Goal: Obtain resource: Download file/media

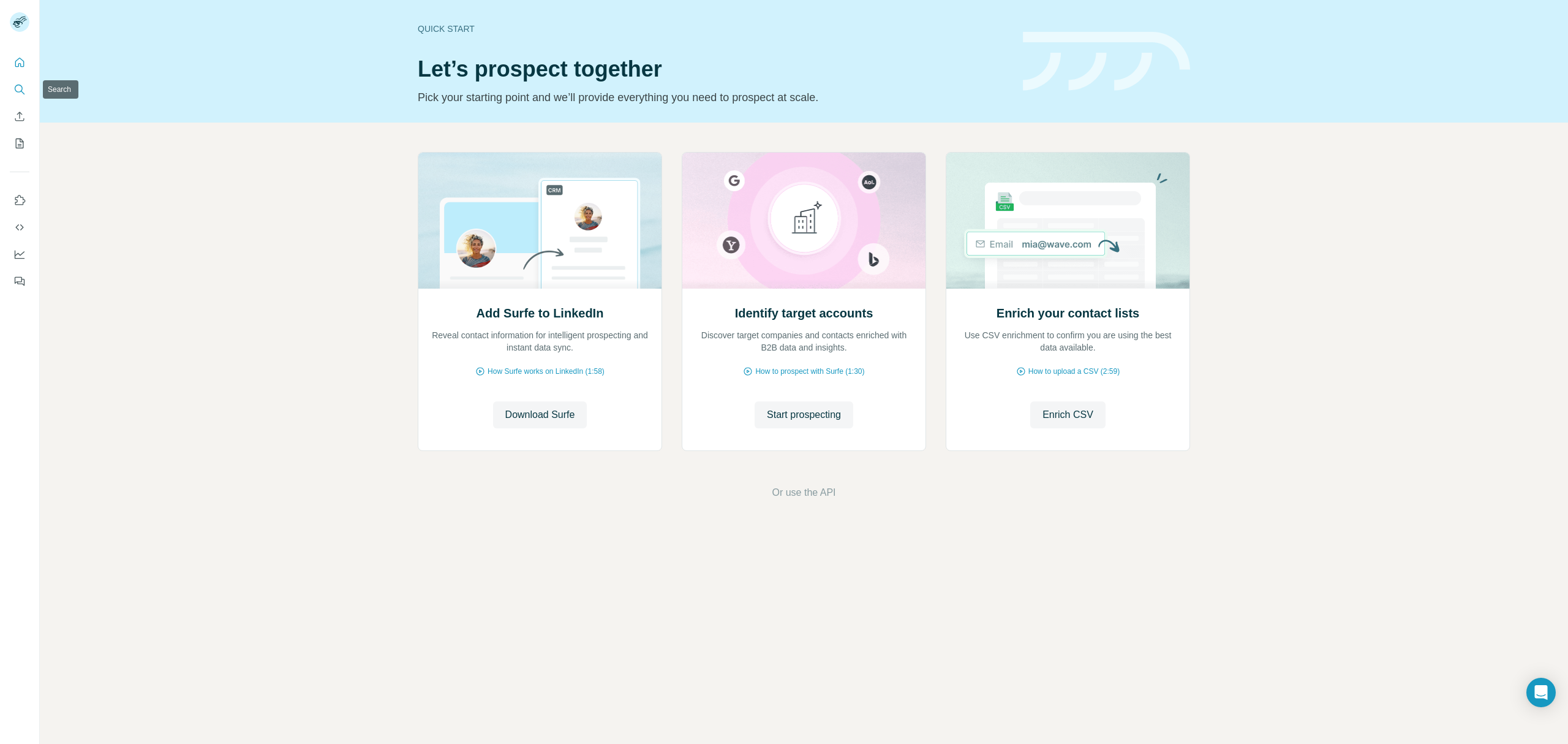
click at [13, 82] on button "Search" at bounding box center [19, 89] width 20 height 22
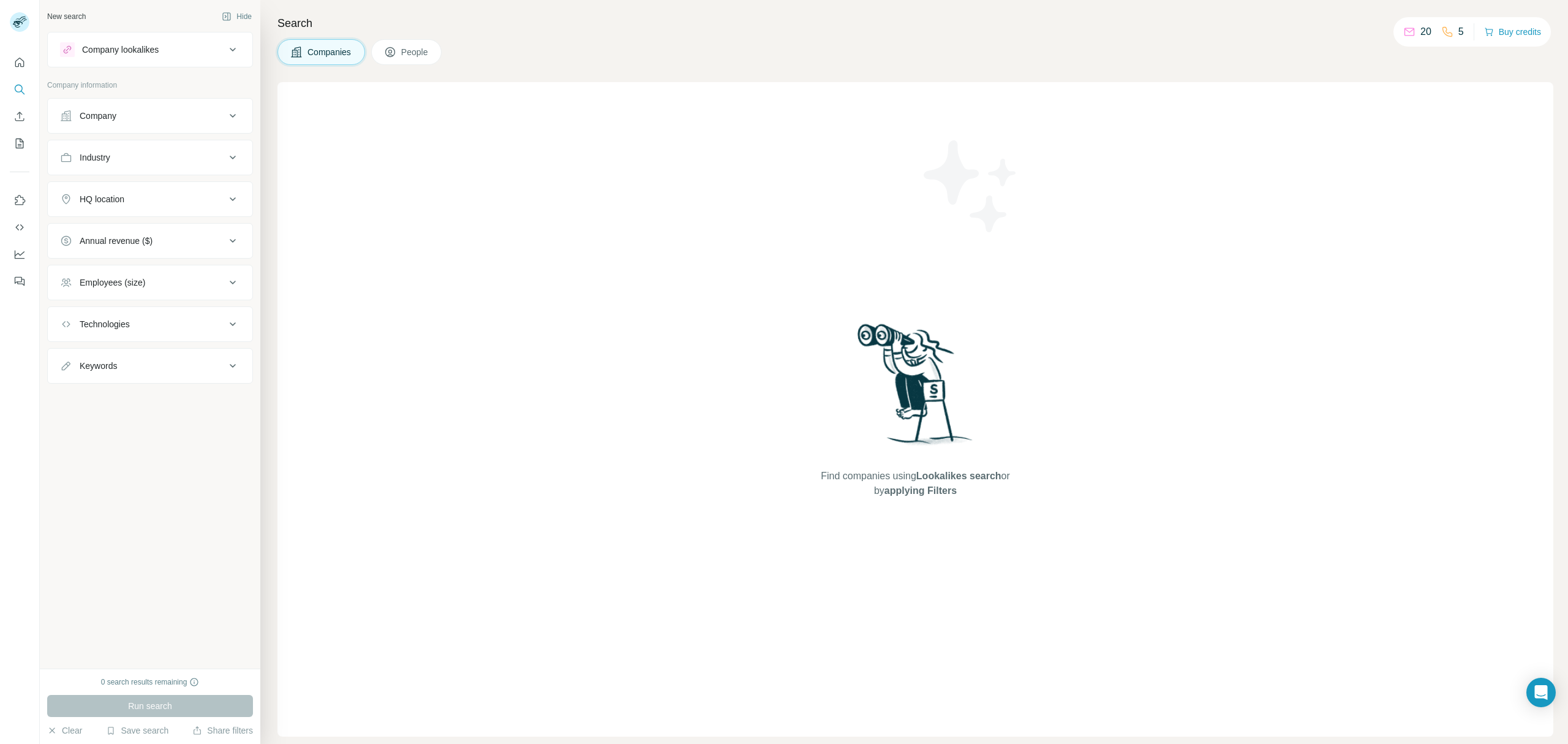
click at [109, 111] on div "Company" at bounding box center [98, 115] width 37 height 12
click at [137, 191] on div "Industry" at bounding box center [142, 194] width 165 height 12
click at [128, 229] on input at bounding box center [144, 225] width 151 height 13
type input "***"
click at [113, 305] on div "Shipping" at bounding box center [150, 298] width 173 height 22
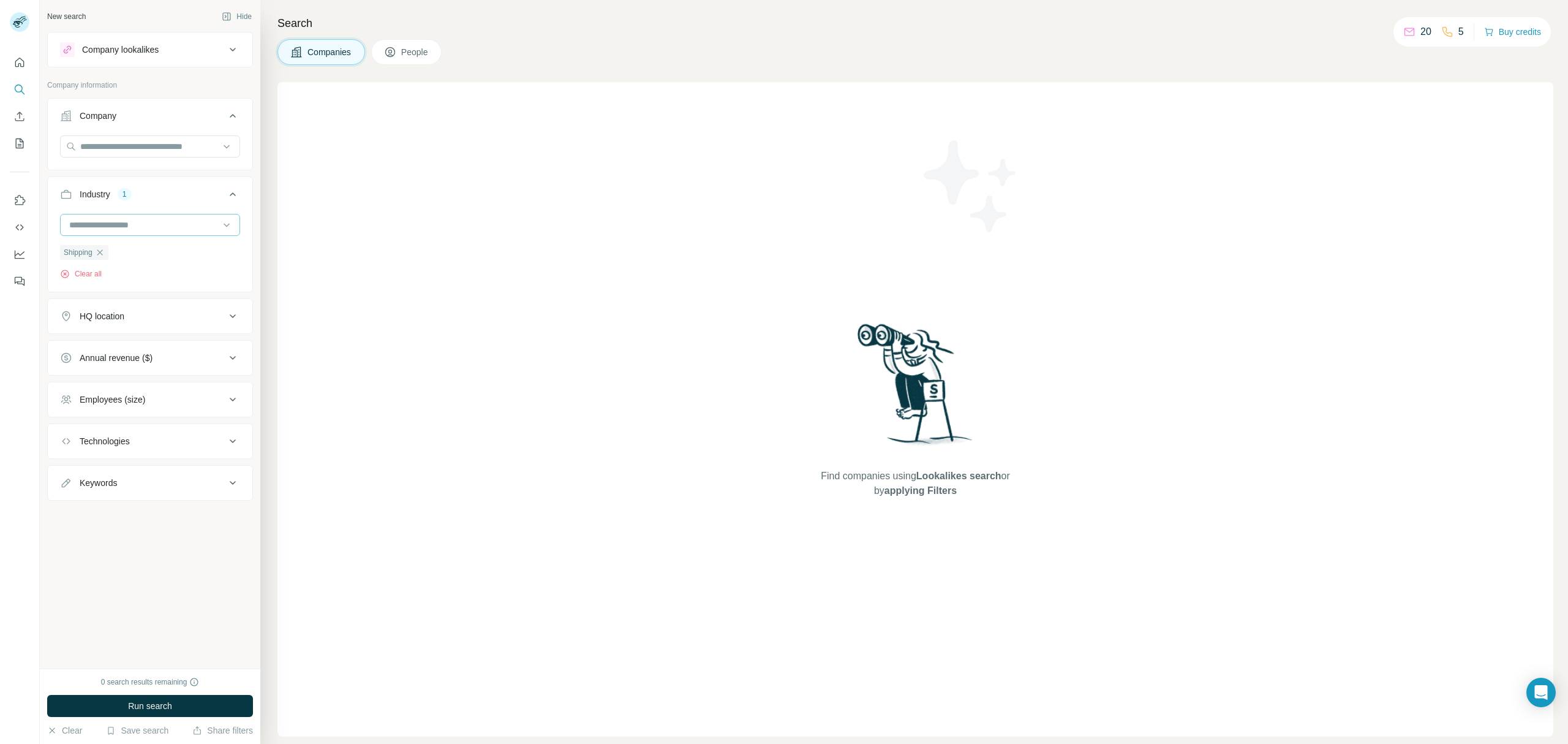
click at [131, 230] on input at bounding box center [144, 225] width 151 height 13
type input "***"
click at [118, 281] on p "Freight Service" at bounding box center [100, 276] width 57 height 12
click at [135, 315] on div "HQ location" at bounding box center [142, 316] width 165 height 12
click at [121, 353] on input "text" at bounding box center [149, 347] width 180 height 22
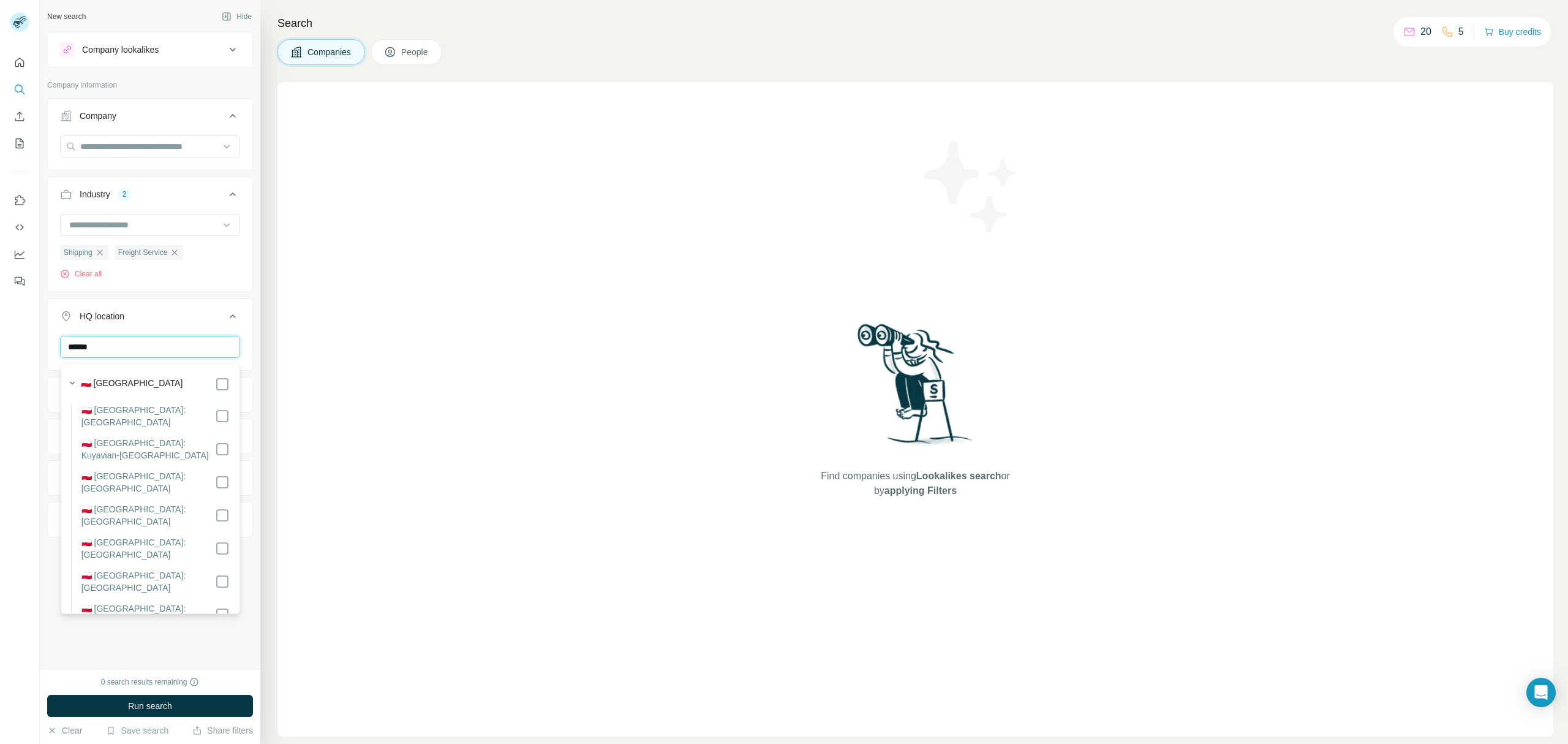
type input "******"
click at [331, 475] on div "Find companies using Lookalikes search or by applying Filters" at bounding box center [915, 409] width 1275 height 654
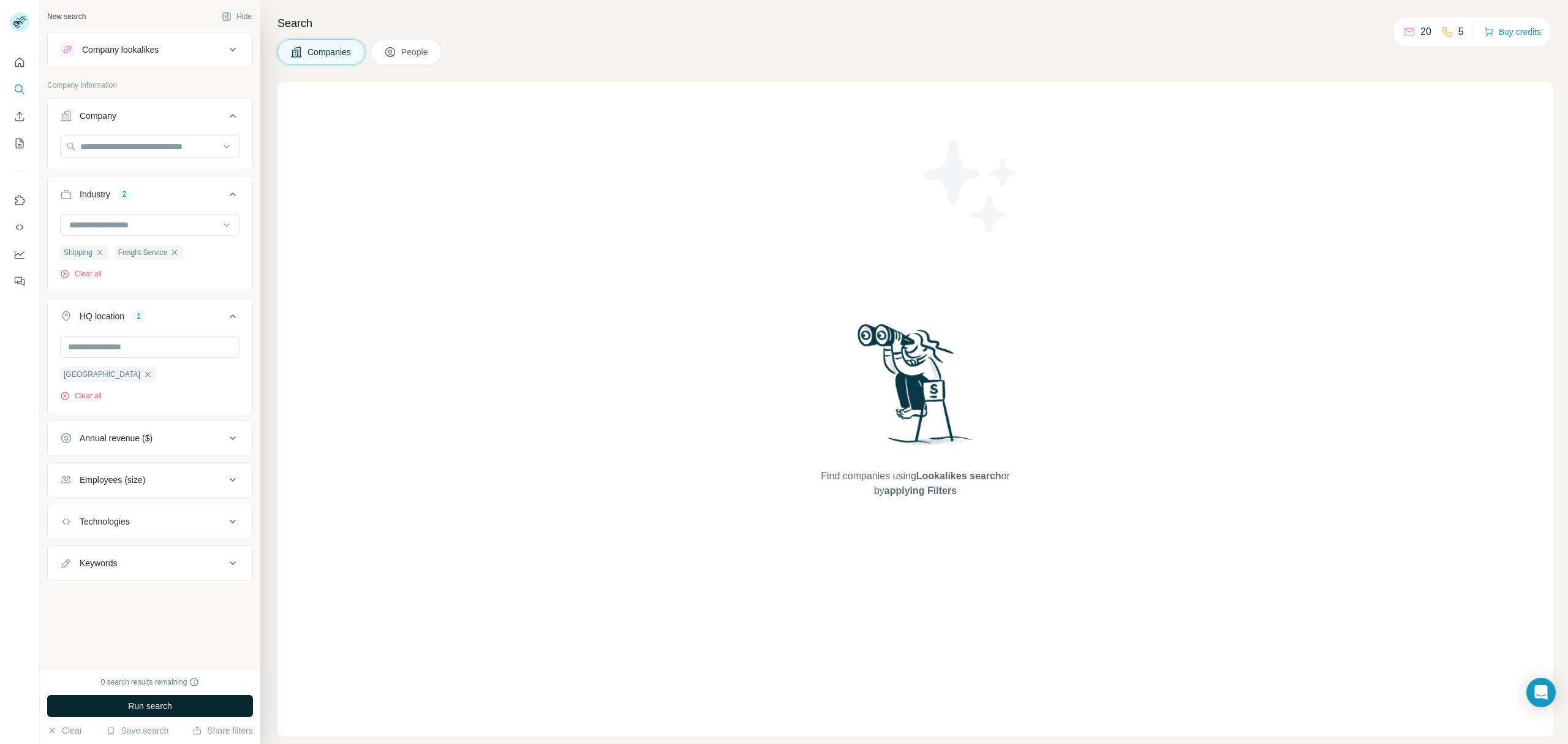
click at [168, 699] on button "Run search" at bounding box center [149, 706] width 205 height 22
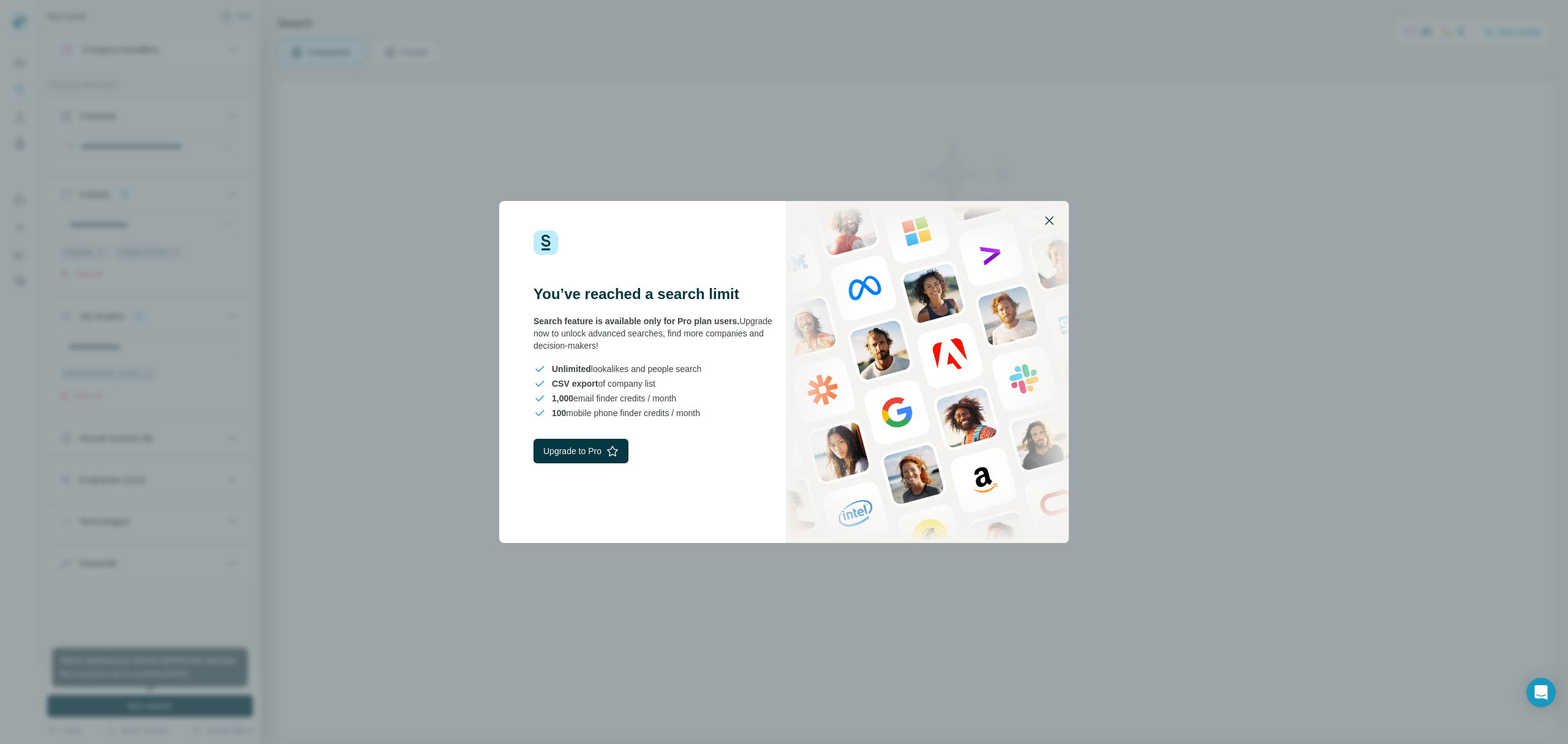
click at [1051, 223] on icon "button" at bounding box center [1048, 220] width 8 height 8
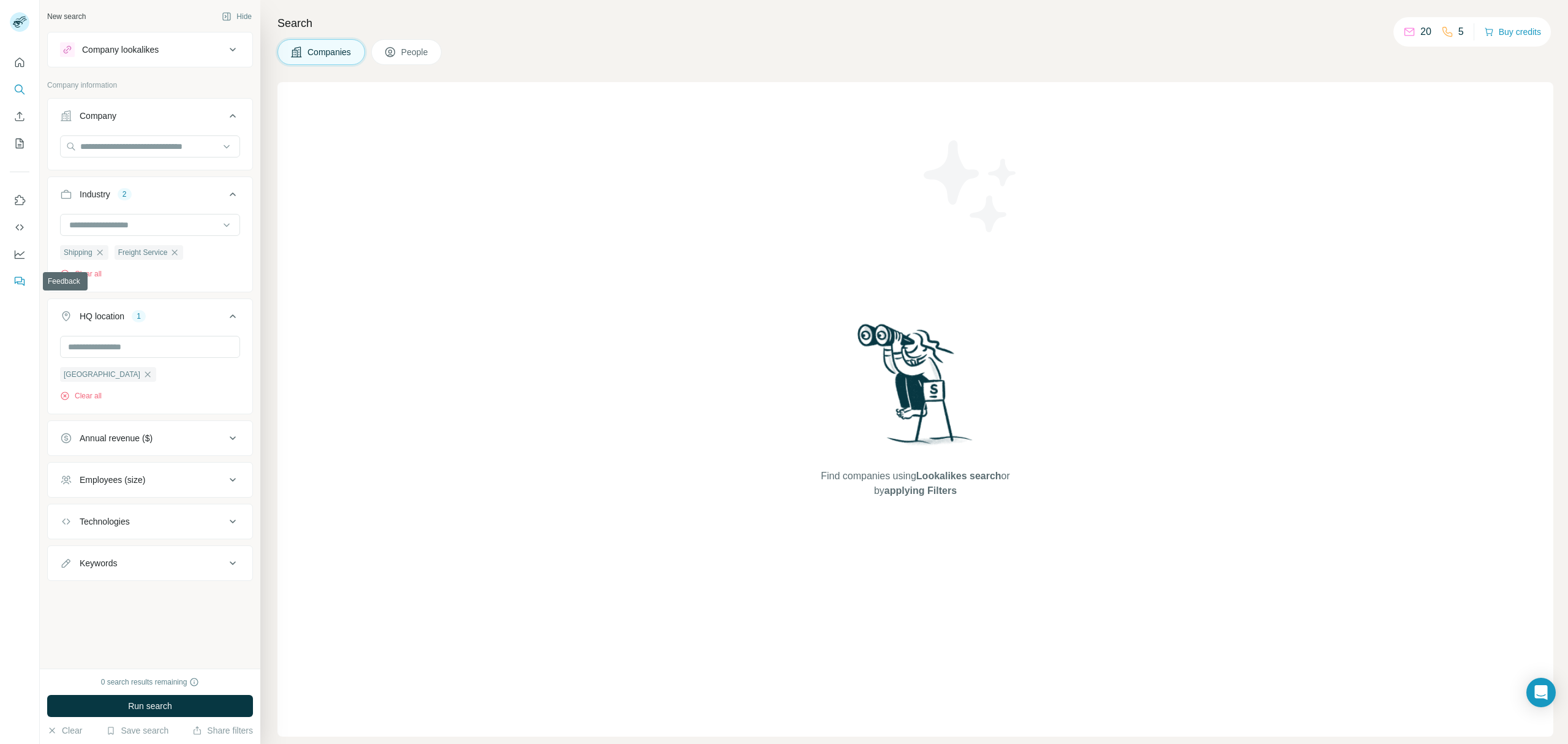
drag, startPoint x: 15, startPoint y: 1, endPoint x: 20, endPoint y: 277, distance: 276.0
click at [20, 277] on icon "Feedback" at bounding box center [18, 280] width 8 height 7
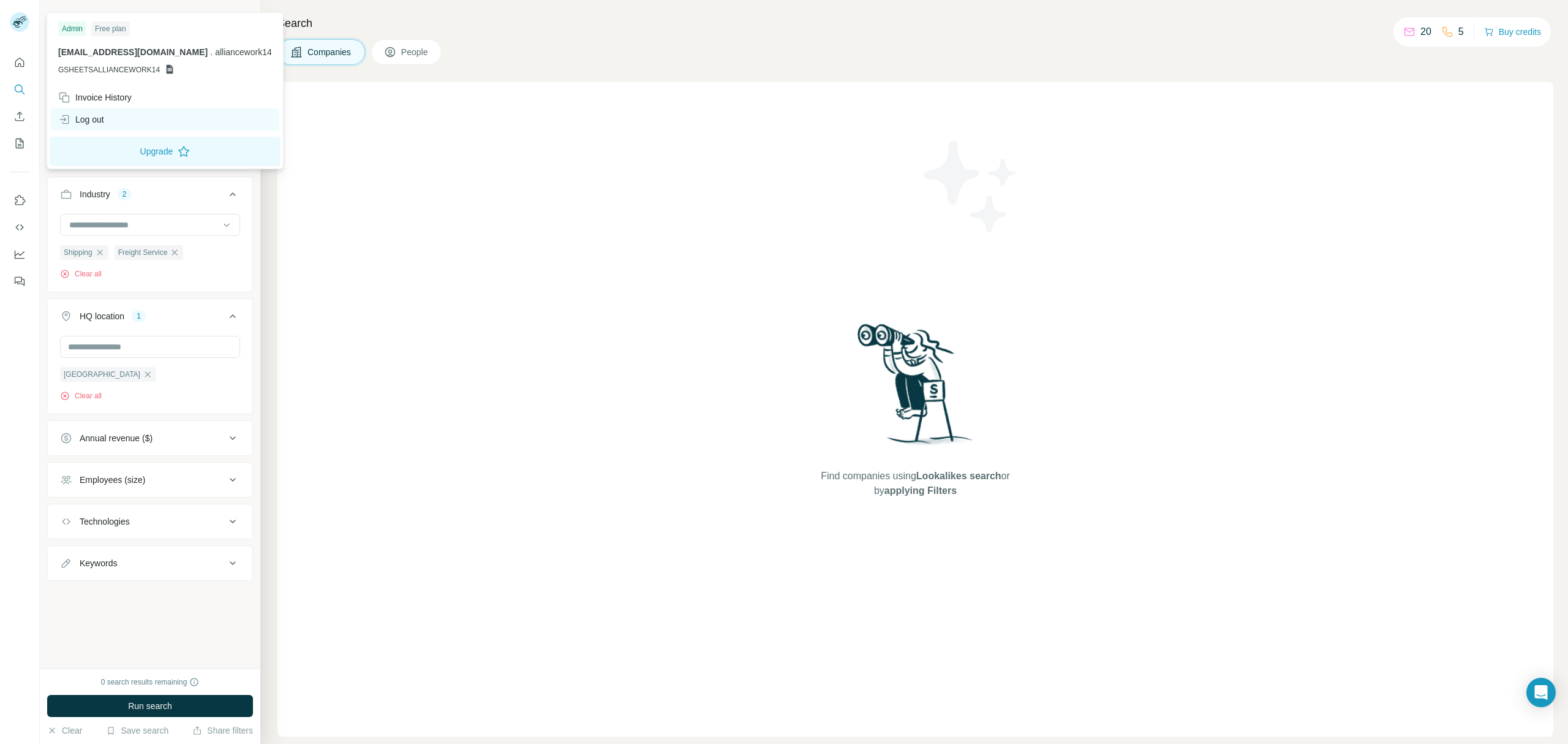
click at [98, 120] on div "Log out" at bounding box center [81, 119] width 46 height 12
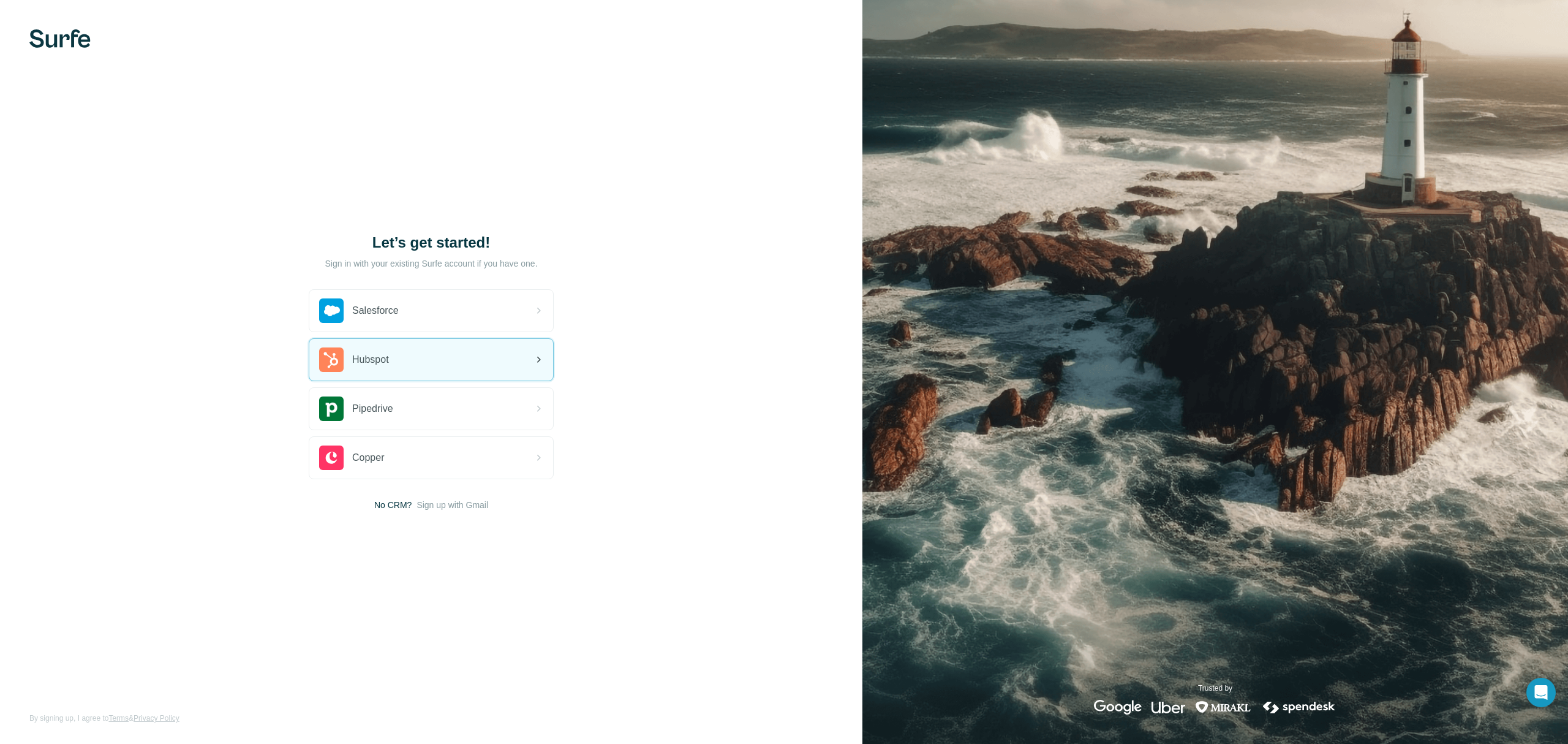
click at [520, 359] on div "Hubspot" at bounding box center [431, 359] width 244 height 41
click at [564, 533] on div "Let’s get started! Sign in with your existing Surfe account if you have one. Sa…" at bounding box center [431, 372] width 863 height 744
click at [838, 496] on div "Let’s get started! Sign in with your existing Surfe account if you have one. Sa…" at bounding box center [431, 372] width 863 height 744
click at [824, 636] on div "Let’s get started! Sign in with your existing Surfe account if you have one. Sa…" at bounding box center [431, 372] width 863 height 744
click at [476, 502] on span "Sign up with Gmail" at bounding box center [452, 505] width 72 height 12
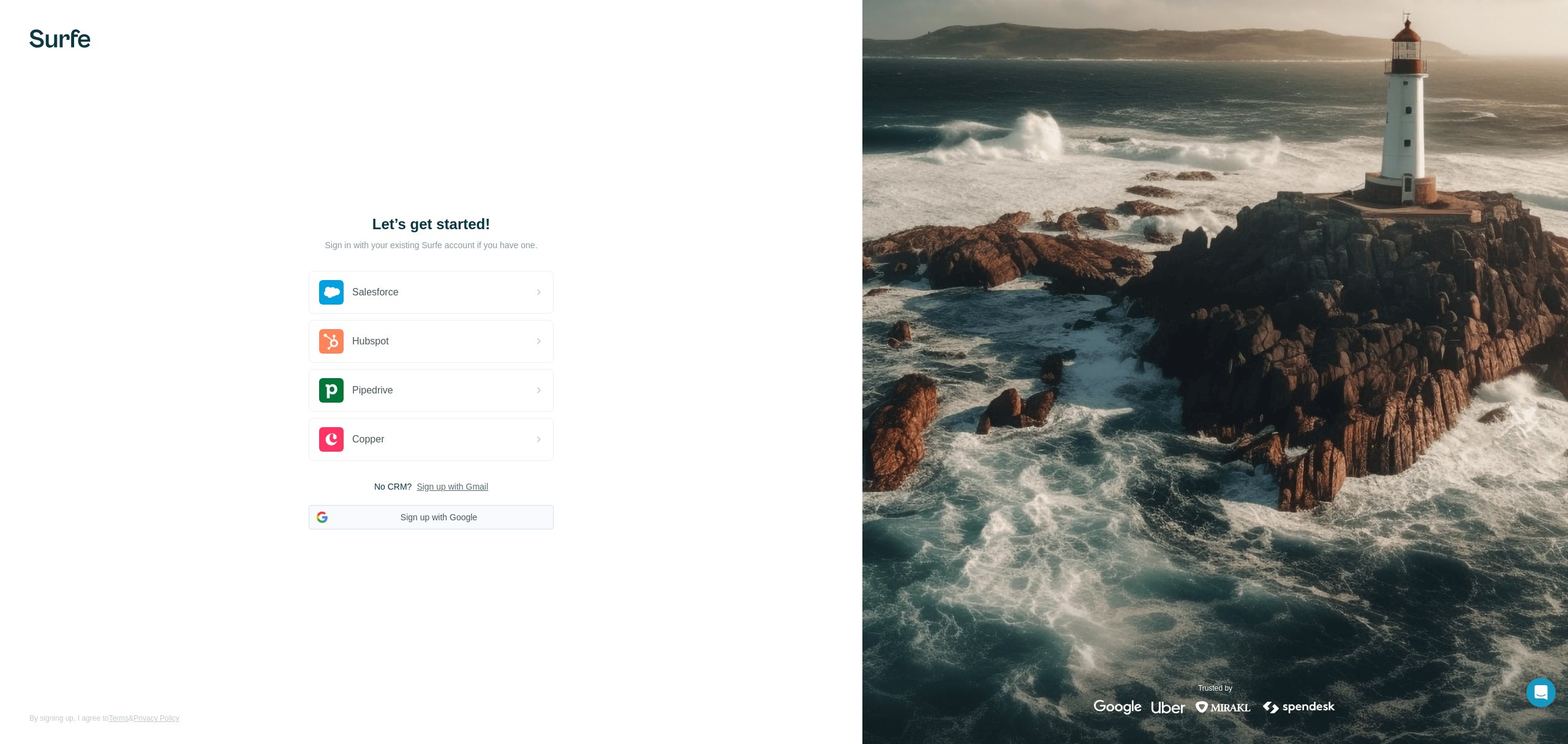
click at [451, 512] on button "Sign up with Google" at bounding box center [431, 517] width 245 height 25
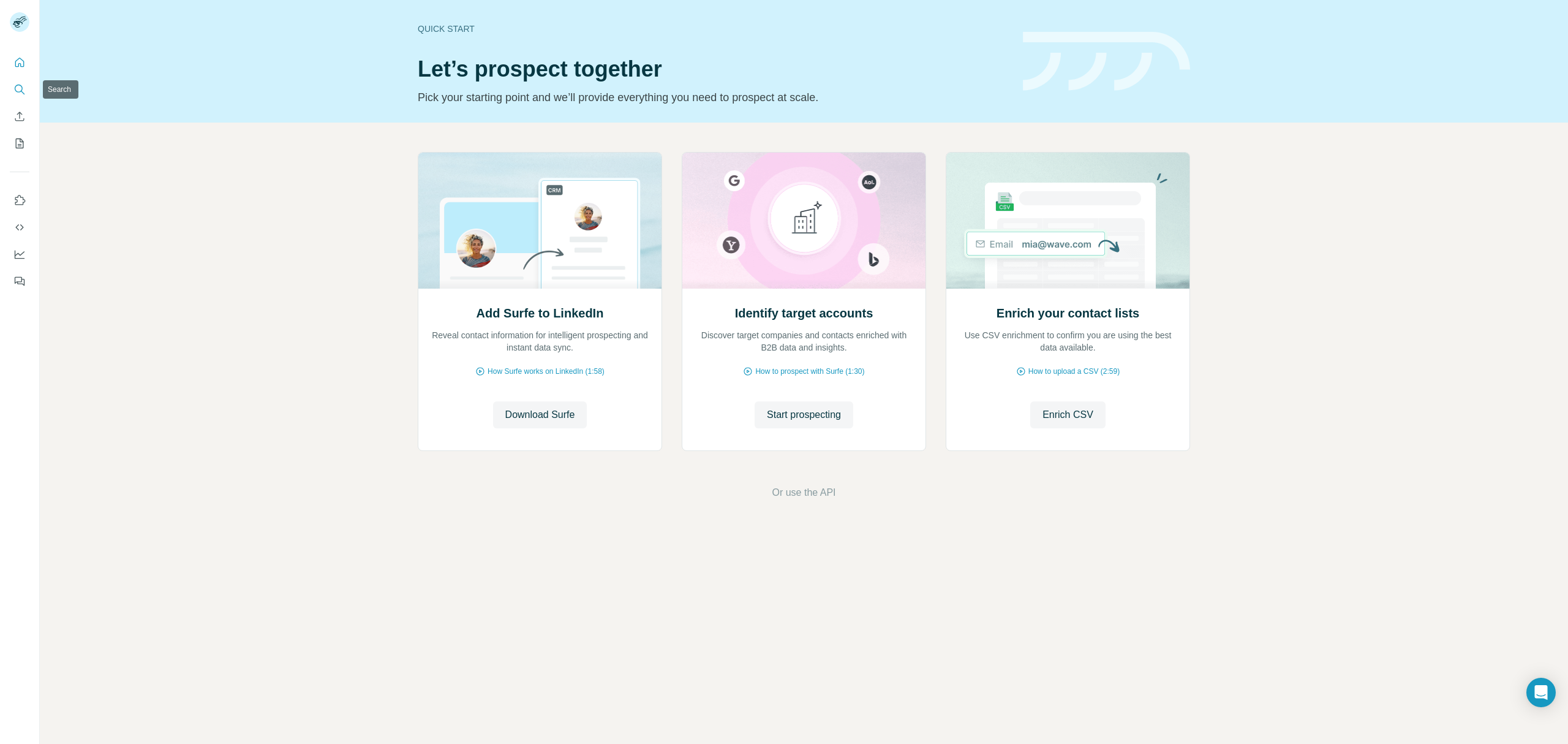
click at [23, 84] on icon "Search" at bounding box center [19, 89] width 12 height 12
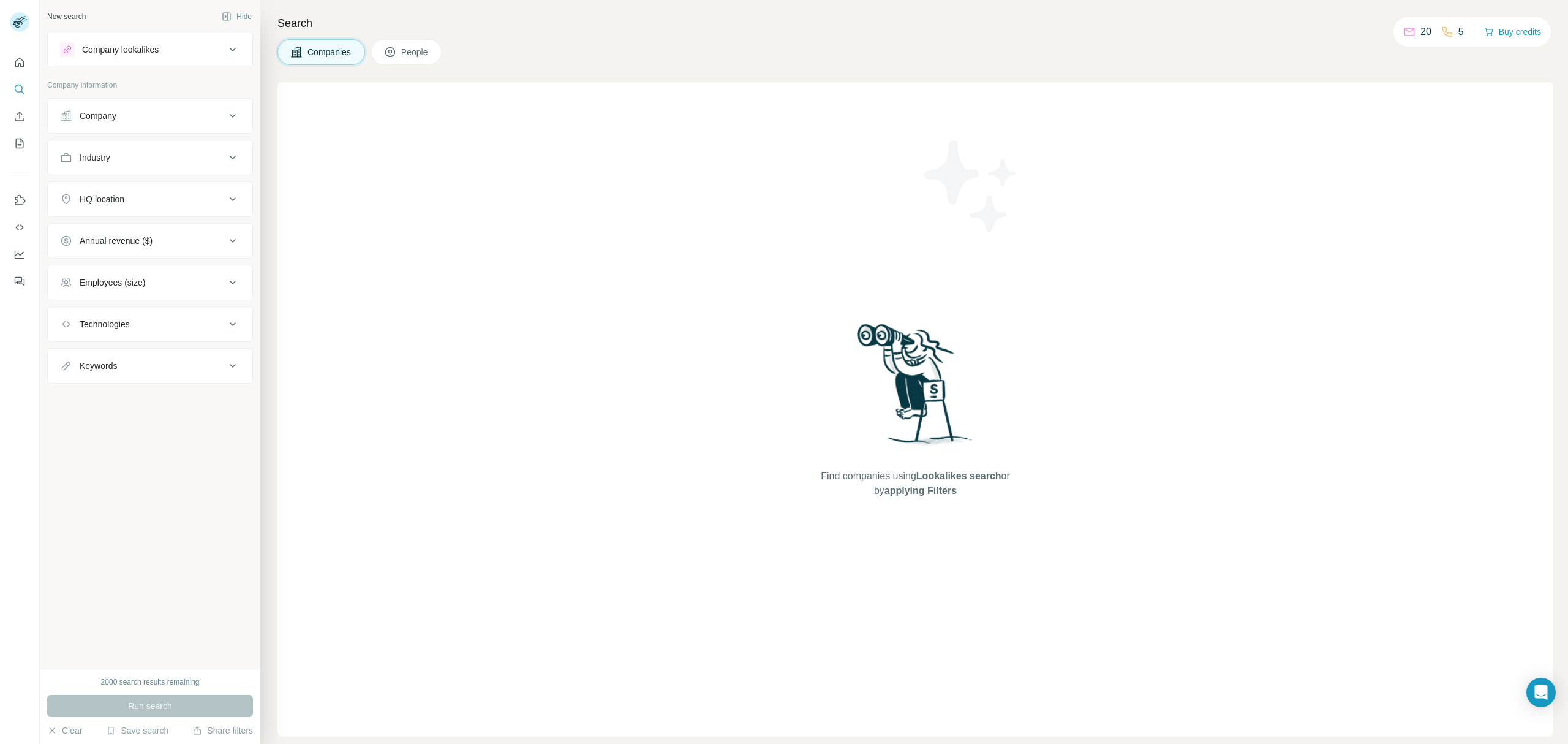
click at [157, 125] on button "Company" at bounding box center [150, 116] width 205 height 29
click at [163, 119] on div "Company" at bounding box center [142, 115] width 165 height 12
click at [152, 160] on div "Industry" at bounding box center [142, 157] width 165 height 12
click at [153, 196] on div at bounding box center [144, 188] width 151 height 21
type input "***"
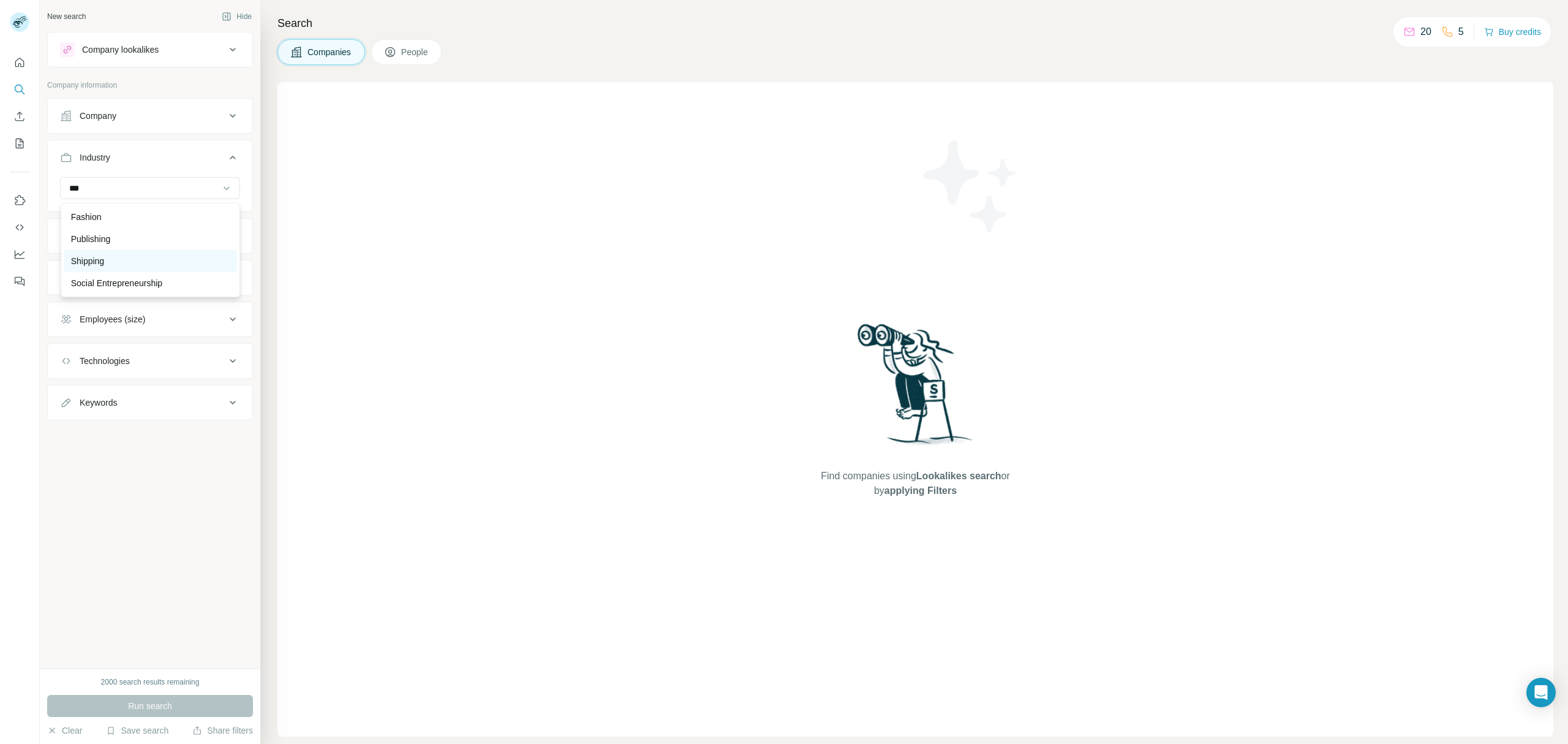
click at [89, 258] on p "Shipping" at bounding box center [88, 260] width 34 height 12
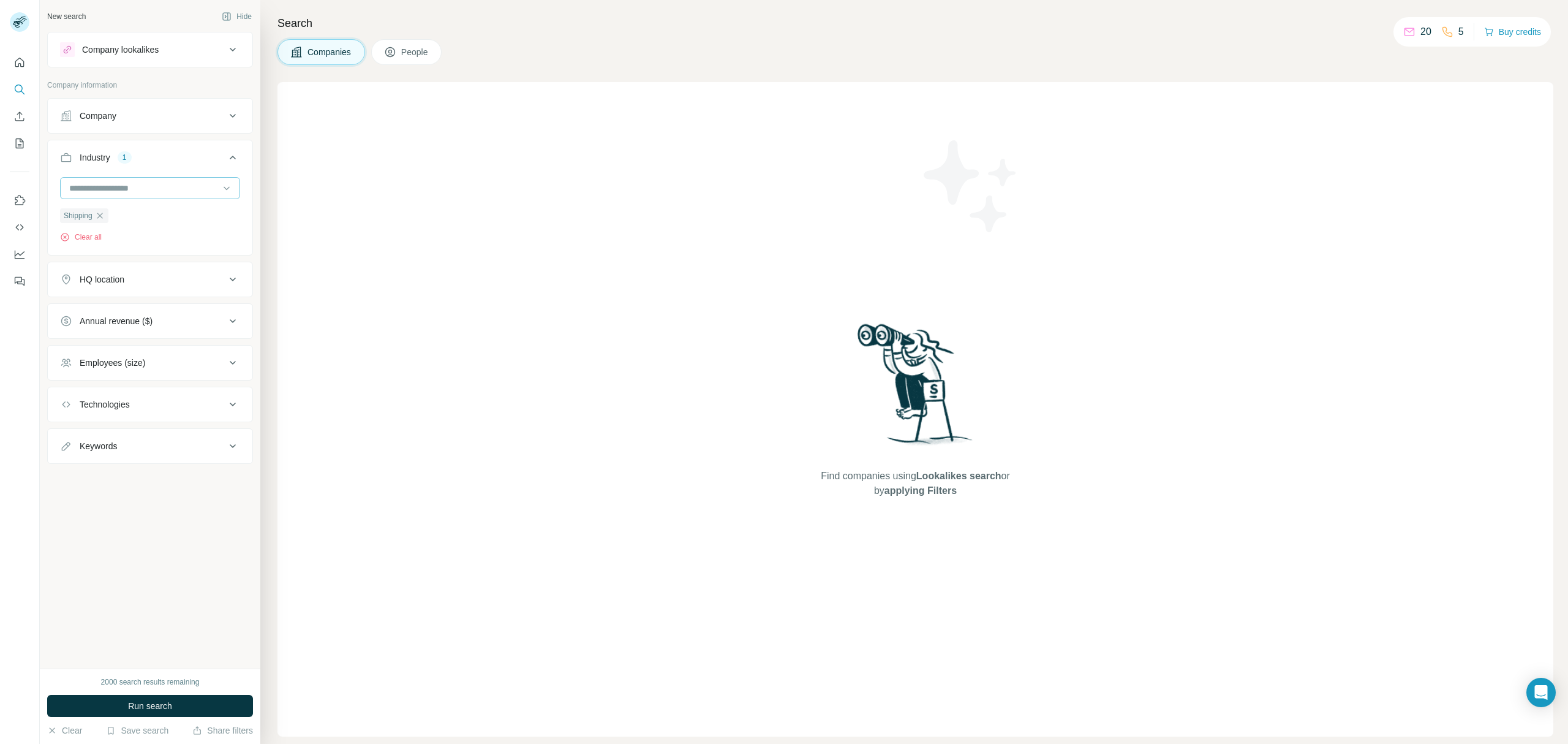
click at [131, 192] on input at bounding box center [144, 188] width 151 height 13
type input "***"
click at [113, 234] on p "Freight Service" at bounding box center [100, 239] width 57 height 12
click at [126, 283] on div "HQ location" at bounding box center [142, 279] width 165 height 12
click at [133, 314] on input "text" at bounding box center [149, 310] width 180 height 22
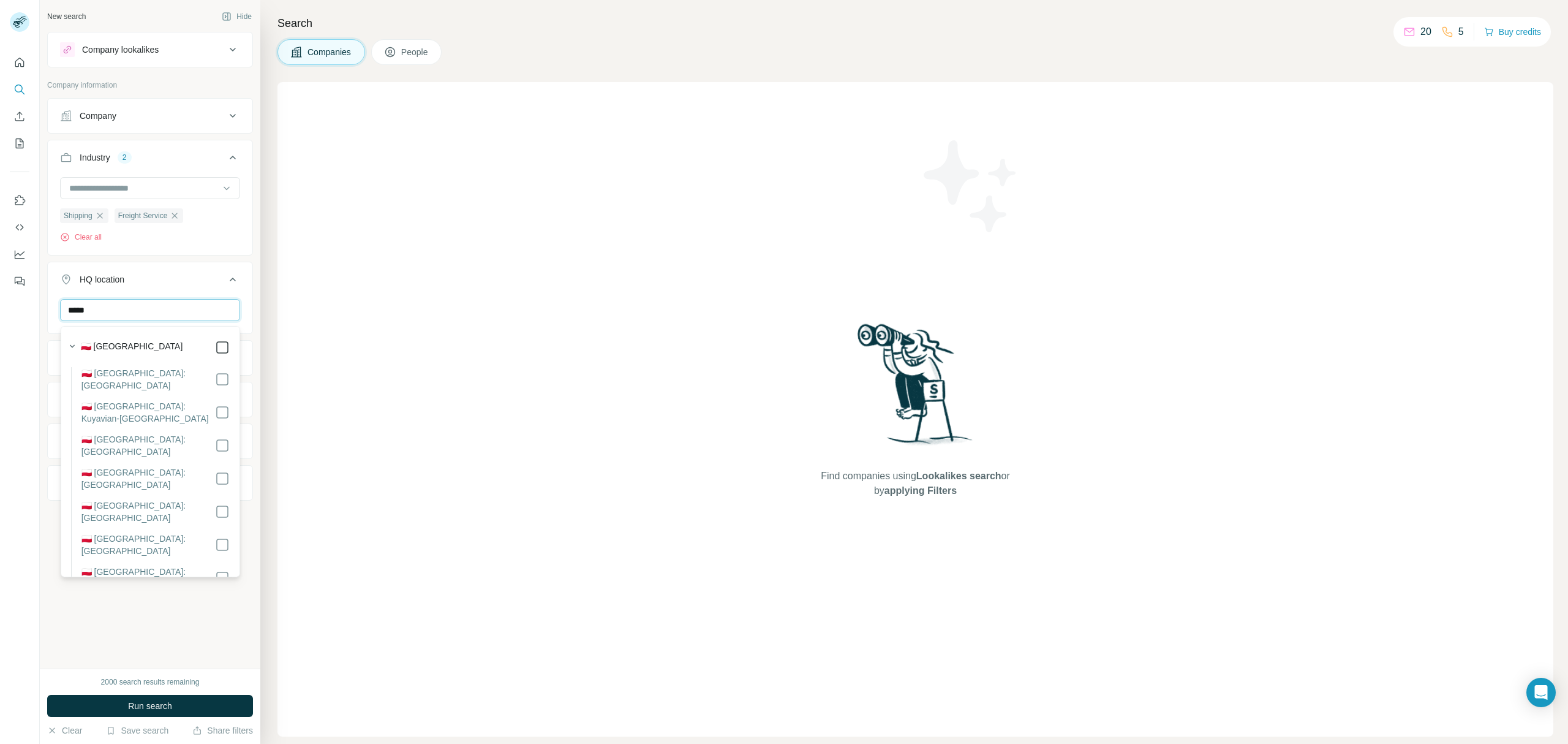
type input "*****"
click at [160, 708] on span "Run search" at bounding box center [149, 705] width 44 height 12
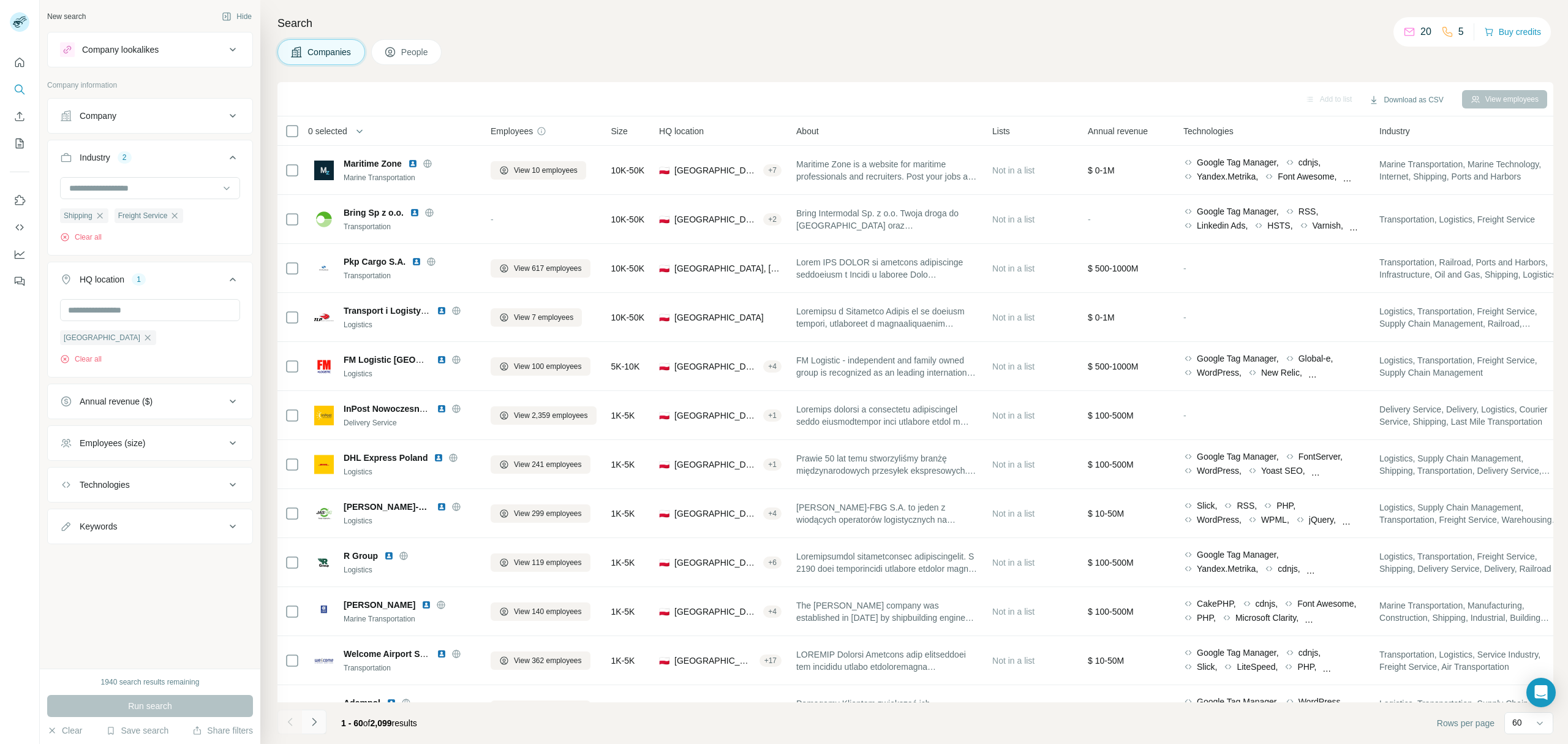
click at [319, 724] on icon "Navigate to next page" at bounding box center [314, 721] width 12 height 12
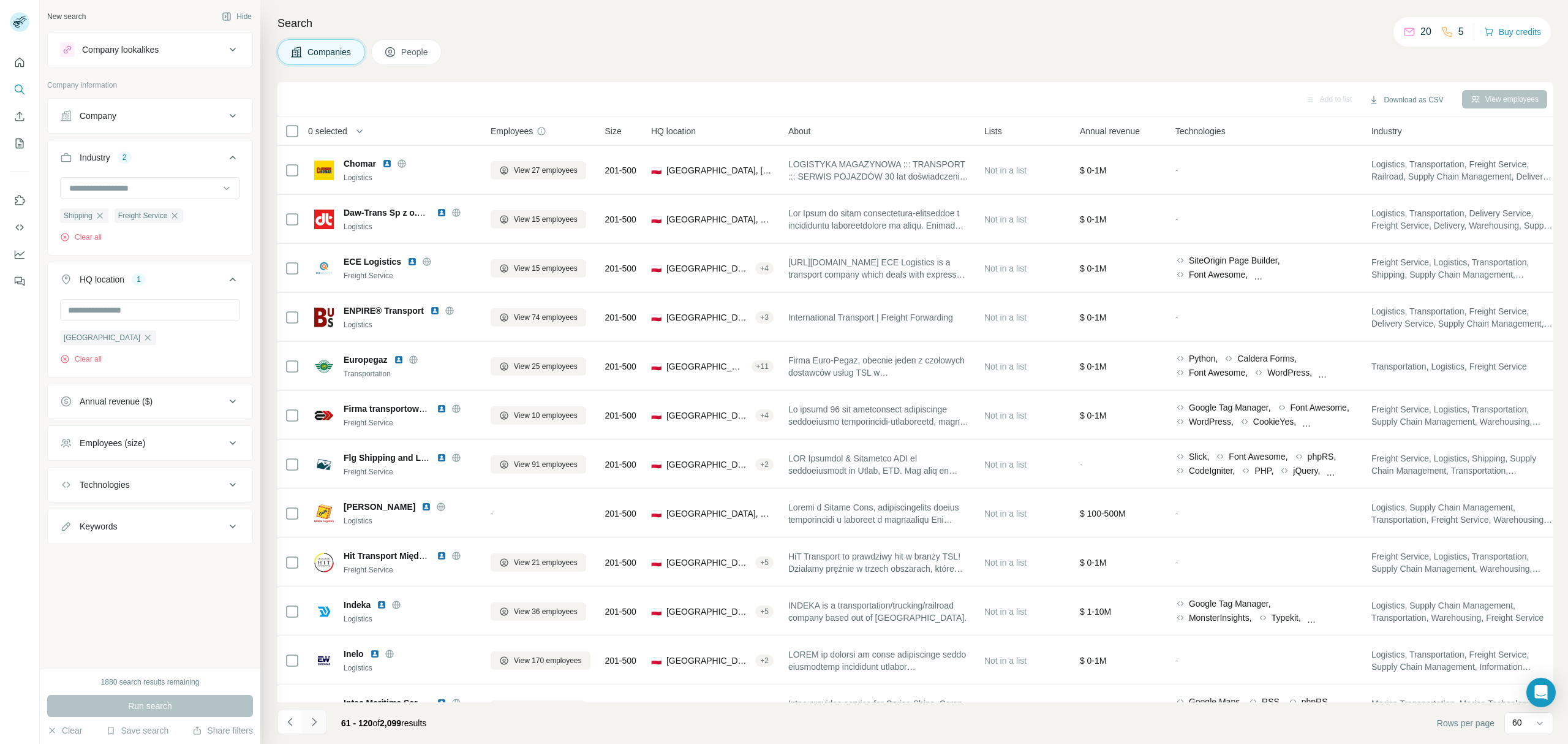
click at [323, 721] on button "Navigate to next page" at bounding box center [314, 722] width 25 height 25
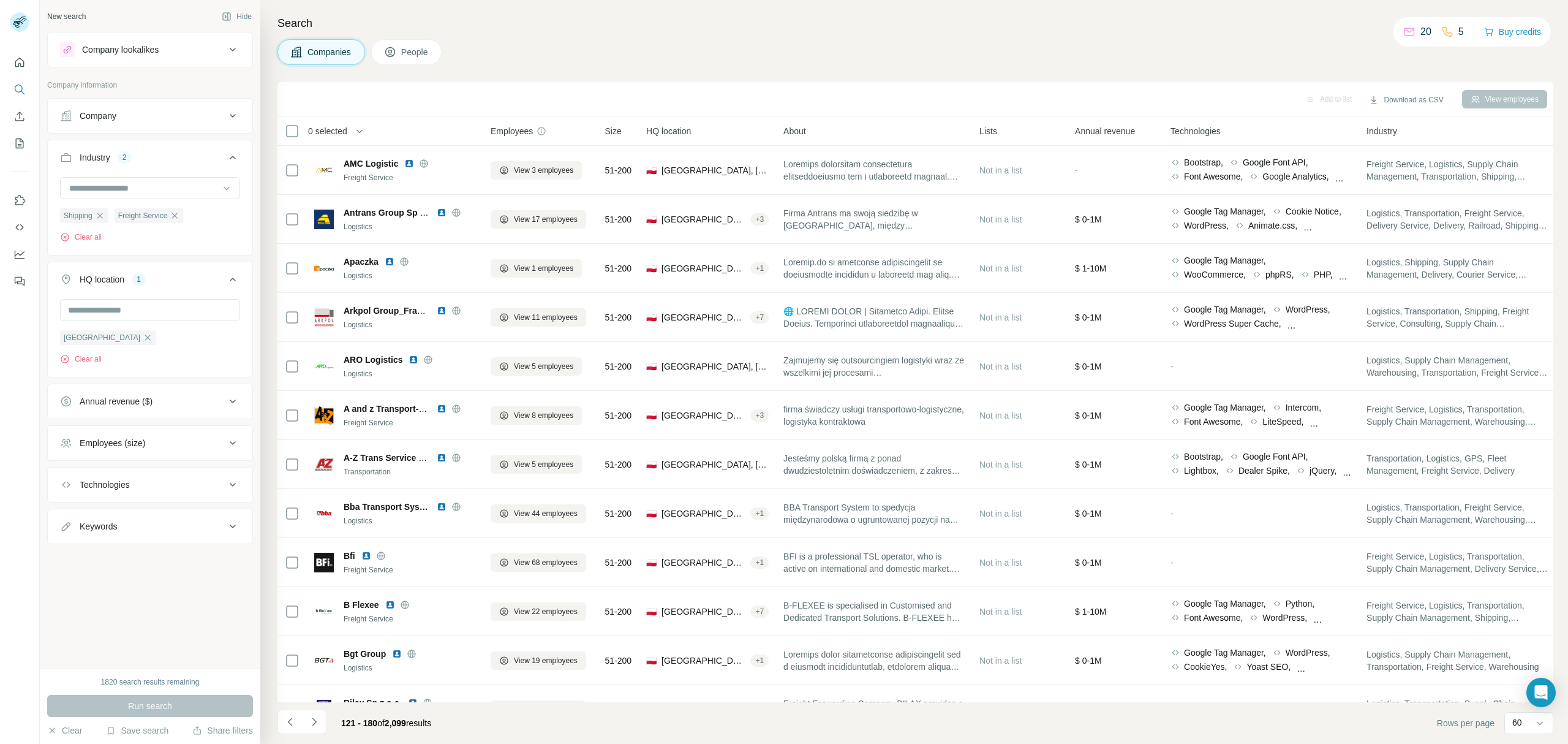
scroll to position [653, 0]
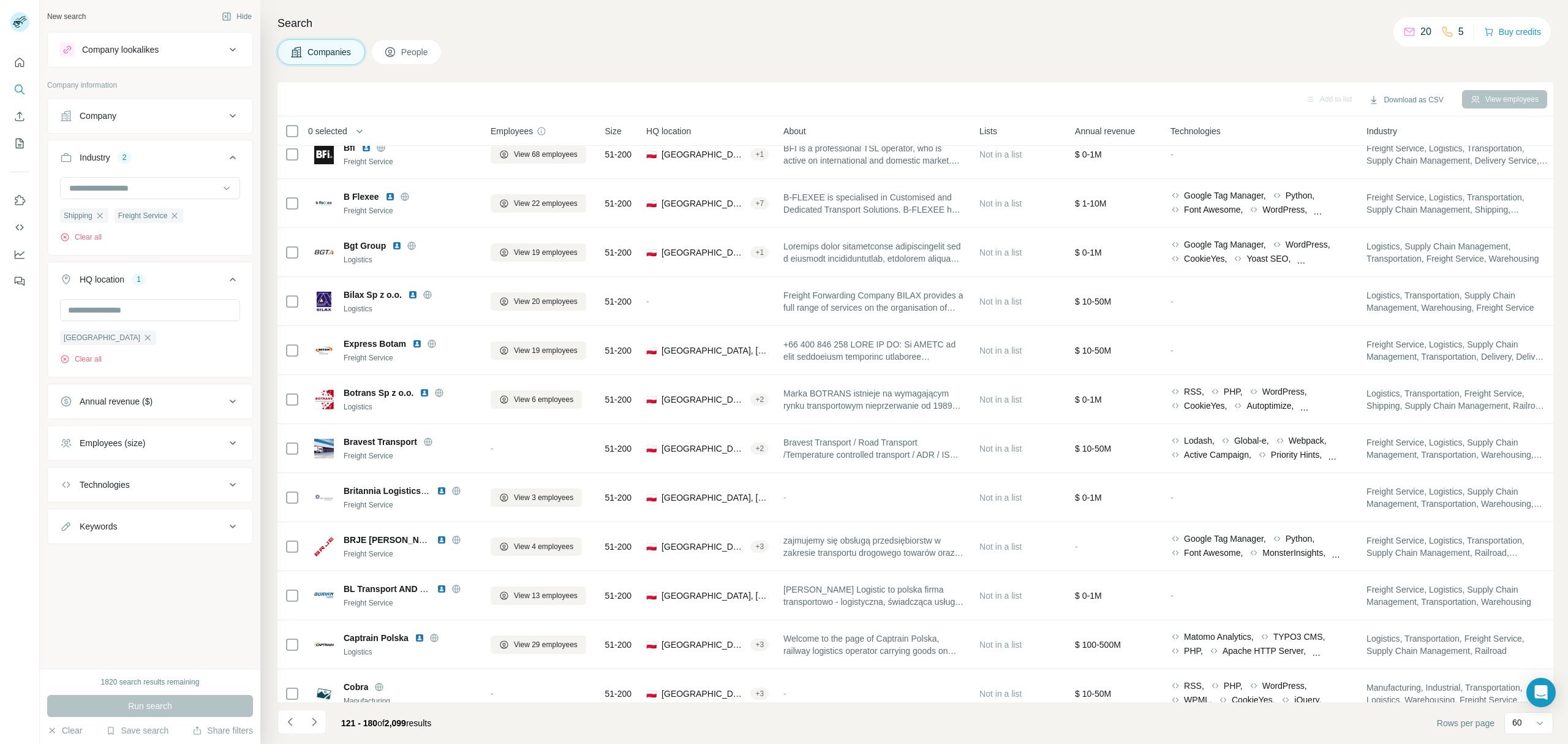
drag, startPoint x: 321, startPoint y: 729, endPoint x: 419, endPoint y: 650, distance: 125.9
click at [321, 729] on button "Navigate to next page" at bounding box center [314, 722] width 25 height 25
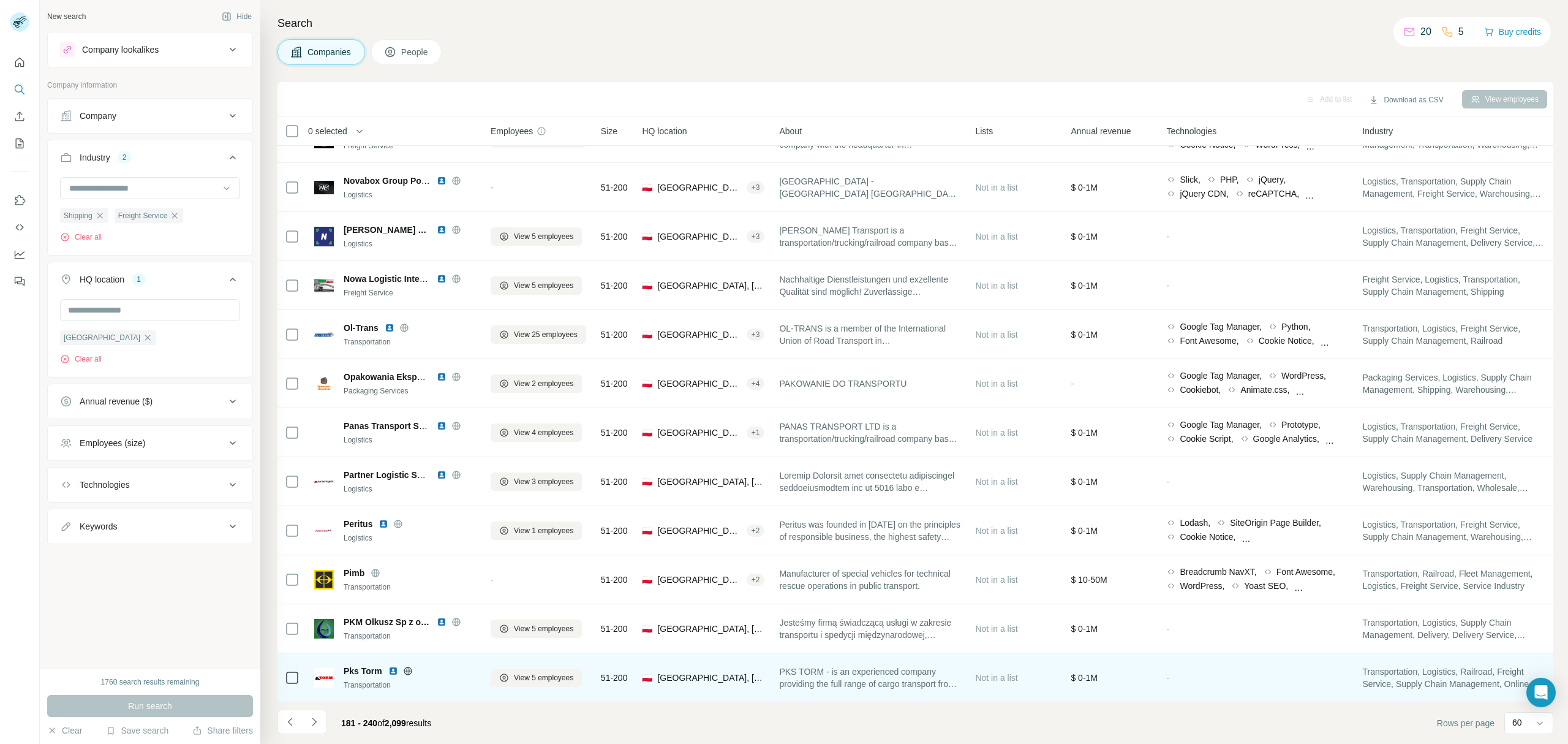
scroll to position [2392, 0]
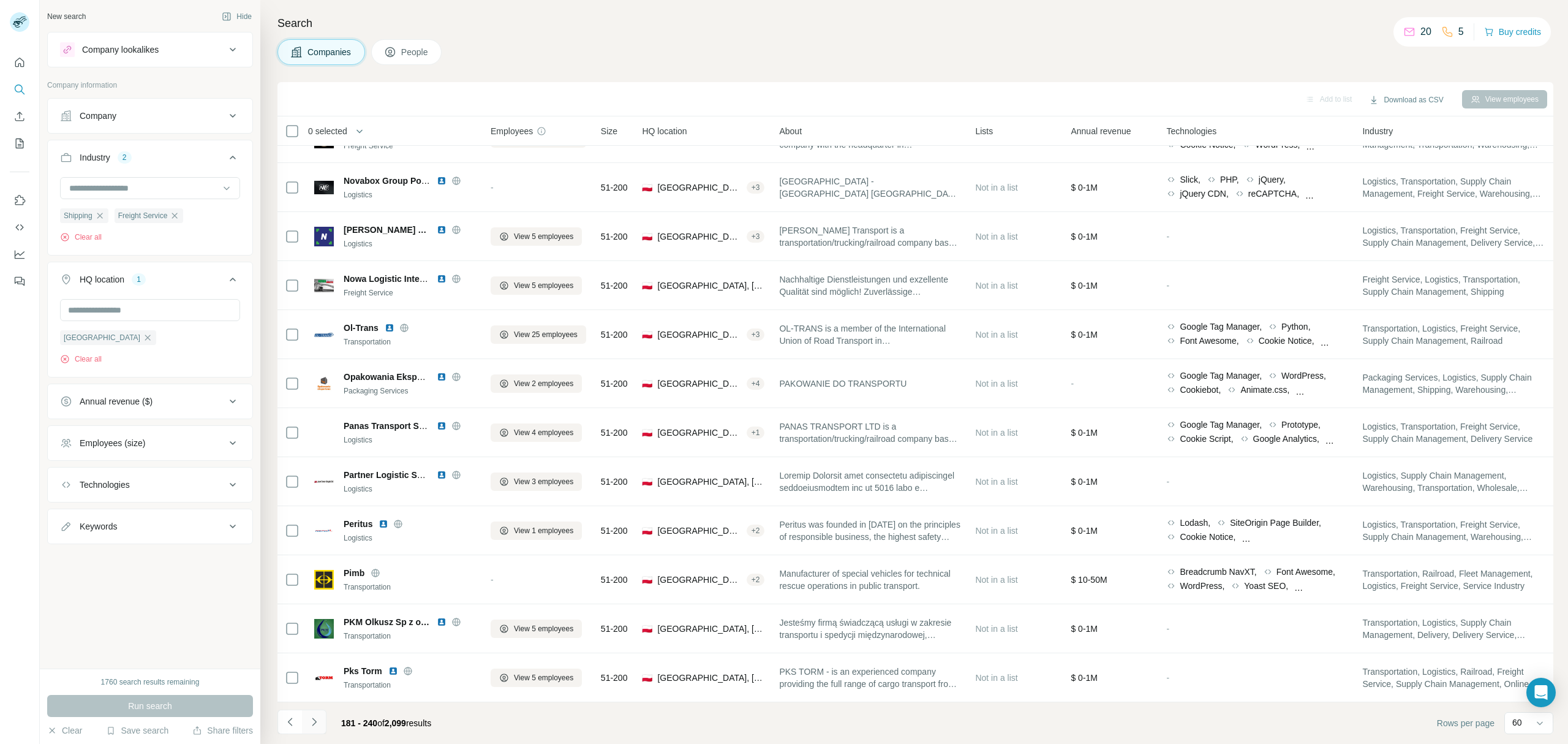
click at [316, 719] on icon "Navigate to next page" at bounding box center [314, 721] width 12 height 12
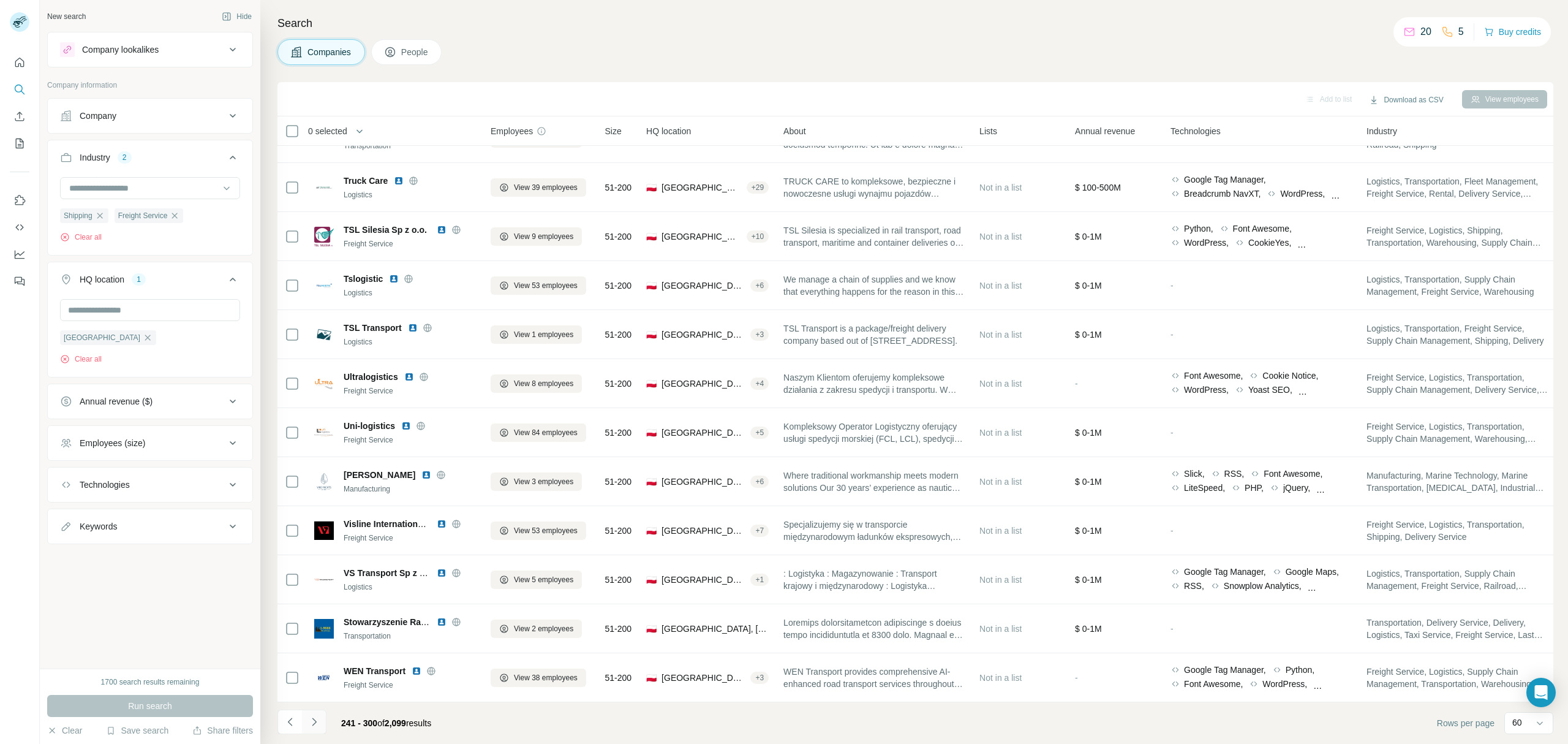
click at [316, 718] on icon "Navigate to next page" at bounding box center [314, 721] width 12 height 12
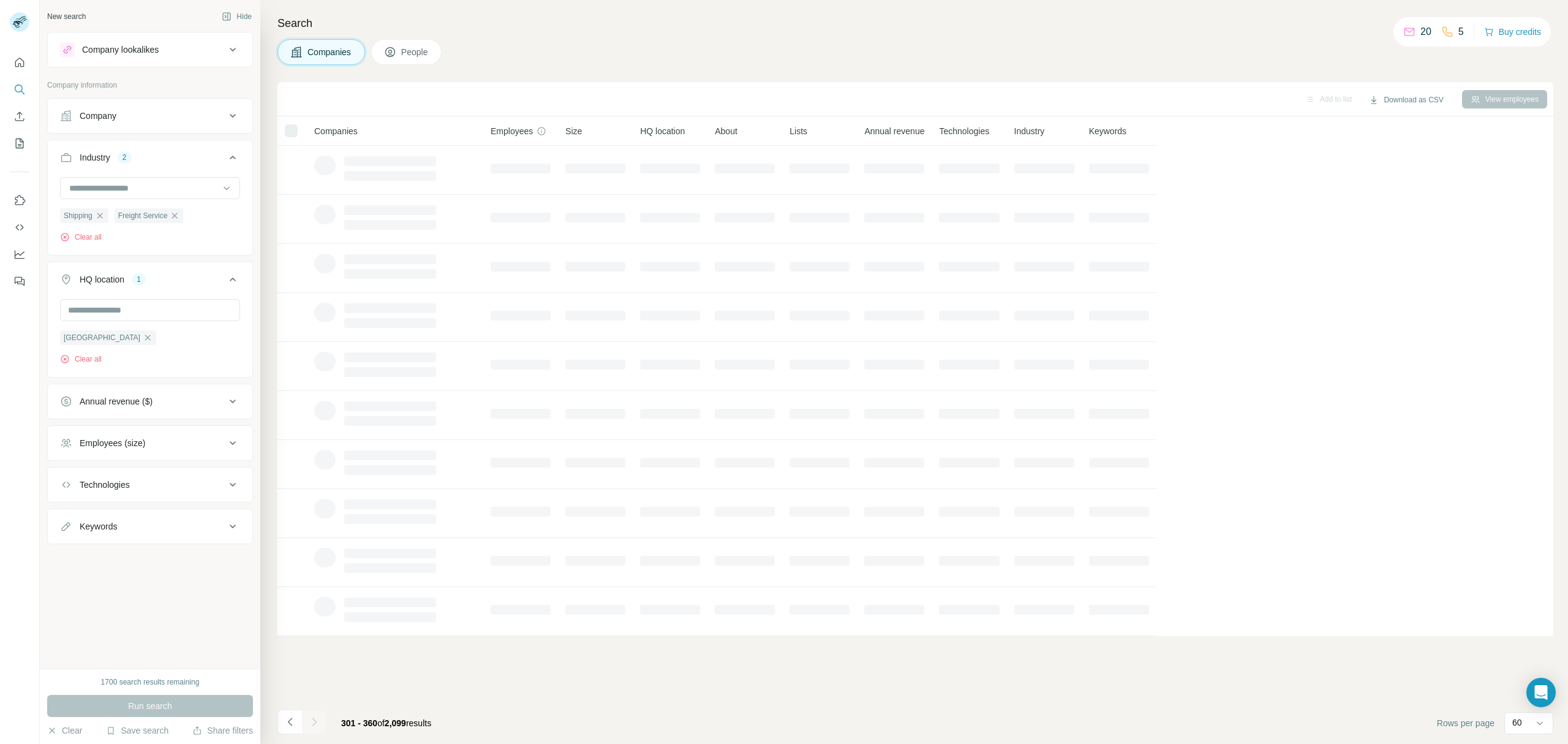
scroll to position [0, 0]
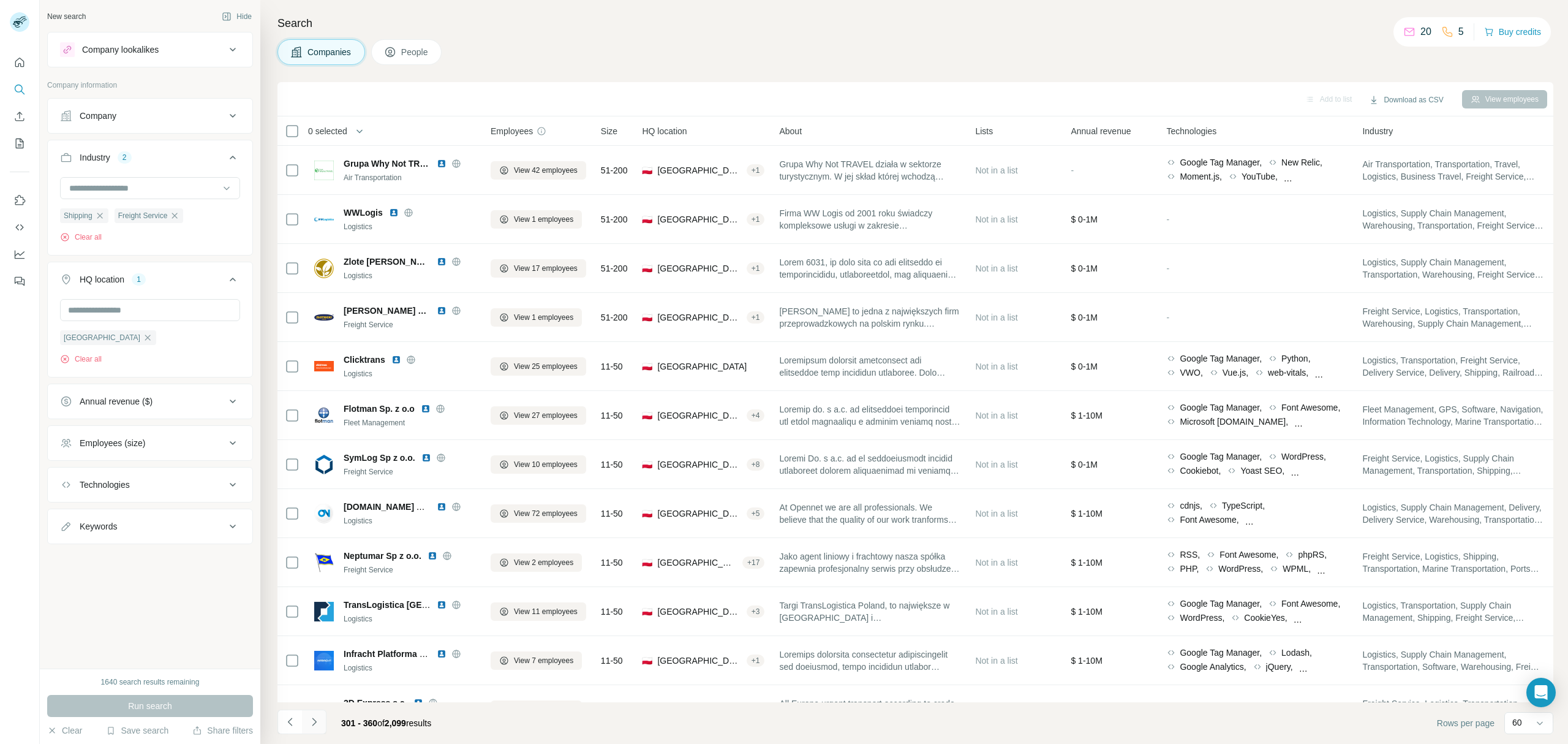
click at [310, 721] on icon "Navigate to next page" at bounding box center [314, 721] width 12 height 12
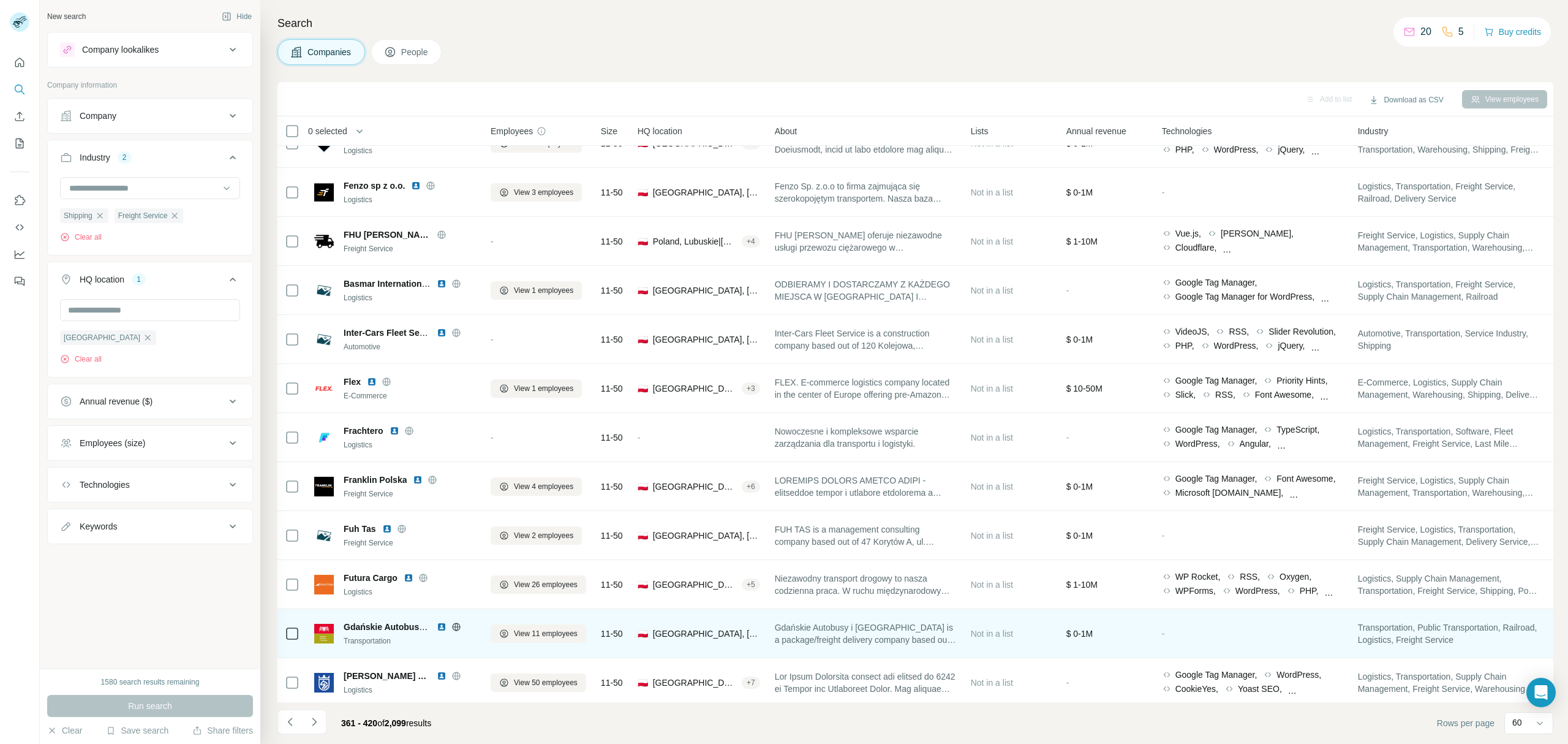
scroll to position [2392, 0]
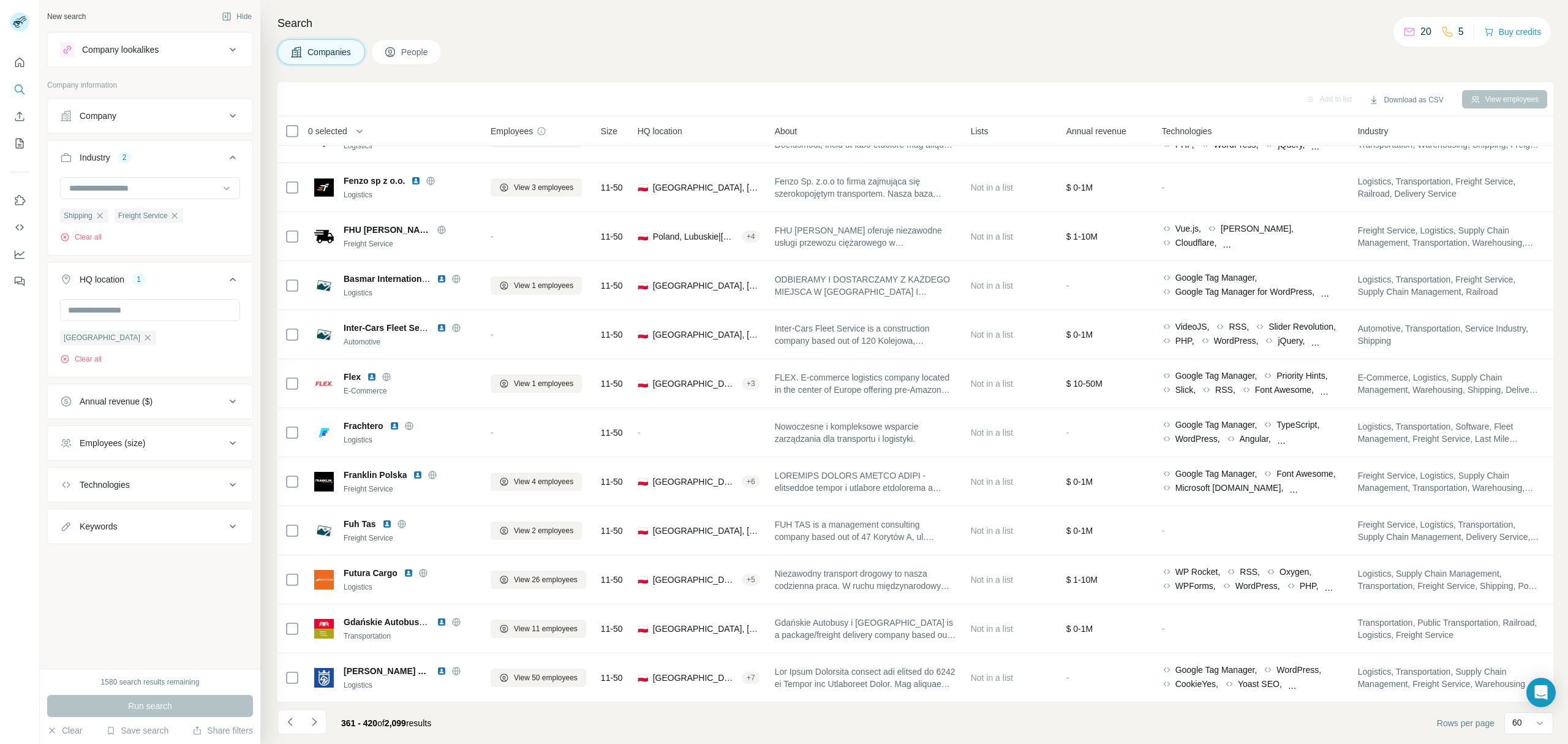
click at [312, 718] on icon "Navigate to next page" at bounding box center [314, 721] width 12 height 12
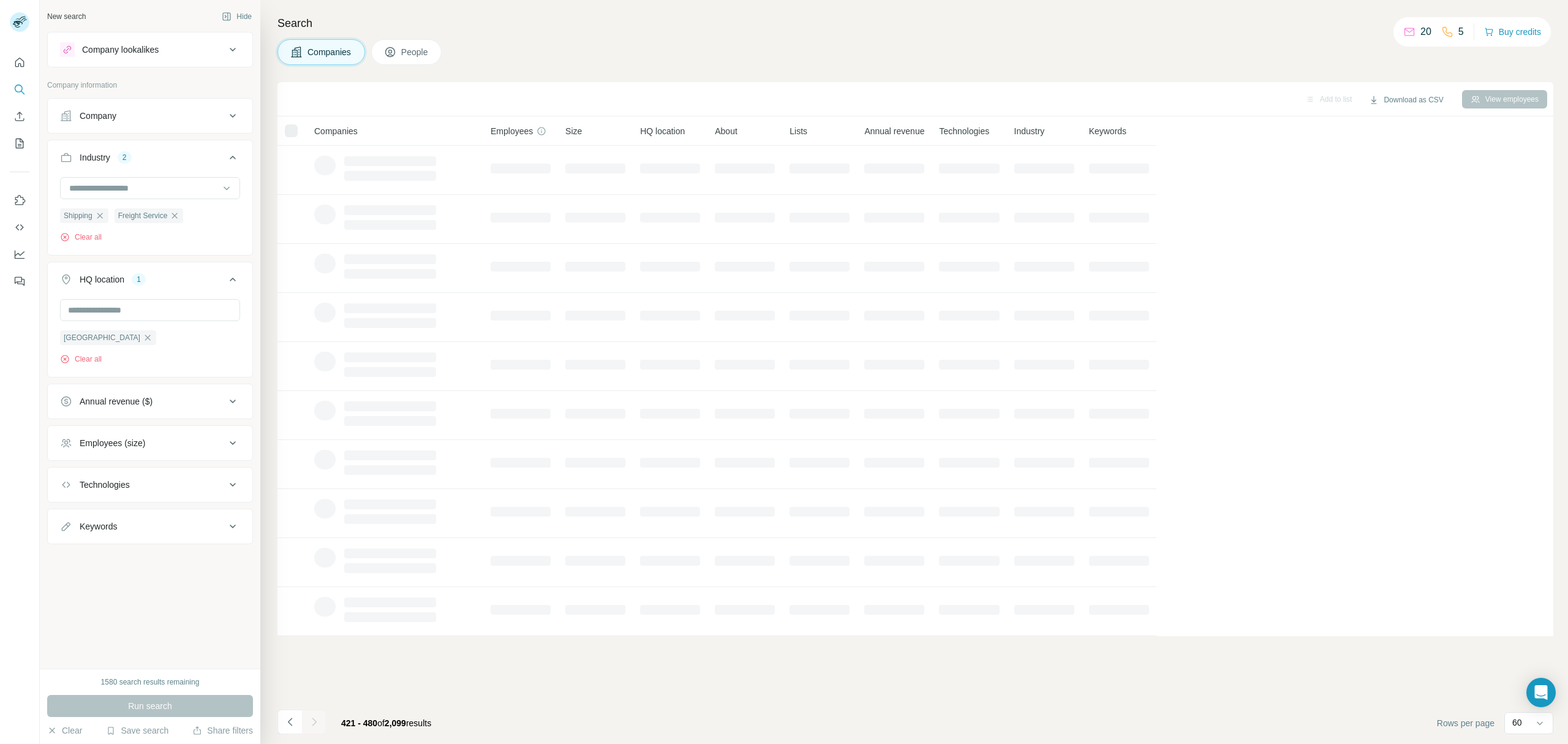
scroll to position [0, 0]
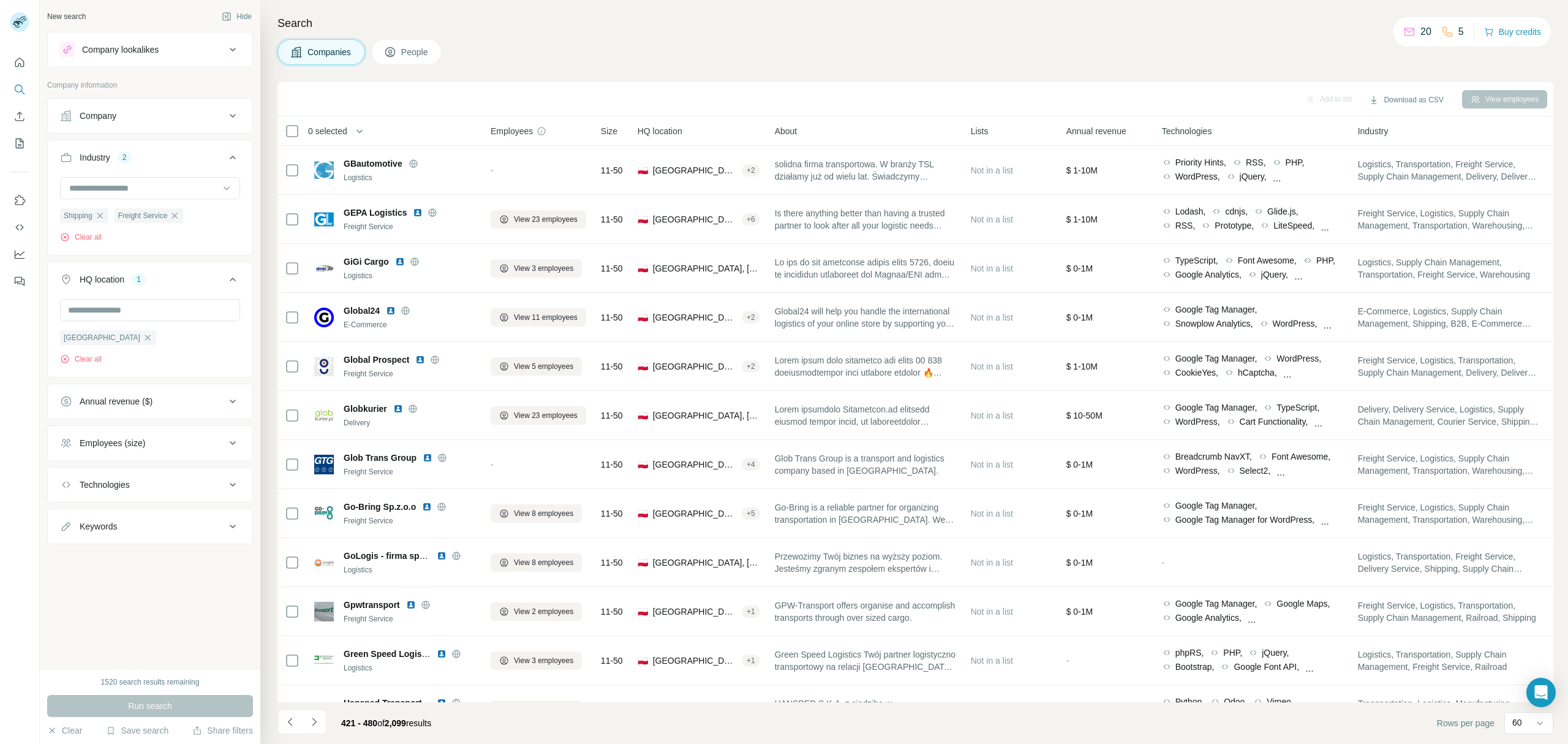
click at [321, 728] on button "Navigate to next page" at bounding box center [314, 722] width 25 height 25
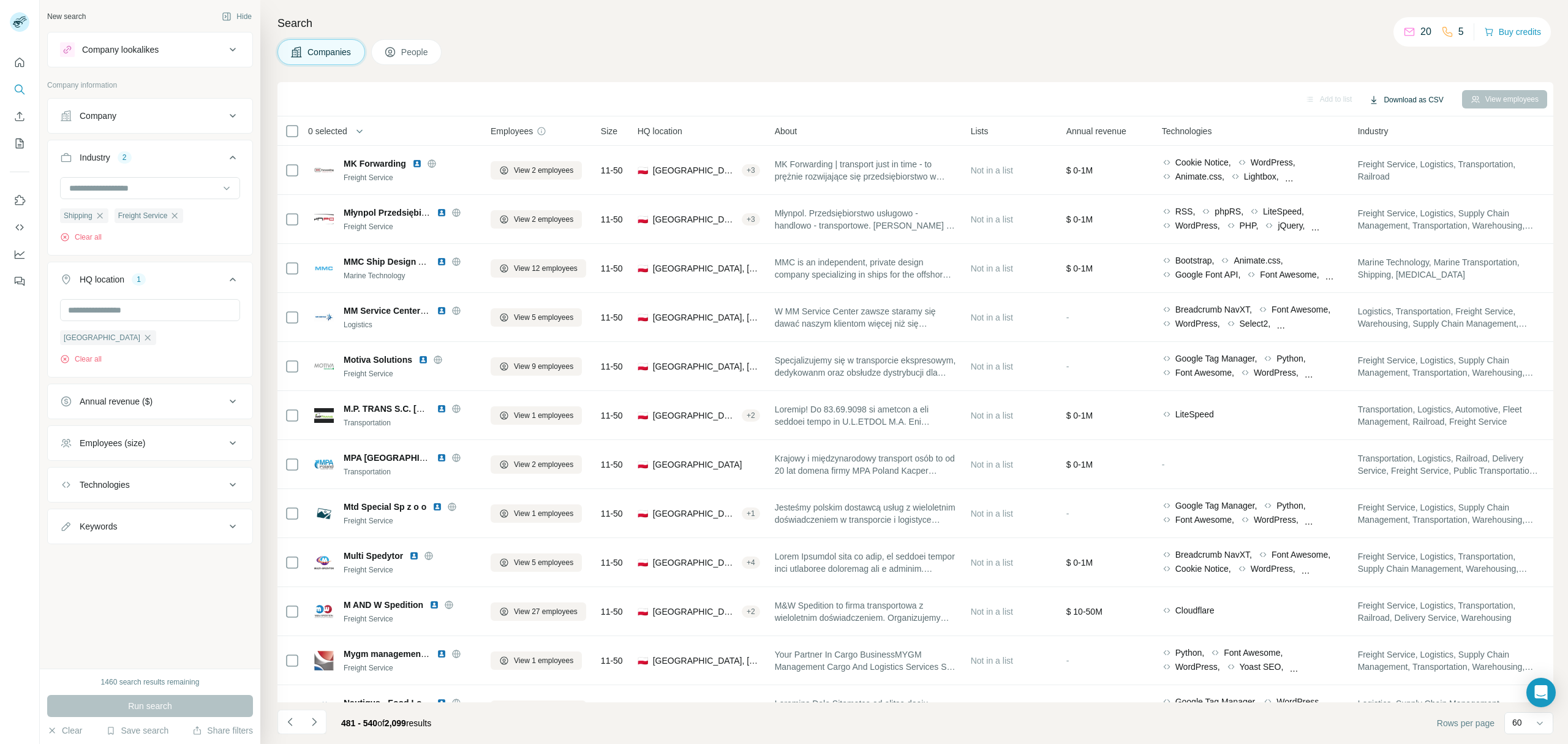
click at [1421, 94] on button "Download as CSV" at bounding box center [1405, 99] width 91 height 18
click at [314, 723] on icon "Navigate to next page" at bounding box center [314, 721] width 12 height 12
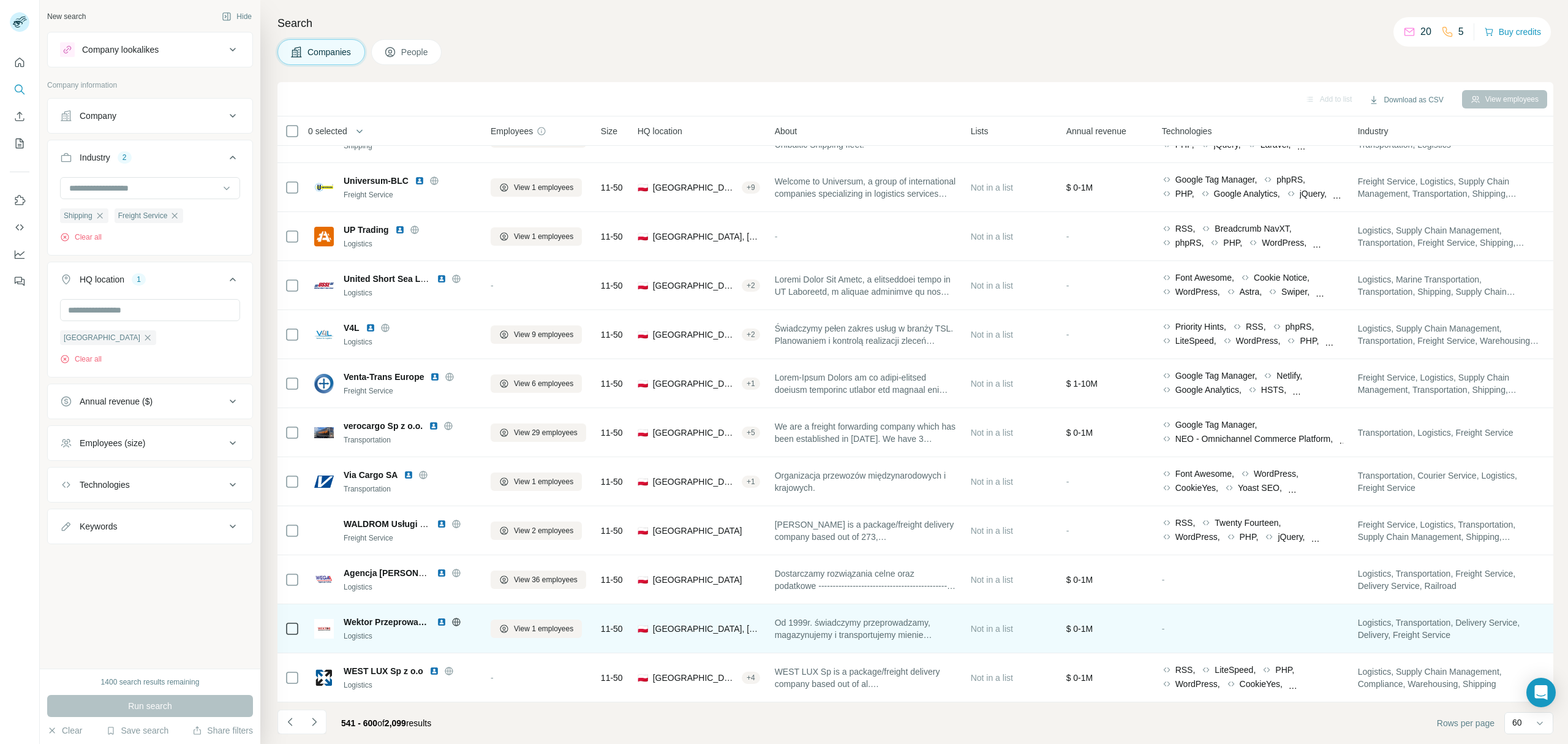
scroll to position [2392, 0]
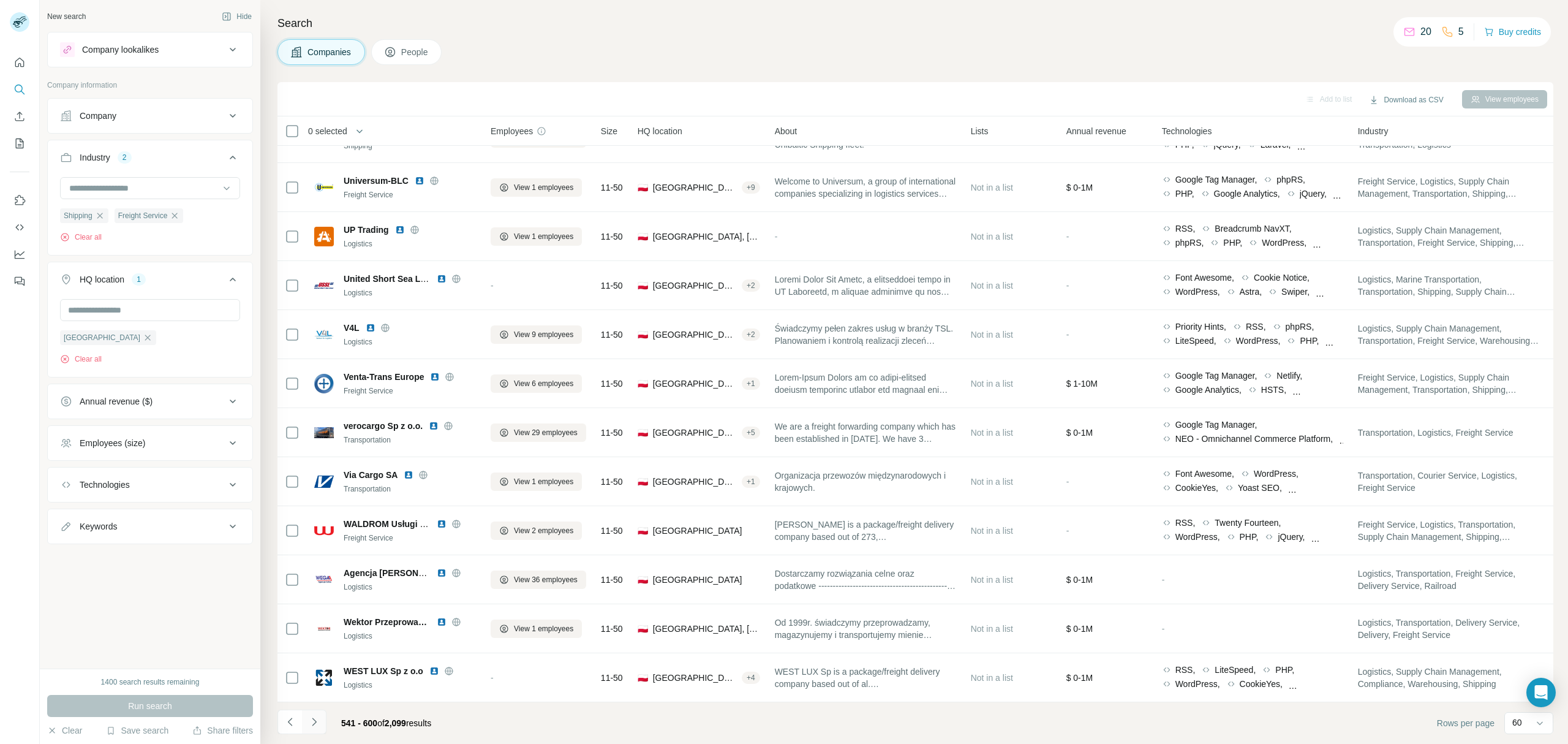
click at [314, 728] on icon "Navigate to next page" at bounding box center [314, 721] width 12 height 12
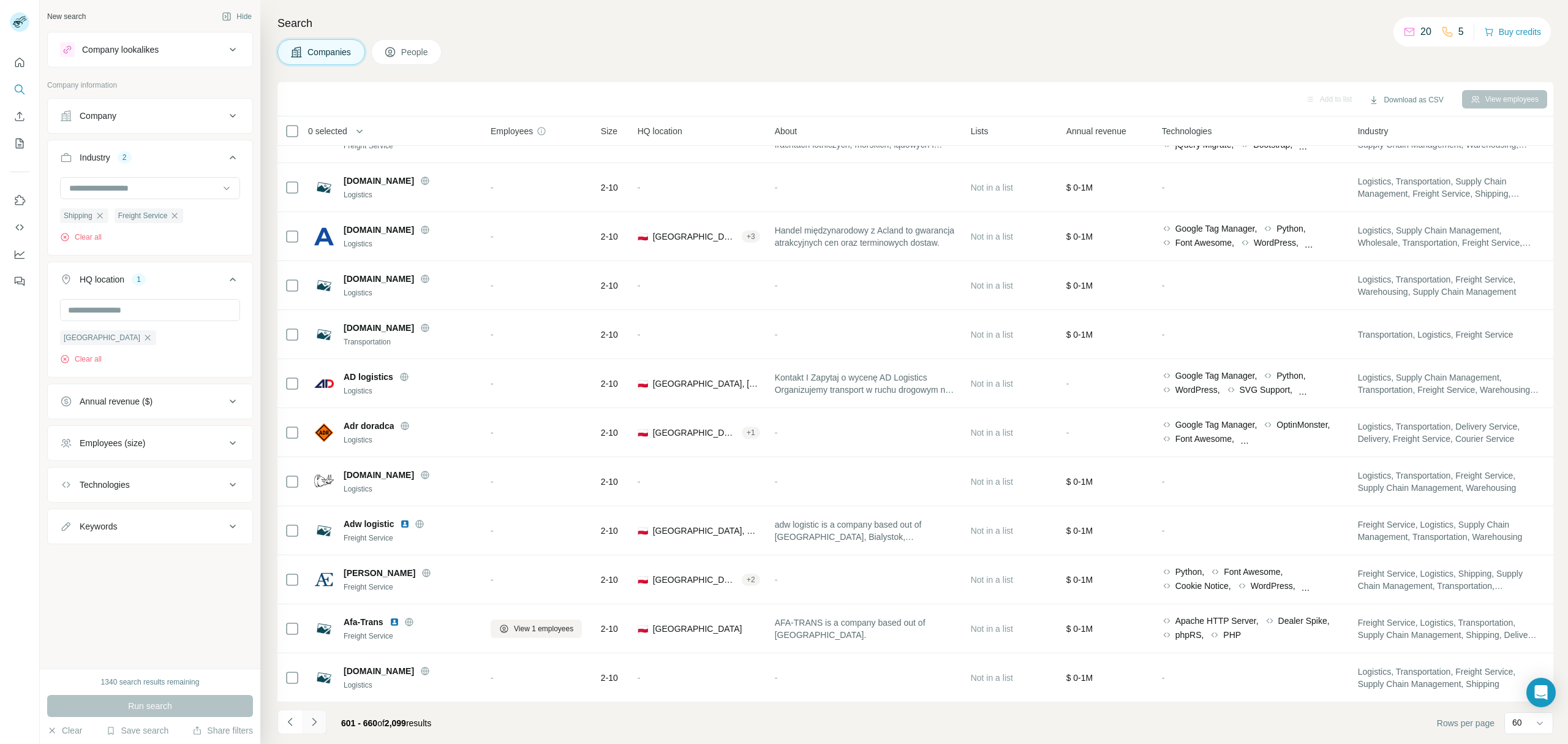
click at [322, 719] on button "Navigate to next page" at bounding box center [314, 722] width 25 height 25
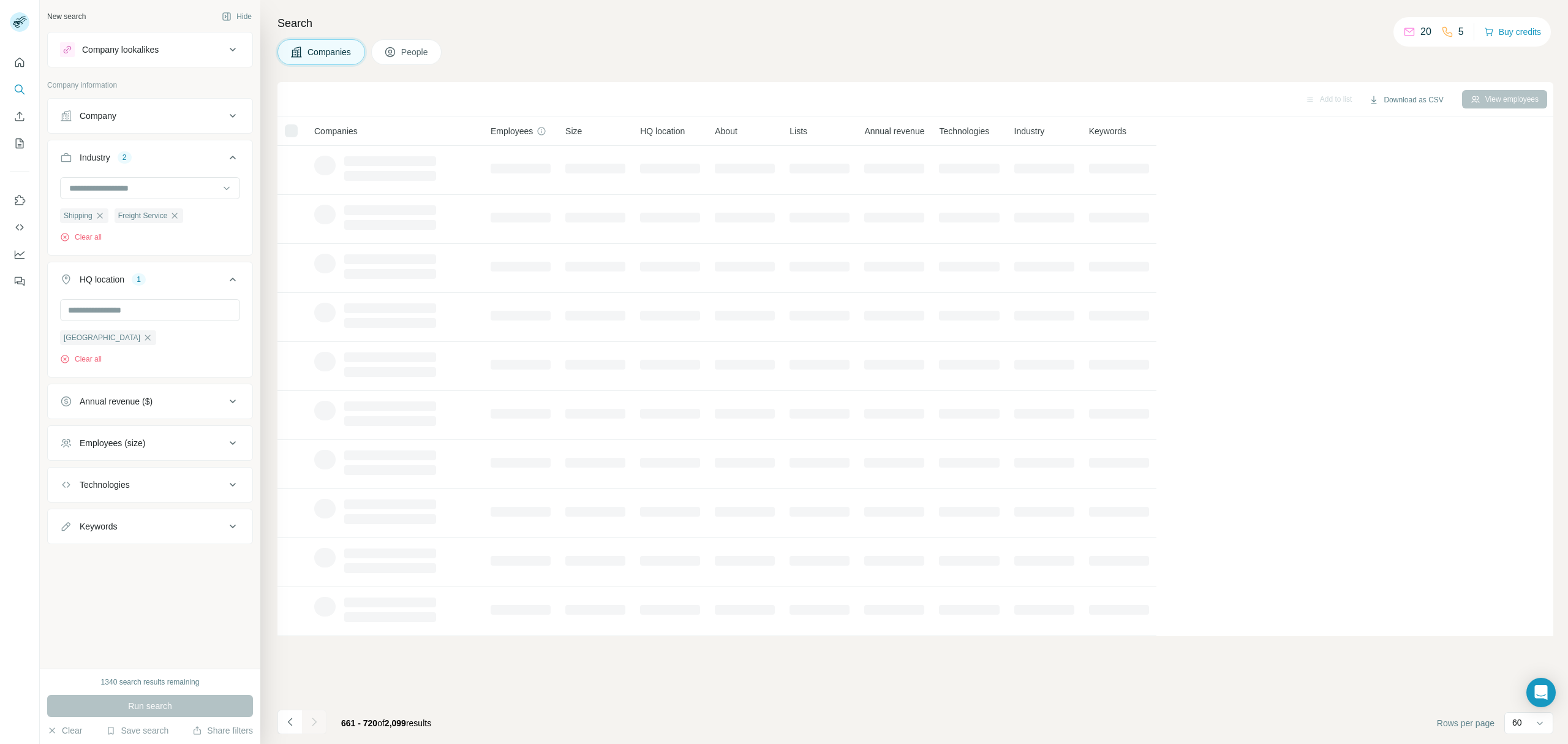
scroll to position [0, 0]
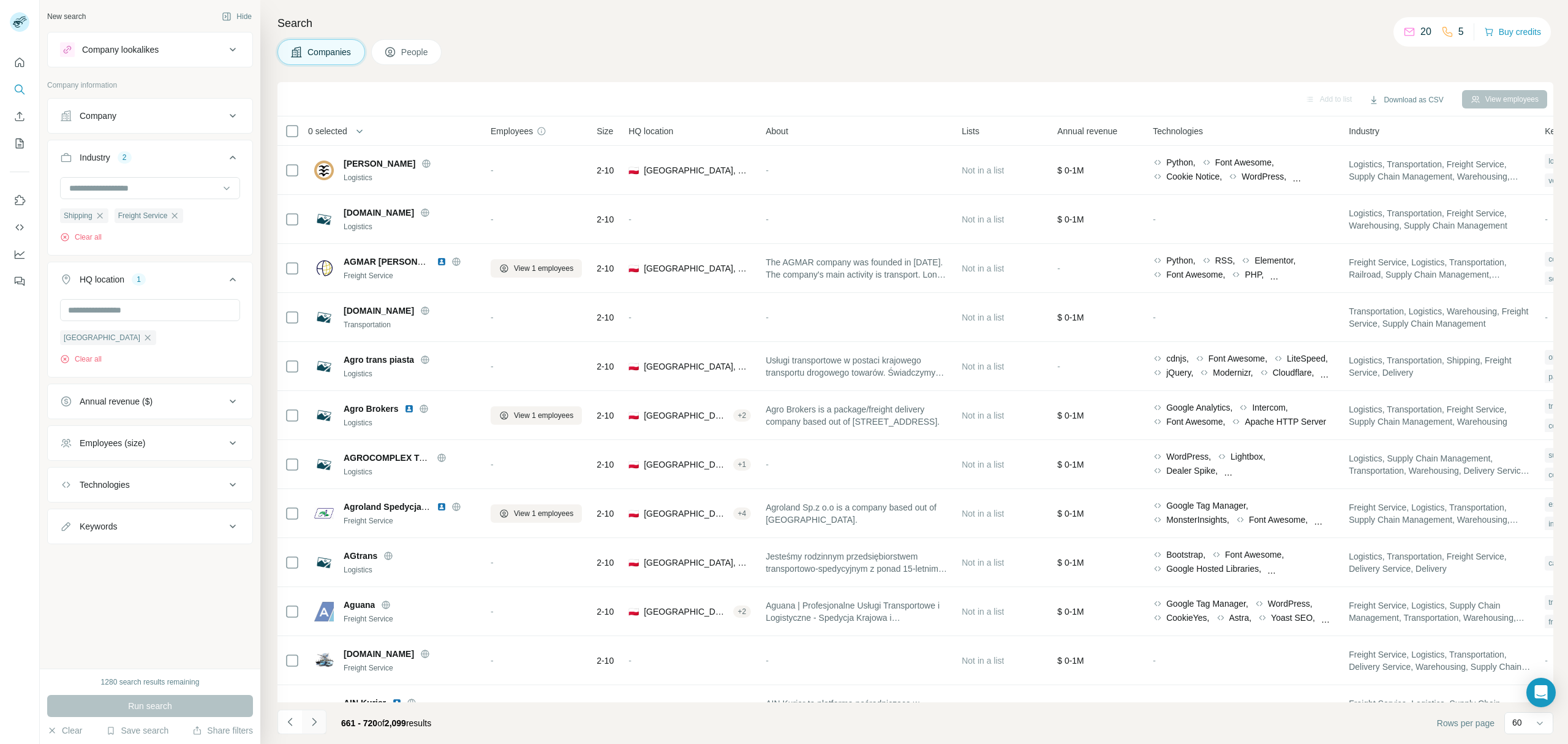
click at [324, 717] on button "Navigate to next page" at bounding box center [314, 722] width 25 height 25
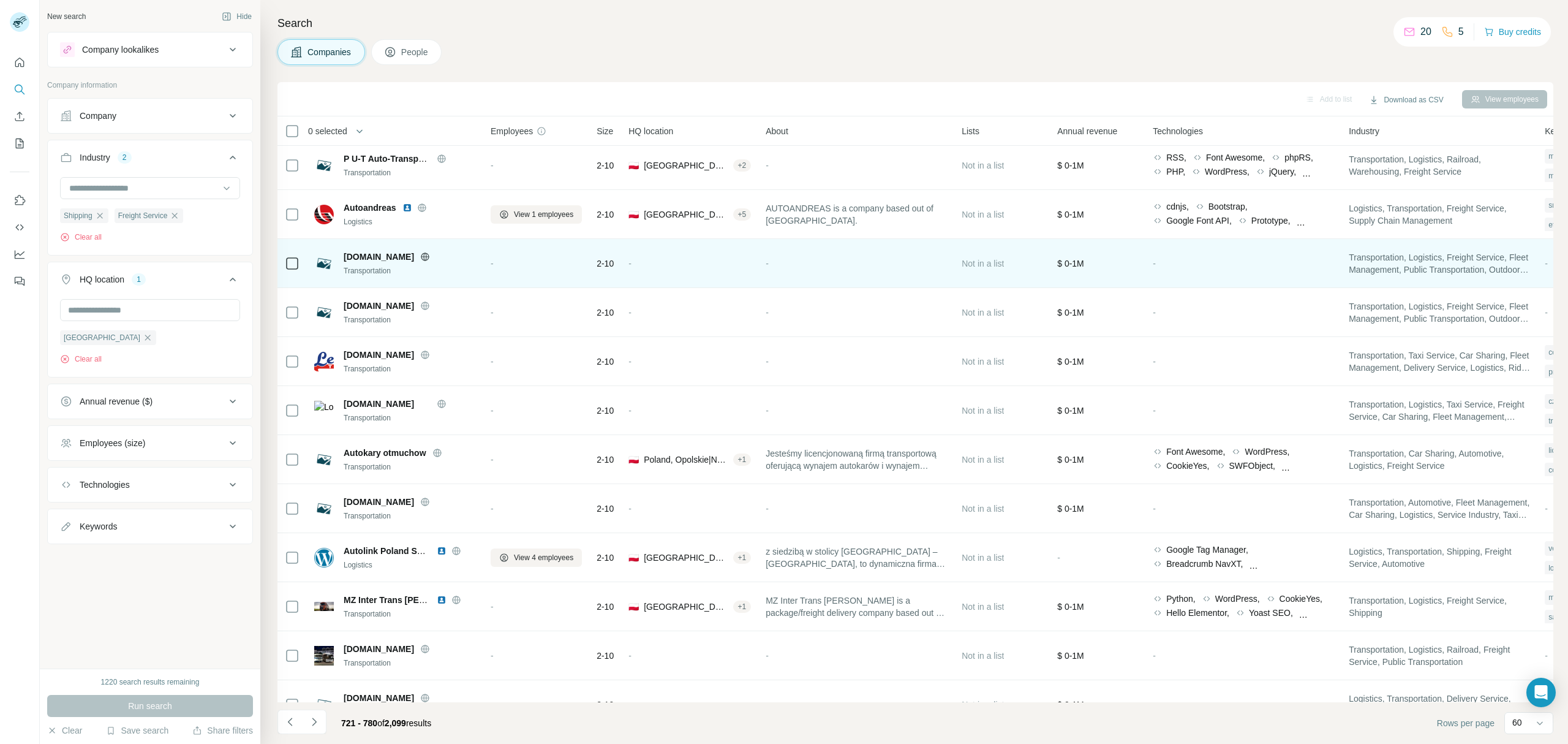
scroll to position [1557, 0]
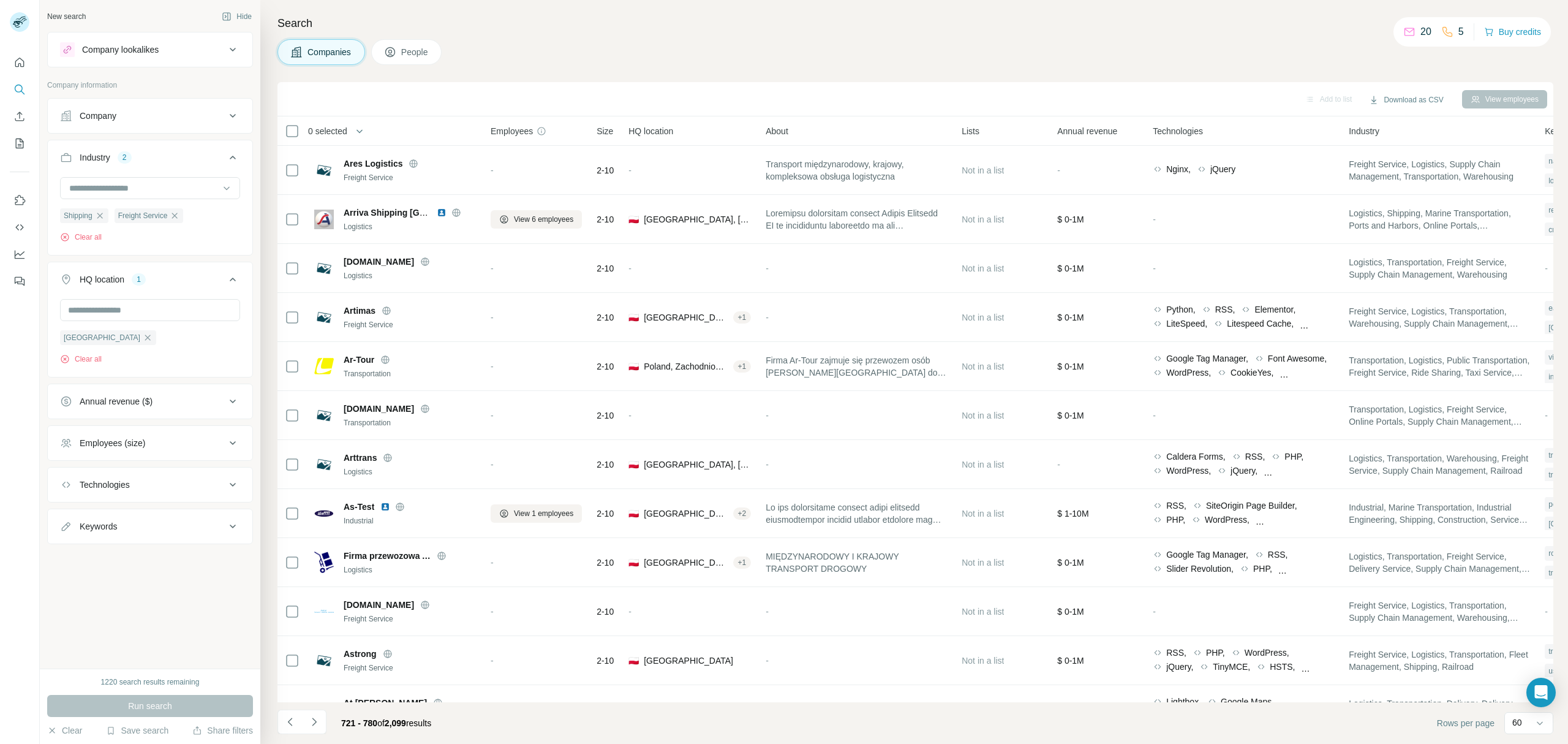
click at [315, 716] on icon "Navigate to next page" at bounding box center [314, 721] width 12 height 12
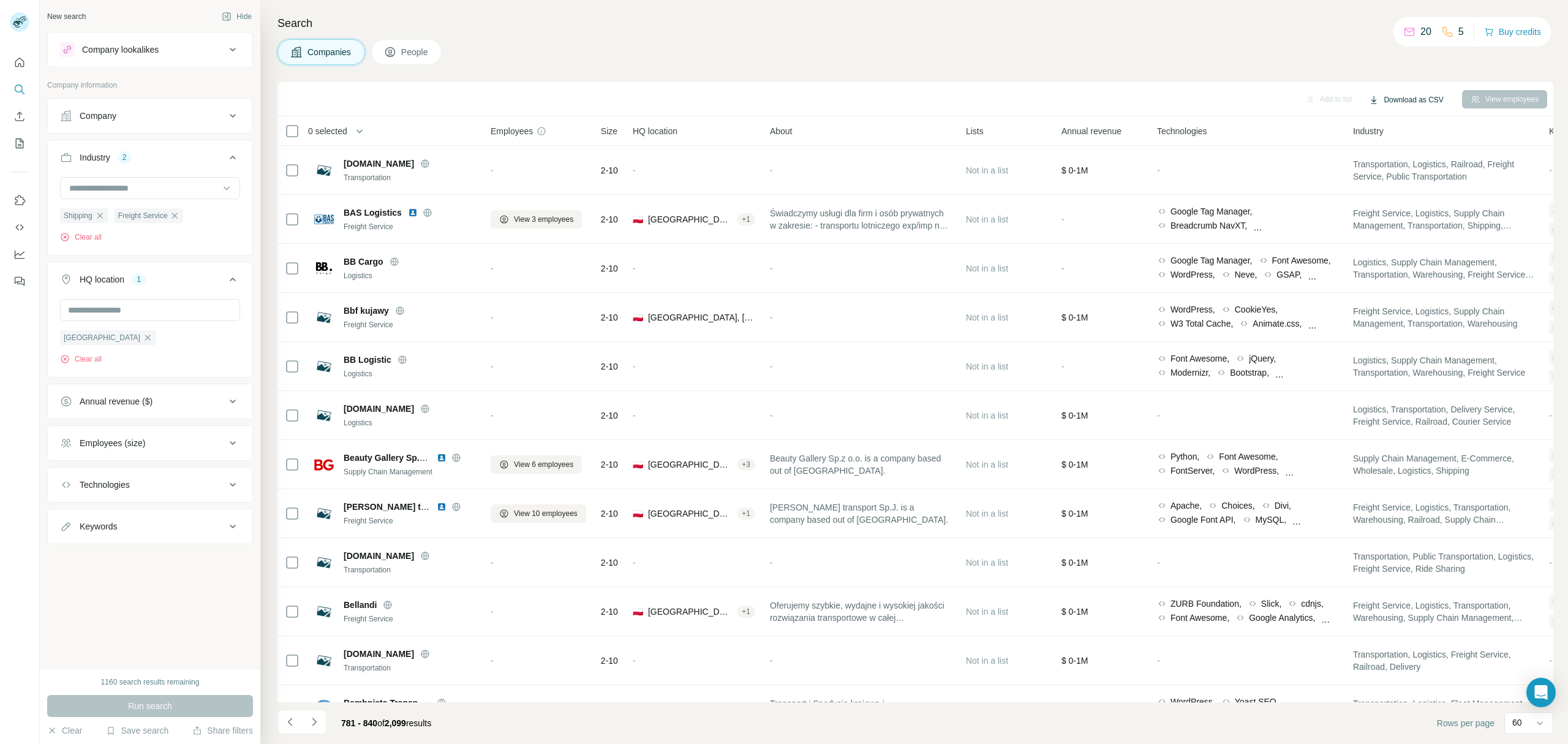
click at [1391, 101] on button "Download as CSV" at bounding box center [1405, 99] width 91 height 18
click at [312, 728] on icon "Navigate to next page" at bounding box center [314, 721] width 12 height 12
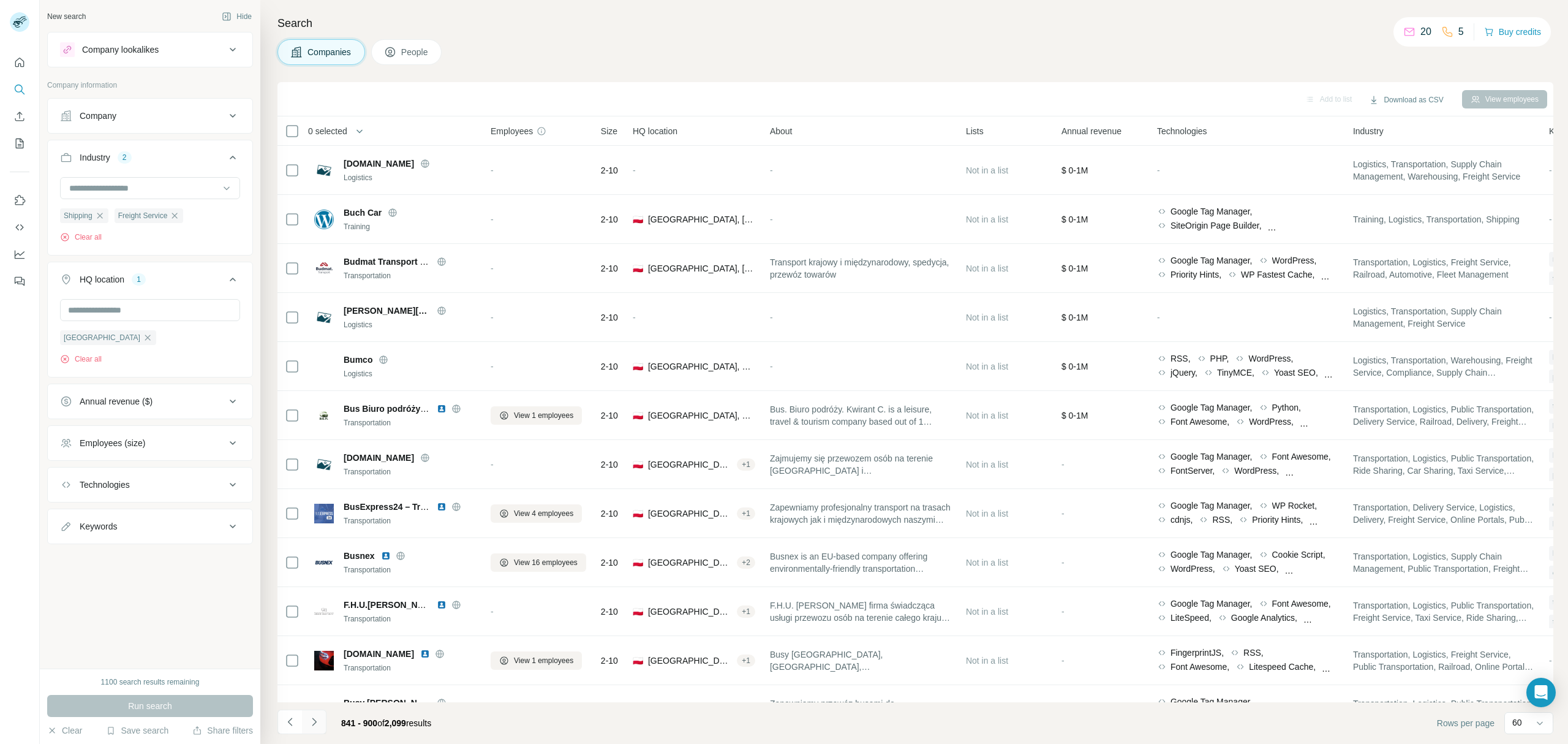
click at [317, 728] on icon "Navigate to next page" at bounding box center [314, 721] width 12 height 12
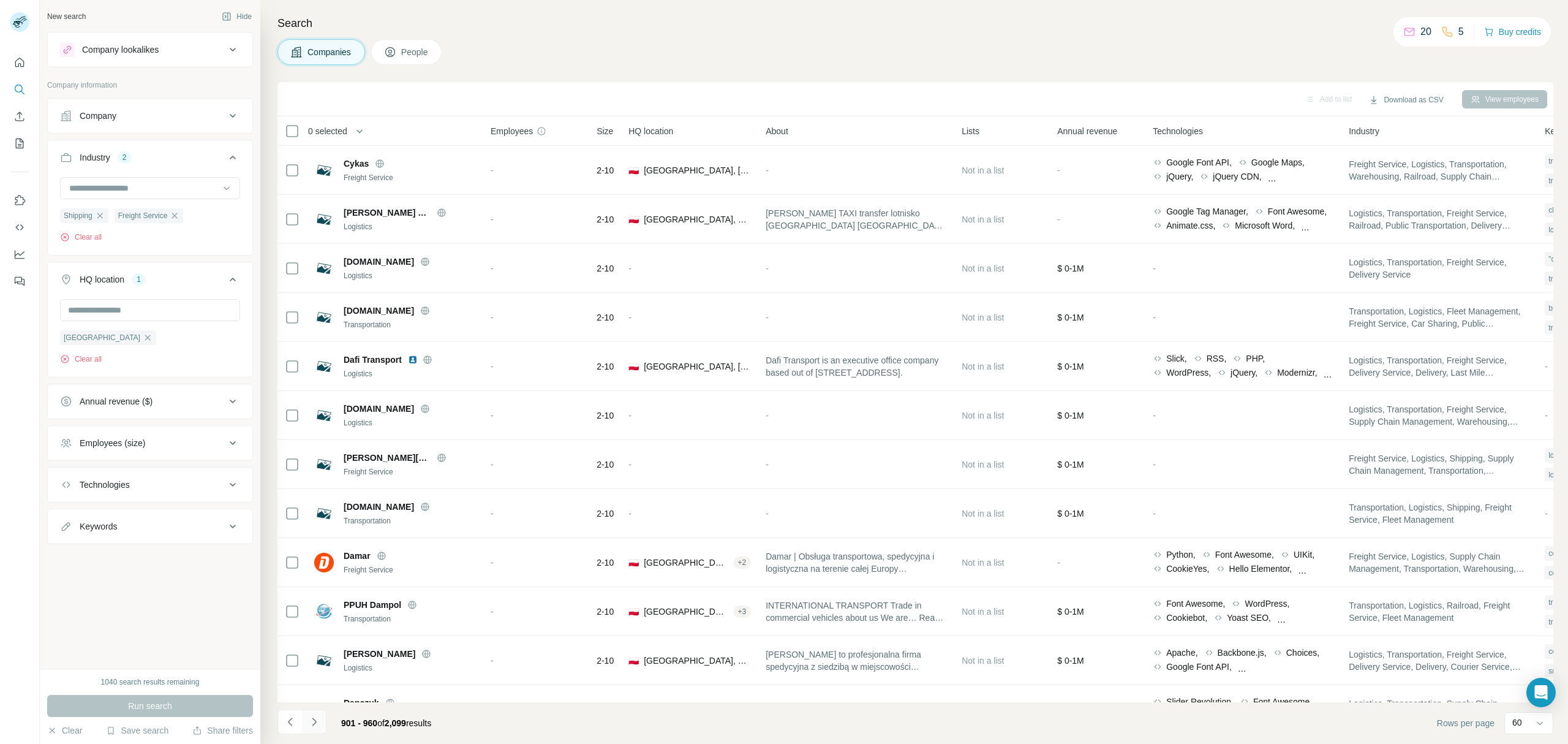
click at [317, 728] on icon "Navigate to next page" at bounding box center [314, 721] width 12 height 12
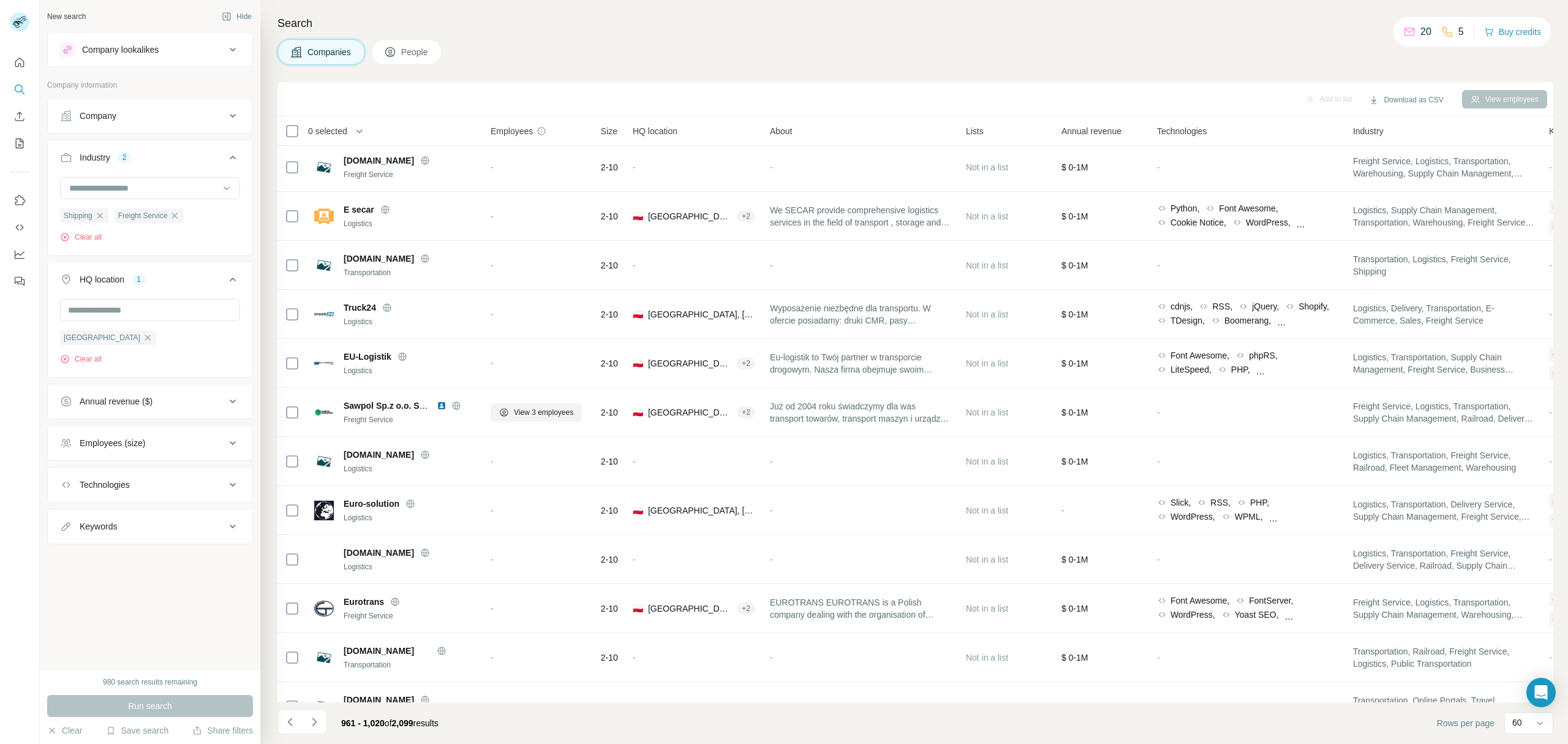
scroll to position [2392, 0]
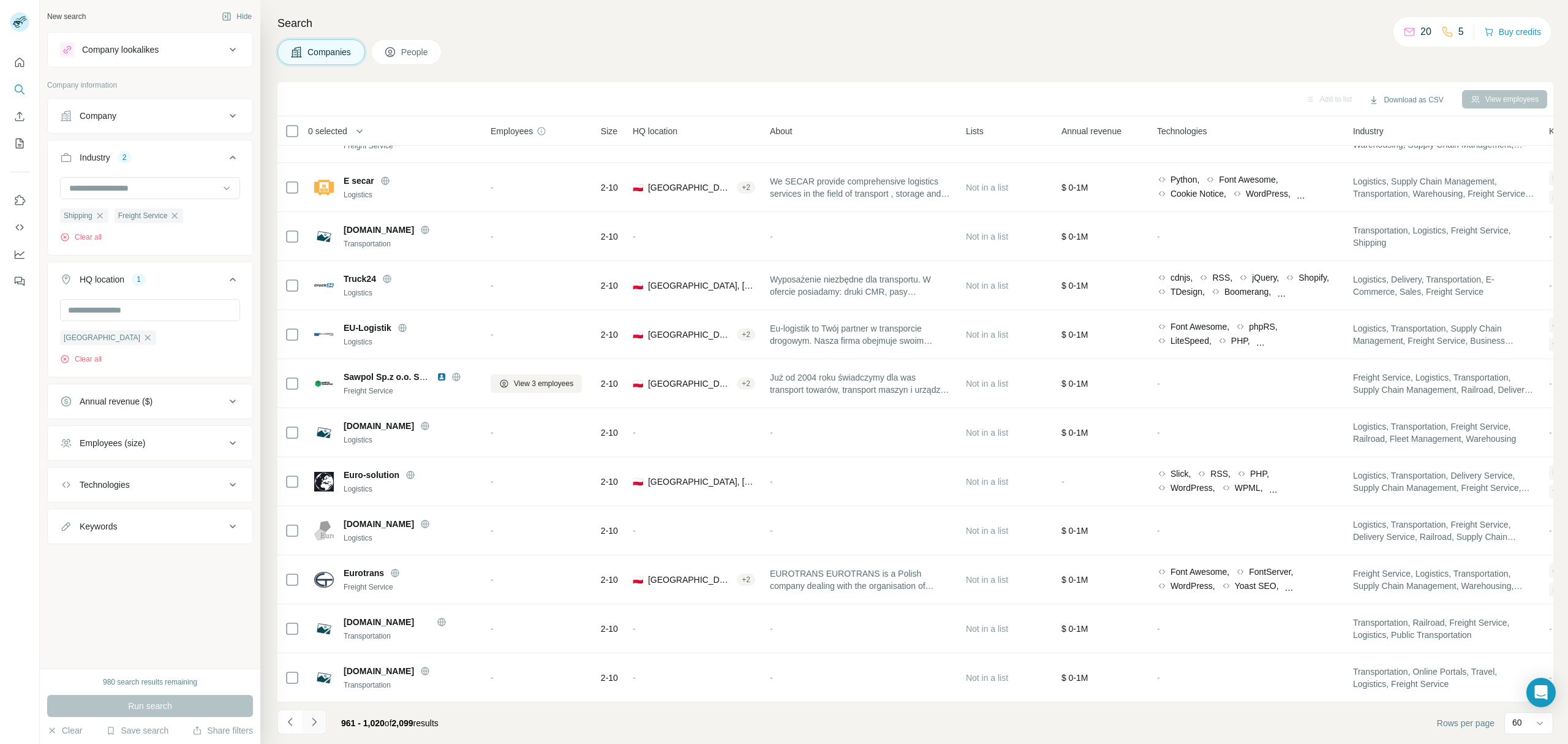
click at [312, 722] on icon "Navigate to next page" at bounding box center [314, 721] width 12 height 12
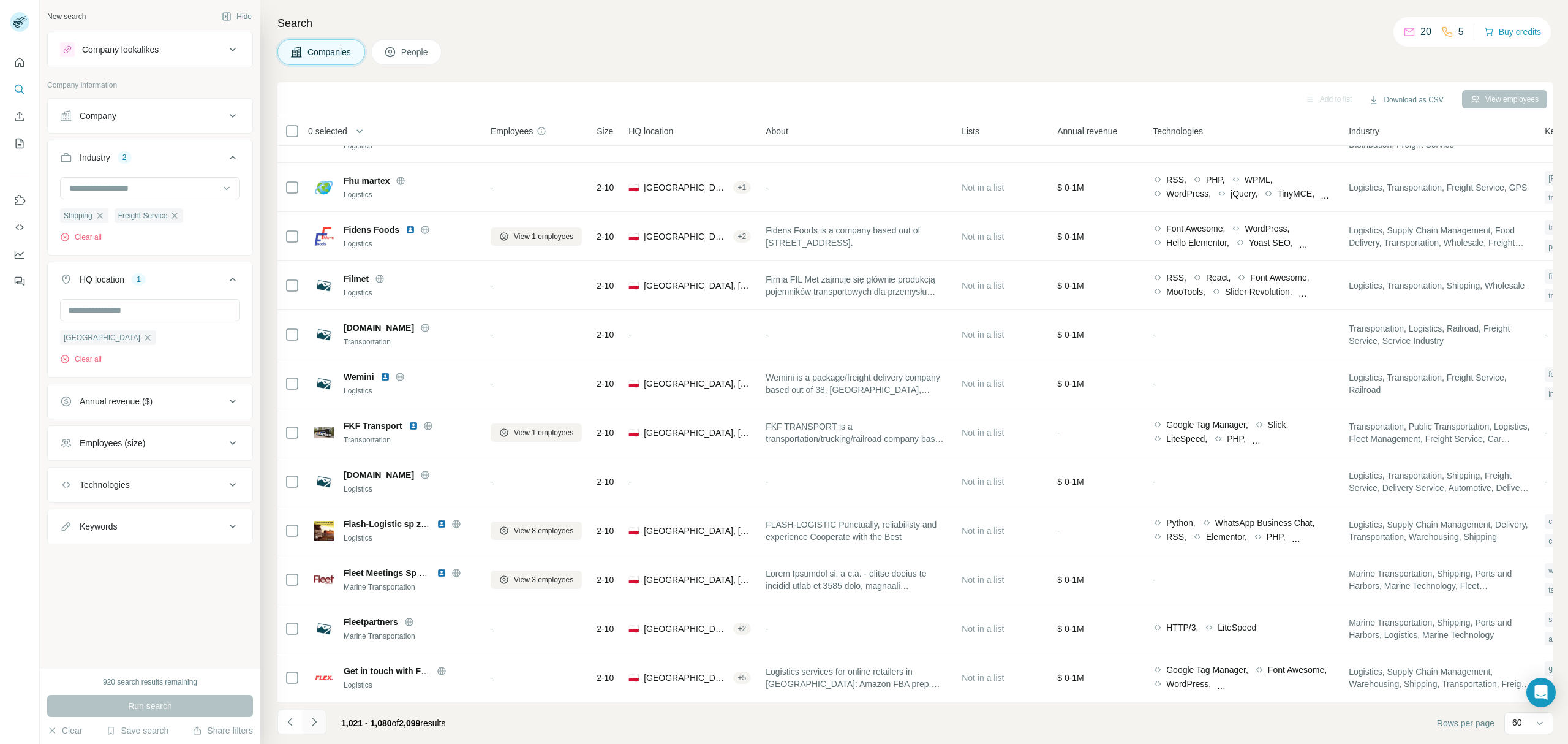
click at [317, 719] on icon "Navigate to next page" at bounding box center [314, 721] width 12 height 12
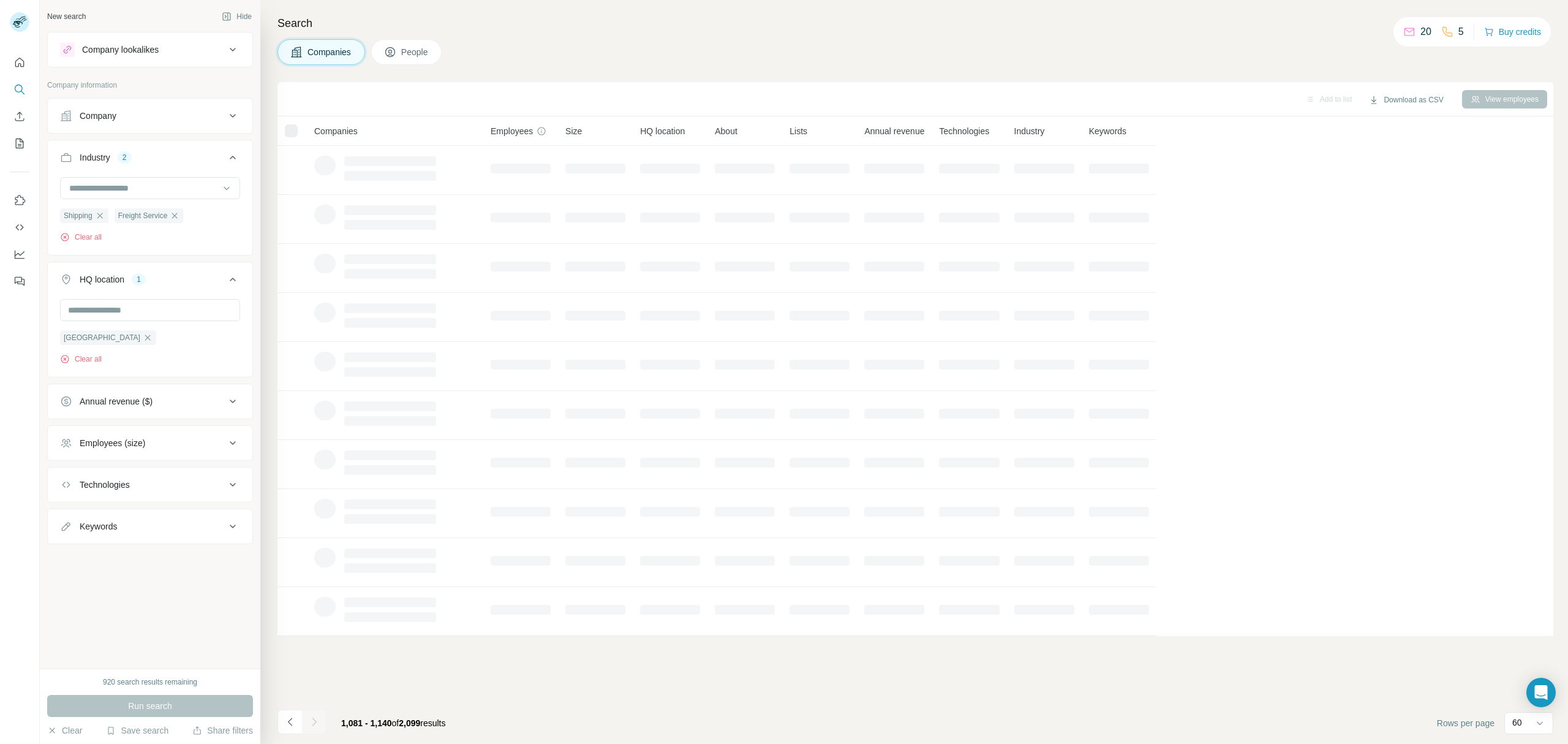
scroll to position [0, 0]
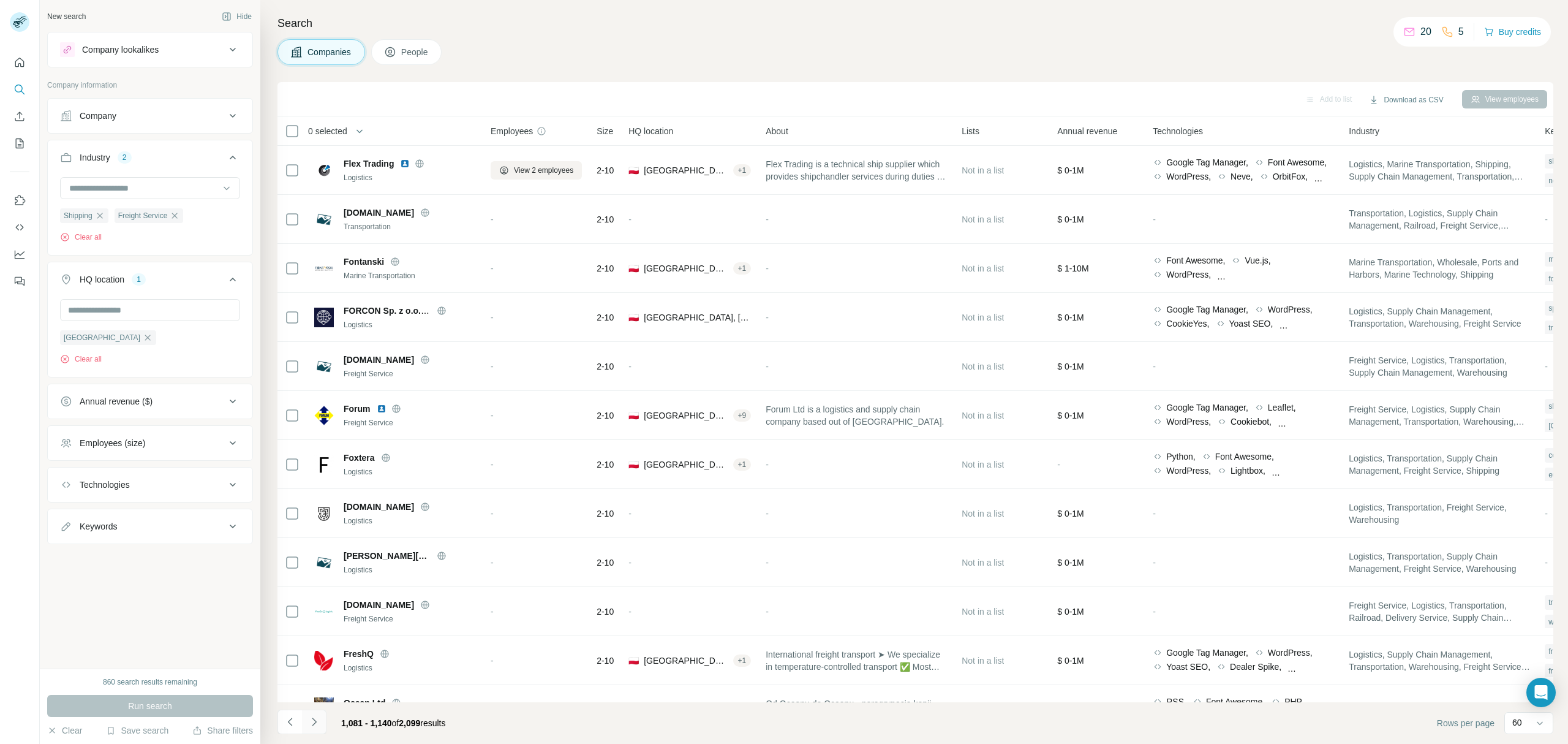
click at [311, 720] on icon "Navigate to next page" at bounding box center [314, 721] width 12 height 12
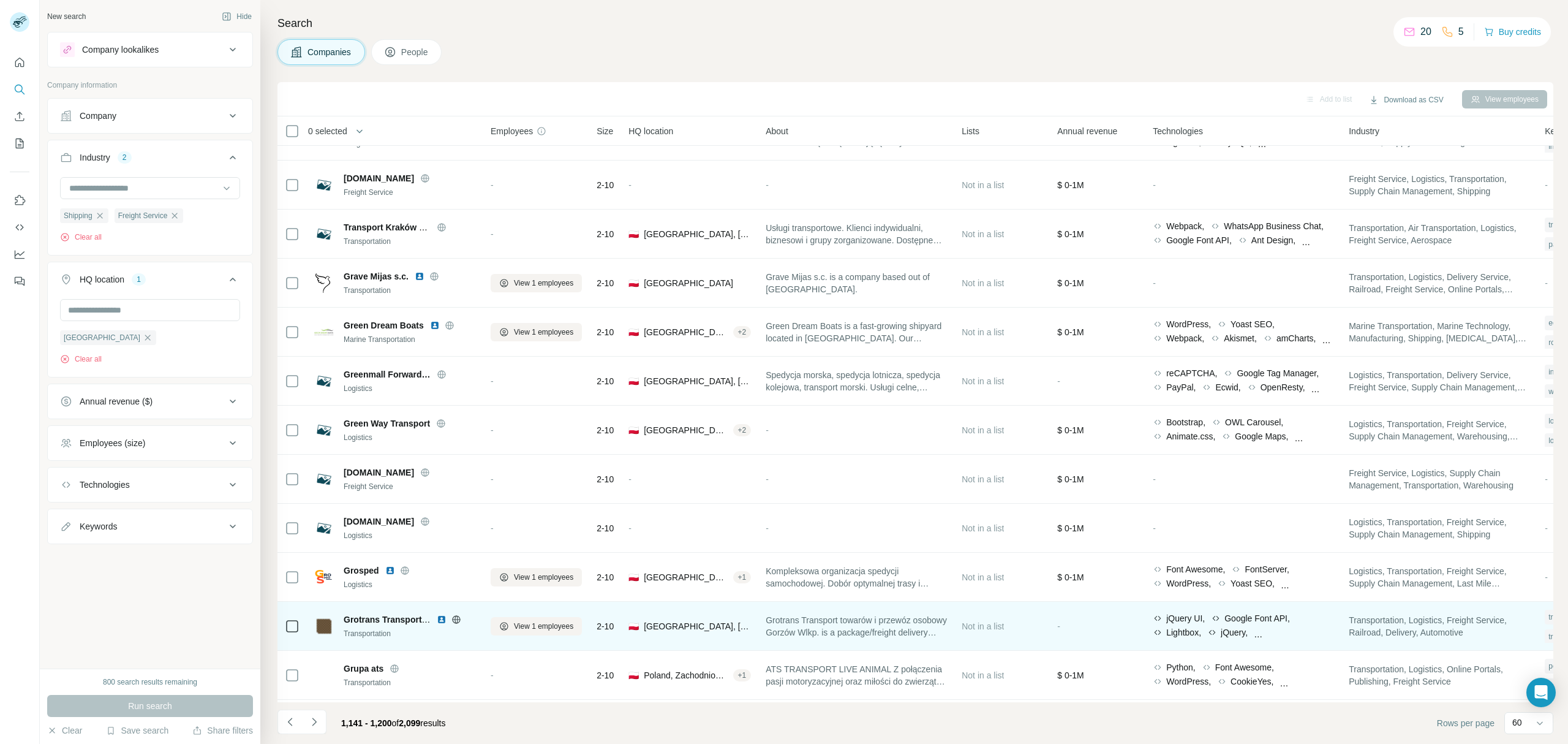
scroll to position [408, 0]
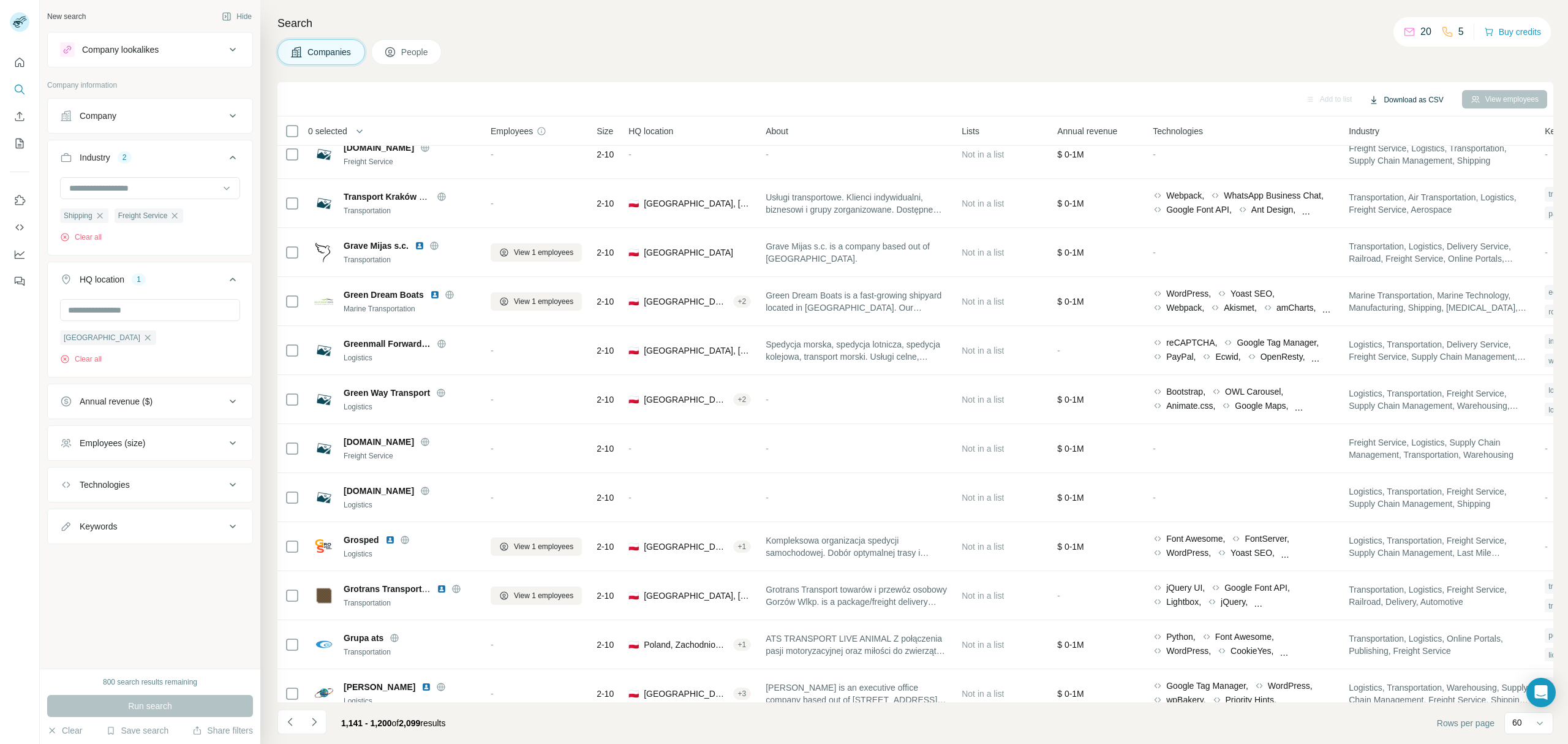
click at [1384, 106] on button "Download as CSV" at bounding box center [1405, 99] width 91 height 18
click at [307, 724] on button "Navigate to next page" at bounding box center [314, 722] width 25 height 25
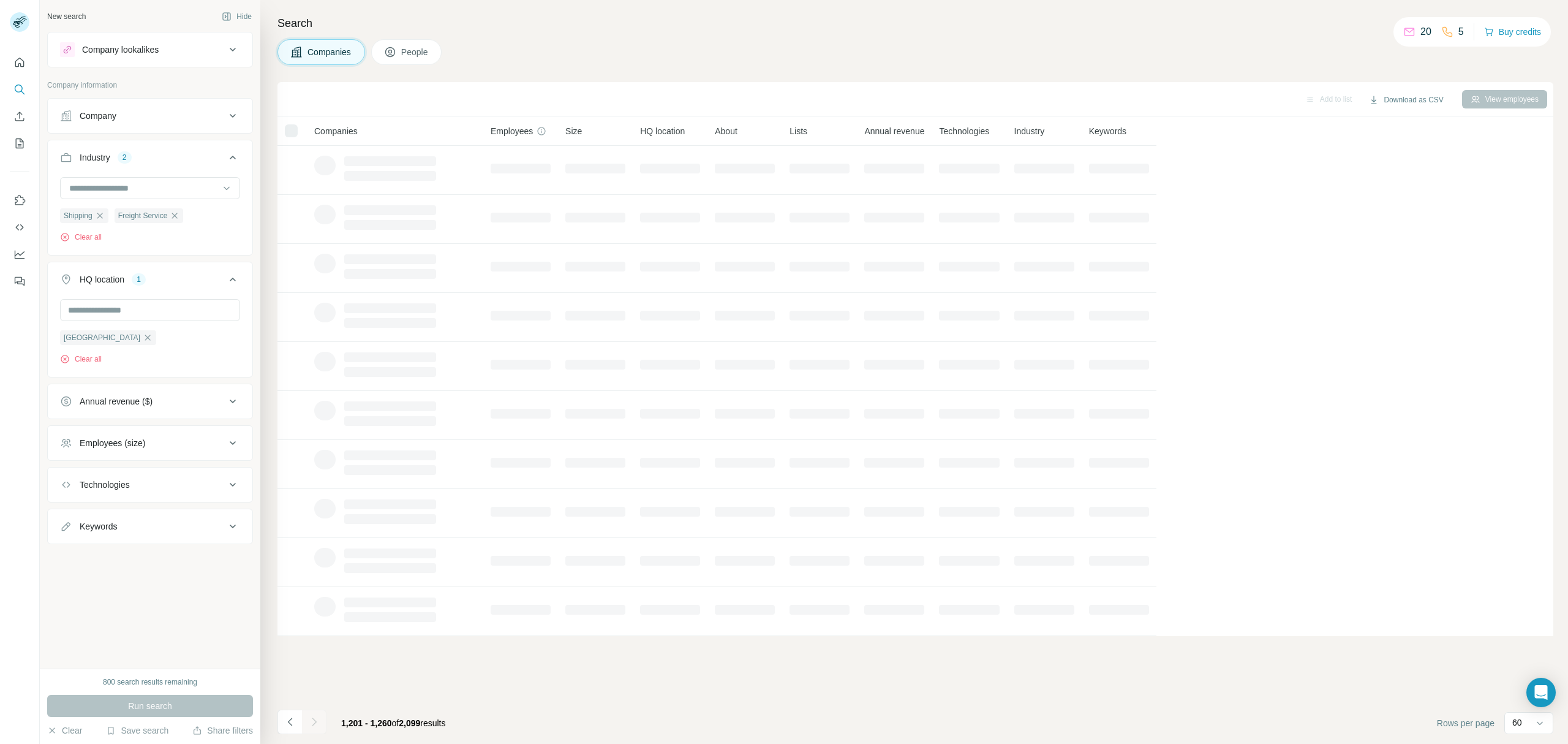
scroll to position [0, 0]
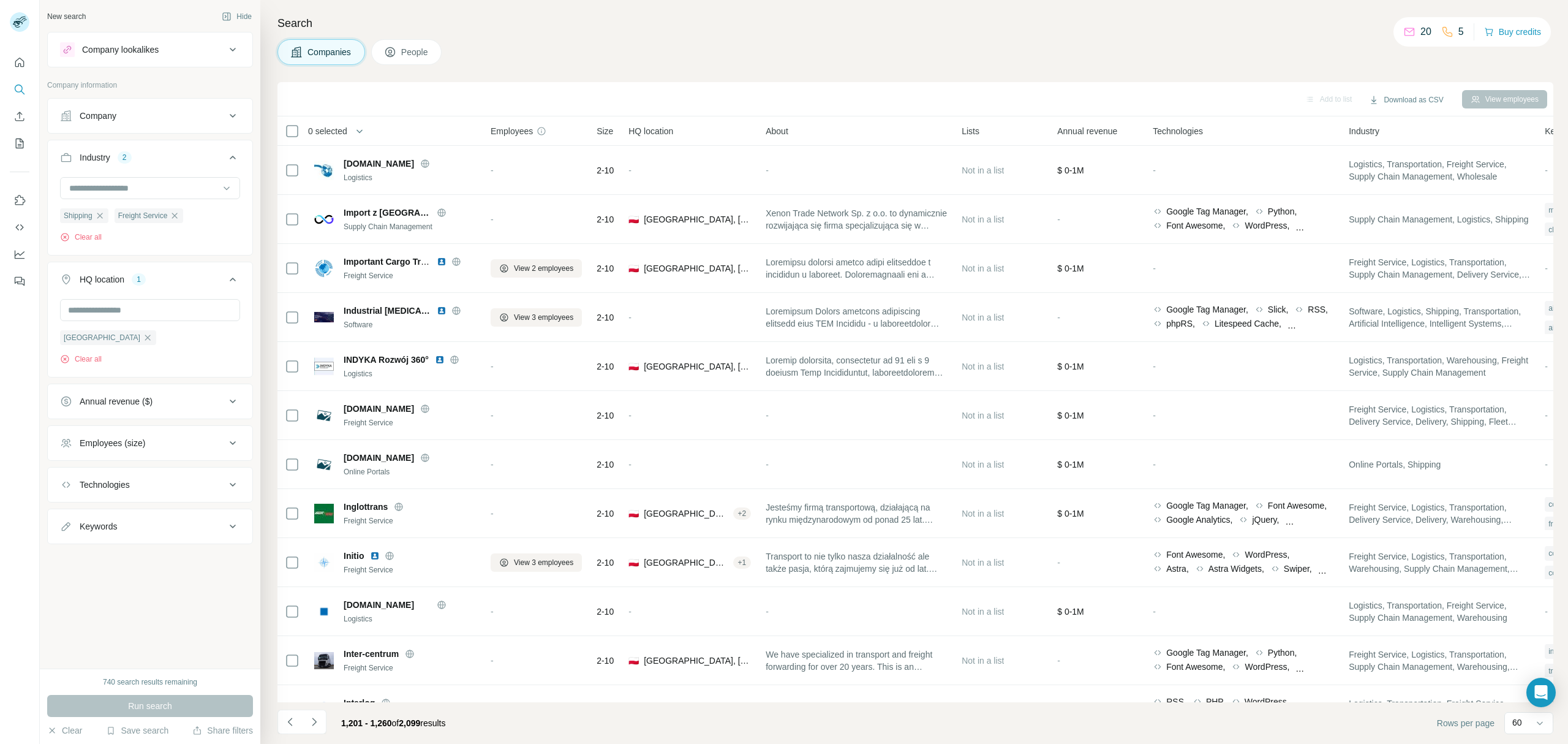
click at [310, 724] on icon "Navigate to next page" at bounding box center [314, 721] width 12 height 12
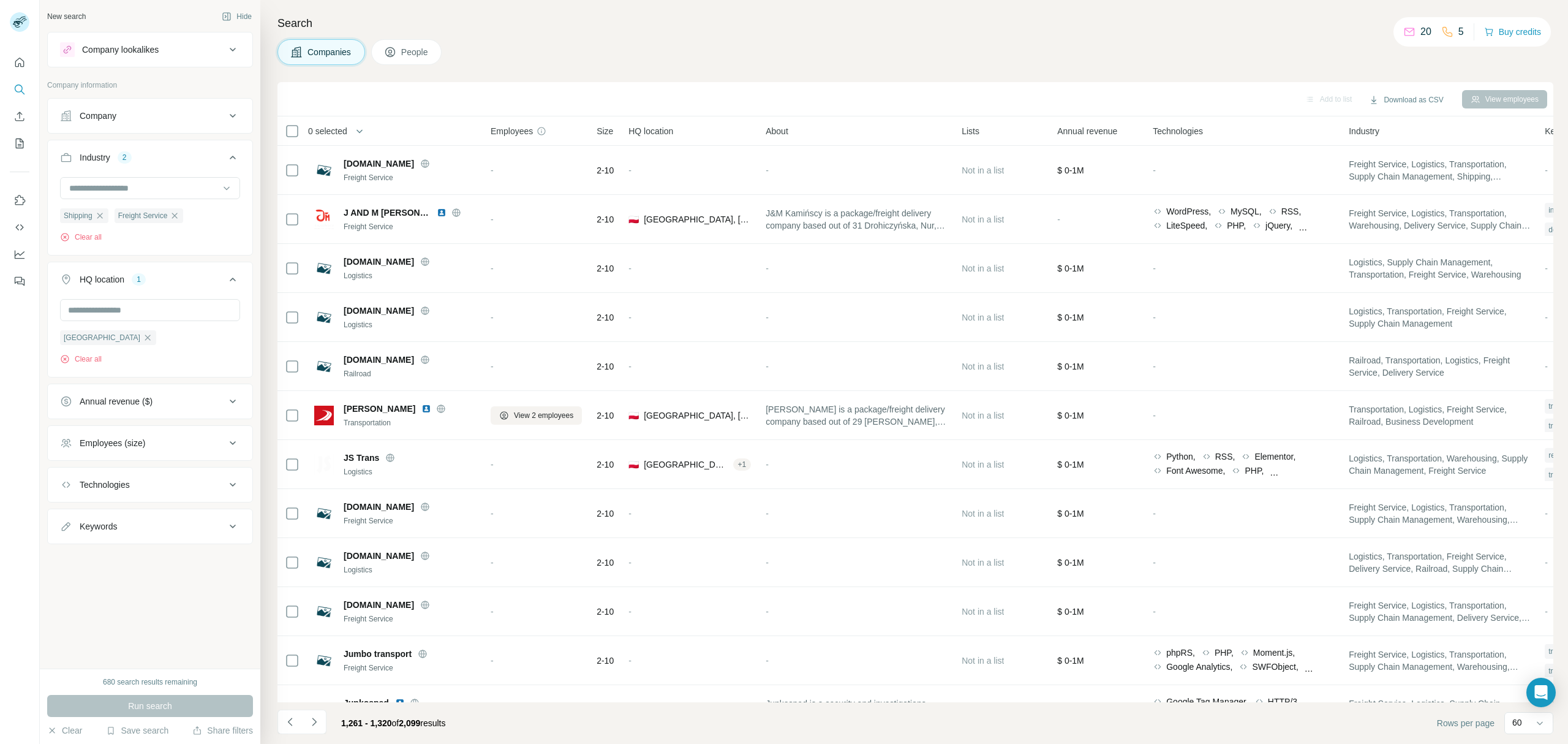
click at [310, 724] on icon "Navigate to next page" at bounding box center [314, 721] width 12 height 12
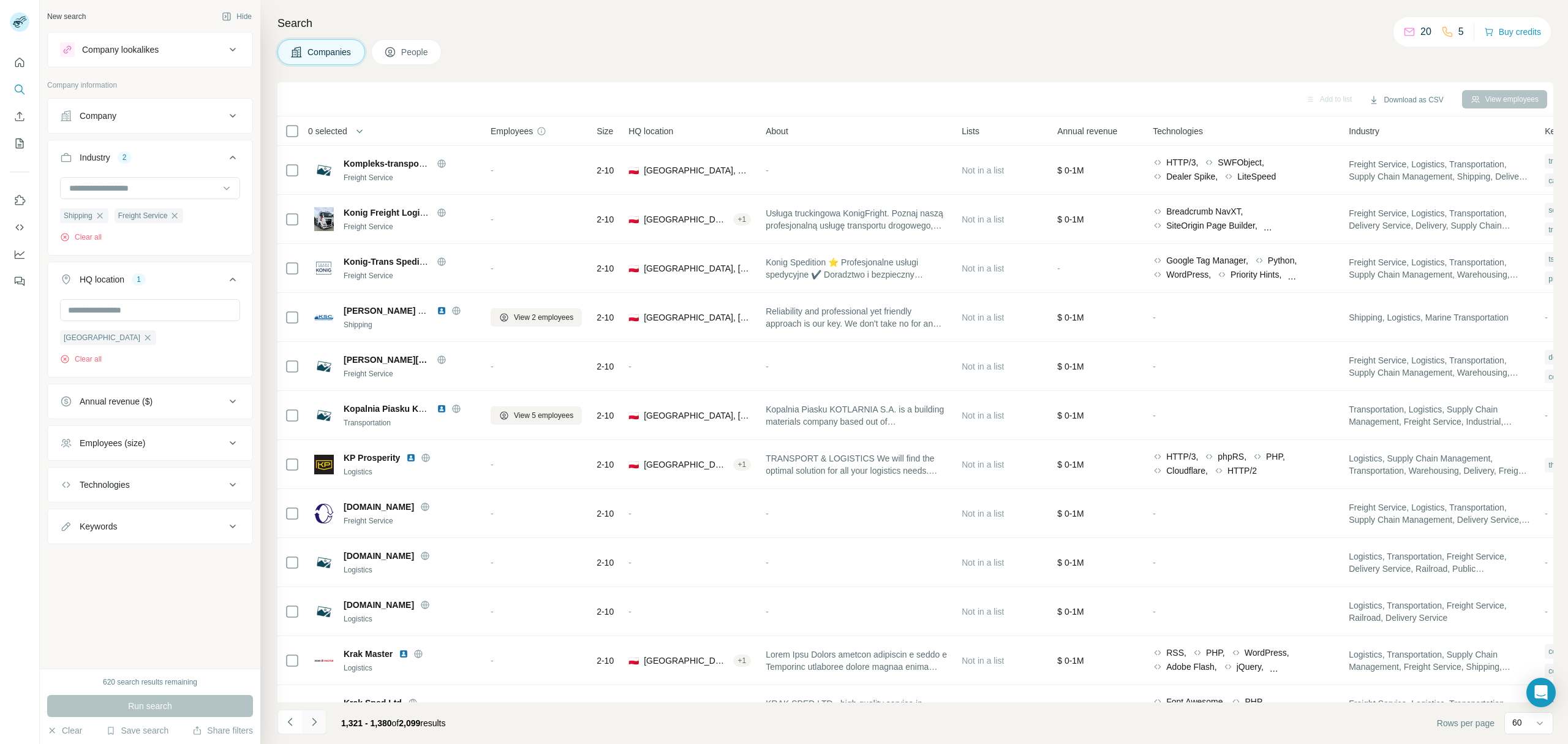
click at [314, 718] on icon "Navigate to next page" at bounding box center [314, 721] width 12 height 12
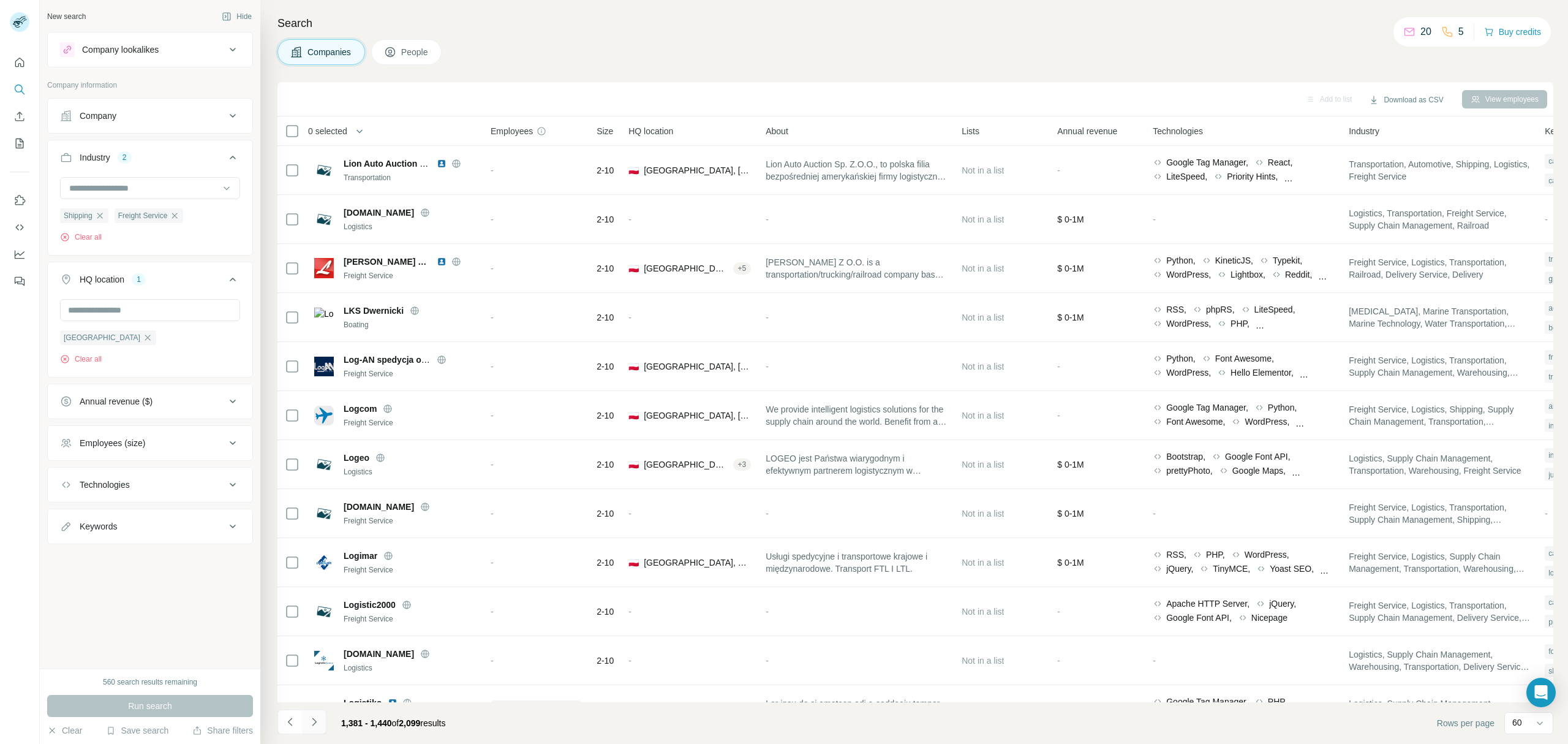
click at [320, 719] on button "Navigate to next page" at bounding box center [314, 722] width 25 height 25
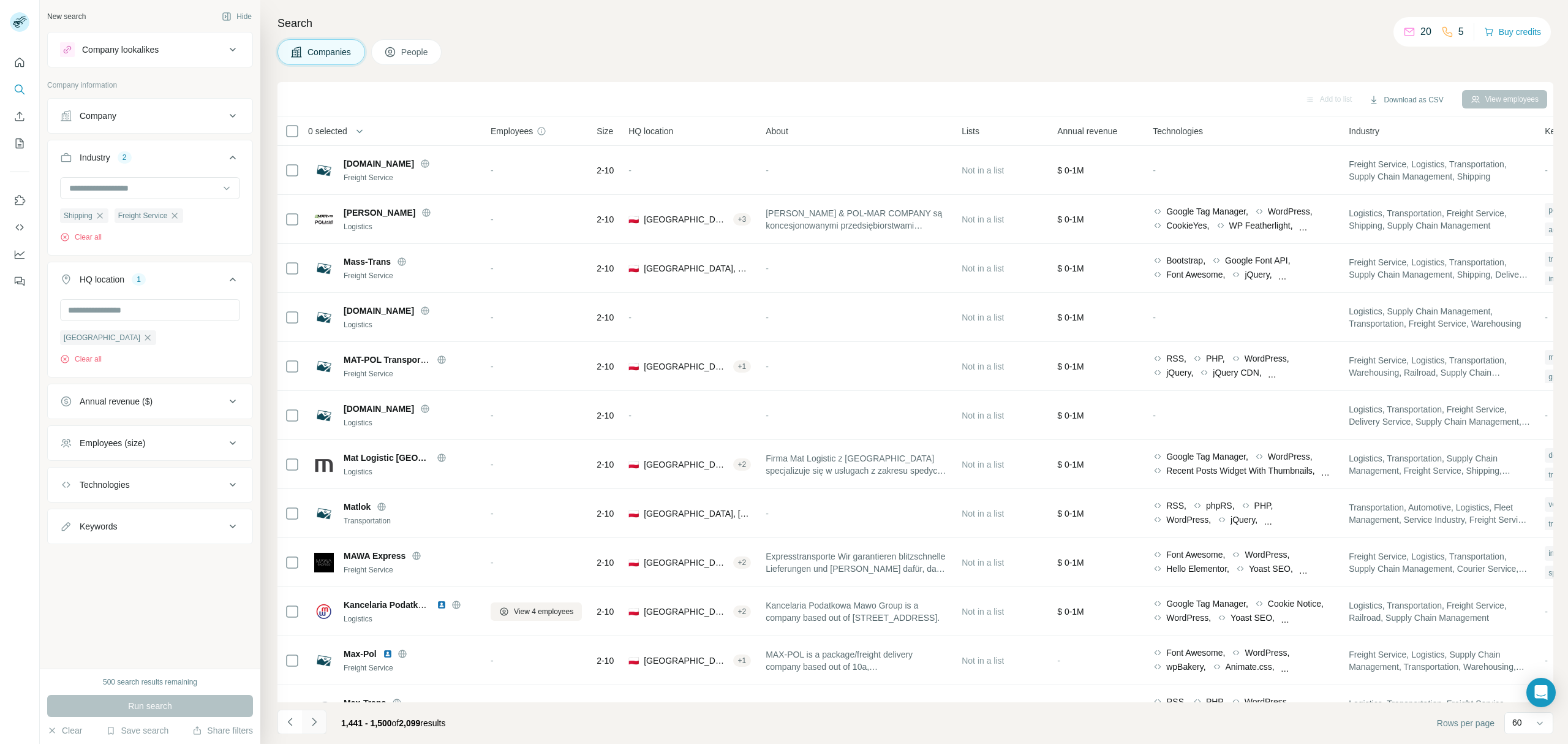
click at [323, 714] on button "Navigate to next page" at bounding box center [314, 722] width 25 height 25
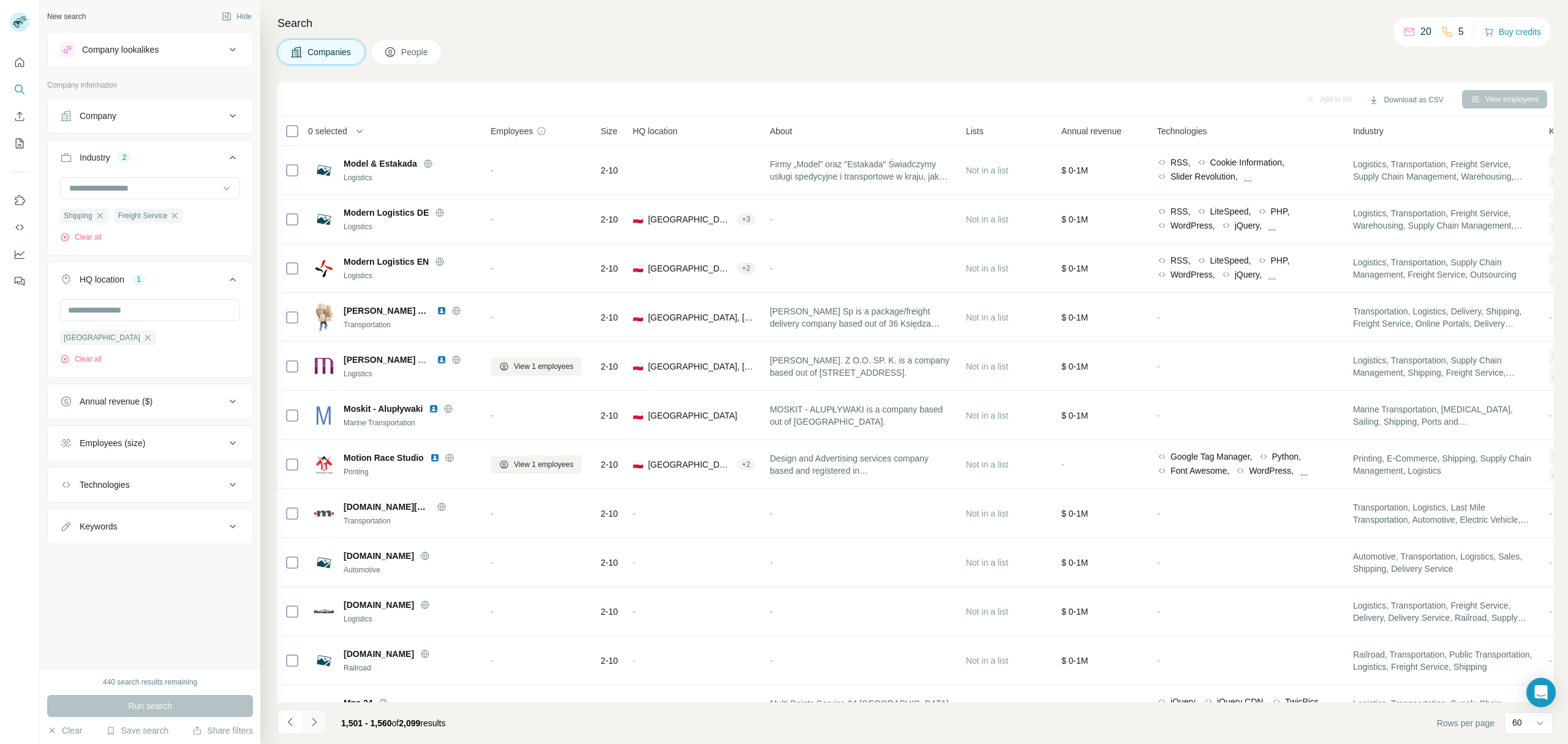
click at [317, 728] on icon "Navigate to next page" at bounding box center [314, 721] width 12 height 12
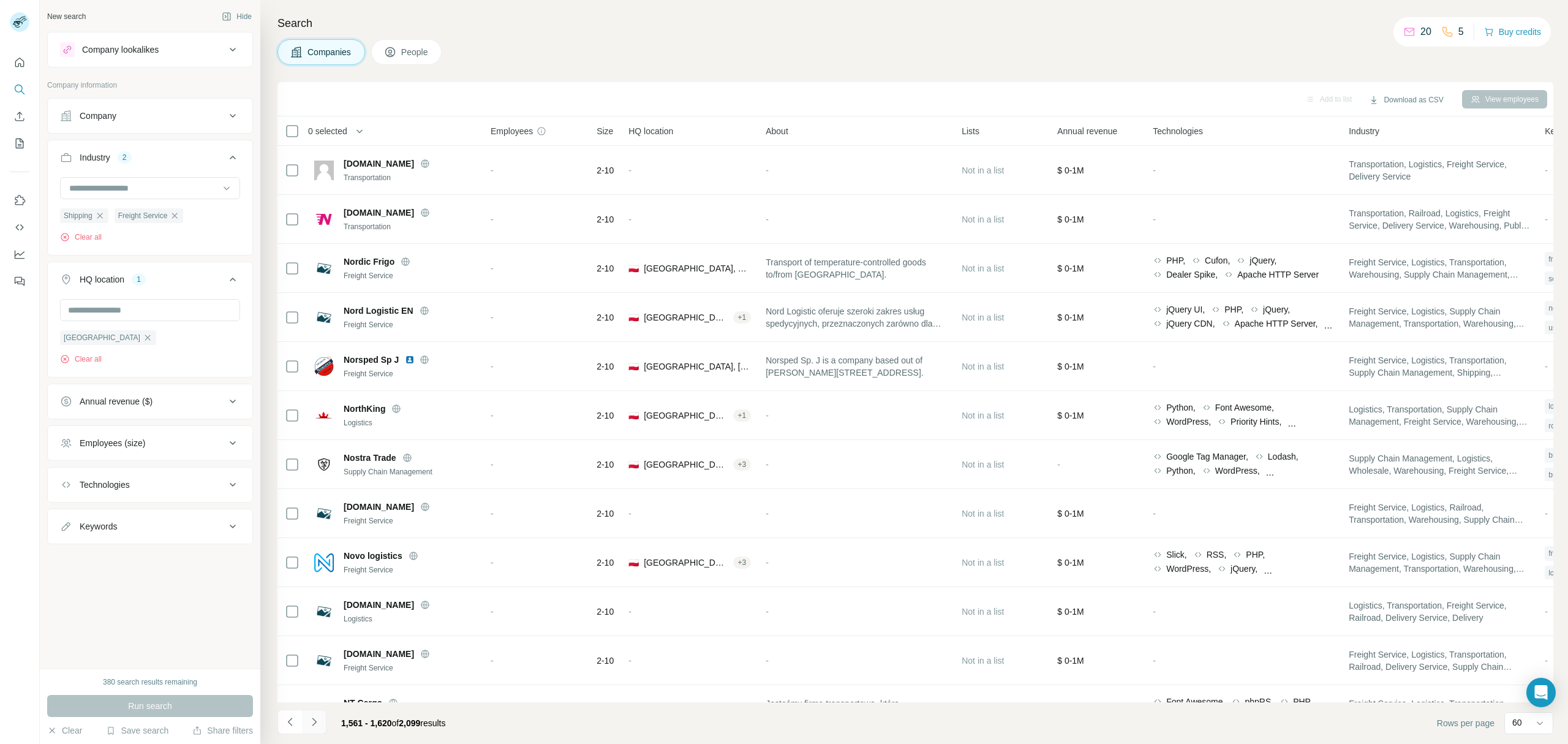
click at [315, 724] on icon "Navigate to next page" at bounding box center [314, 721] width 12 height 12
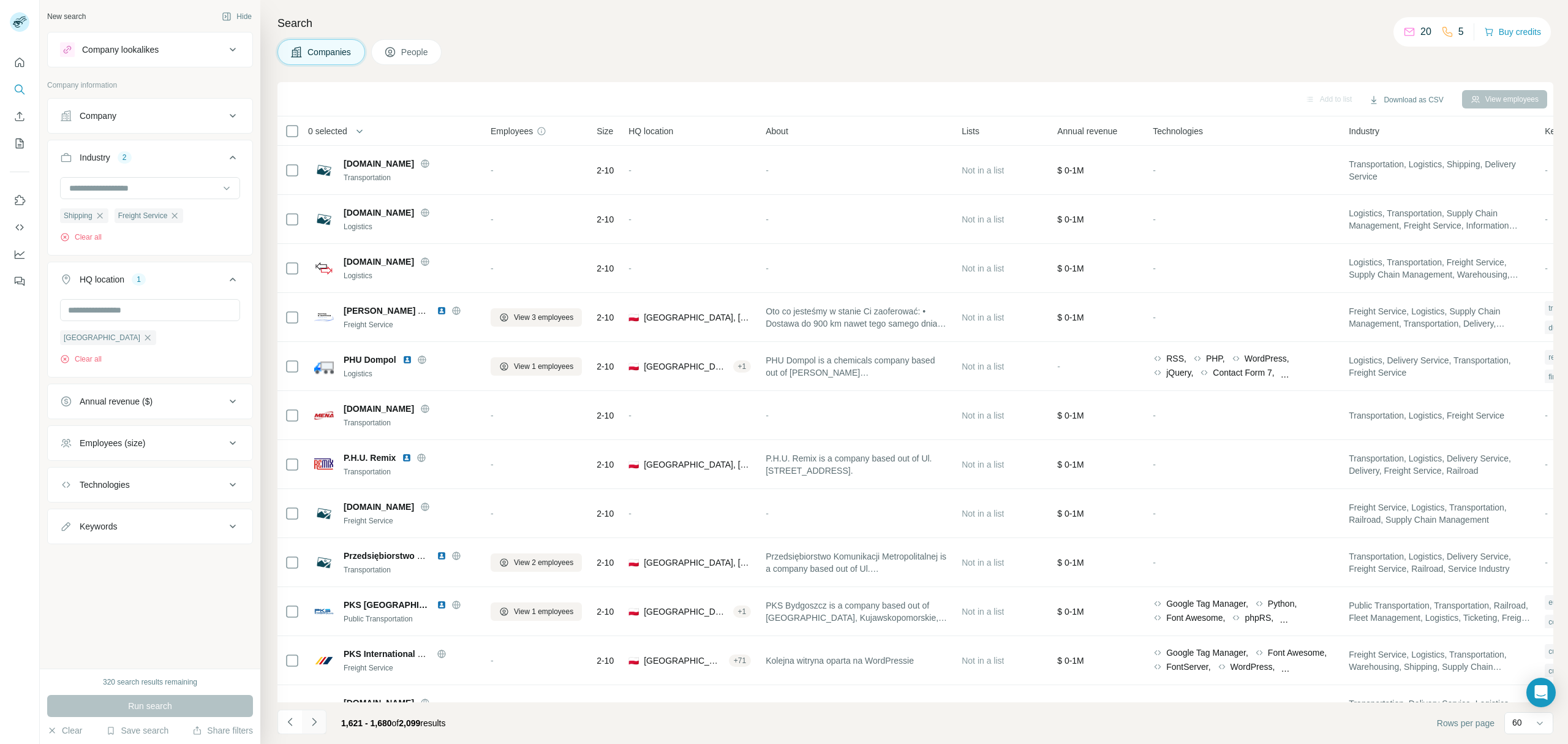
click at [319, 723] on icon "Navigate to next page" at bounding box center [314, 721] width 12 height 12
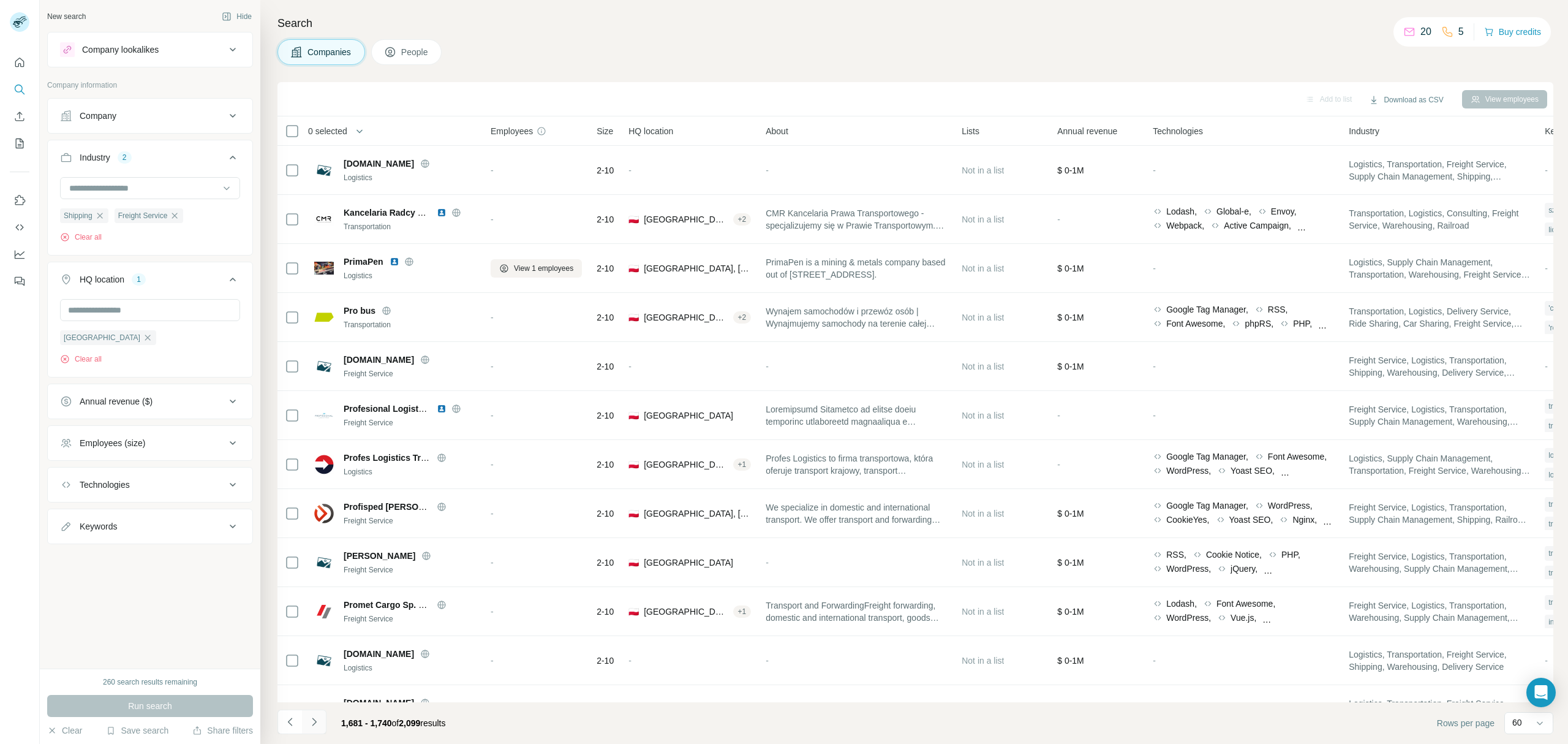
click at [319, 723] on icon "Navigate to next page" at bounding box center [314, 721] width 12 height 12
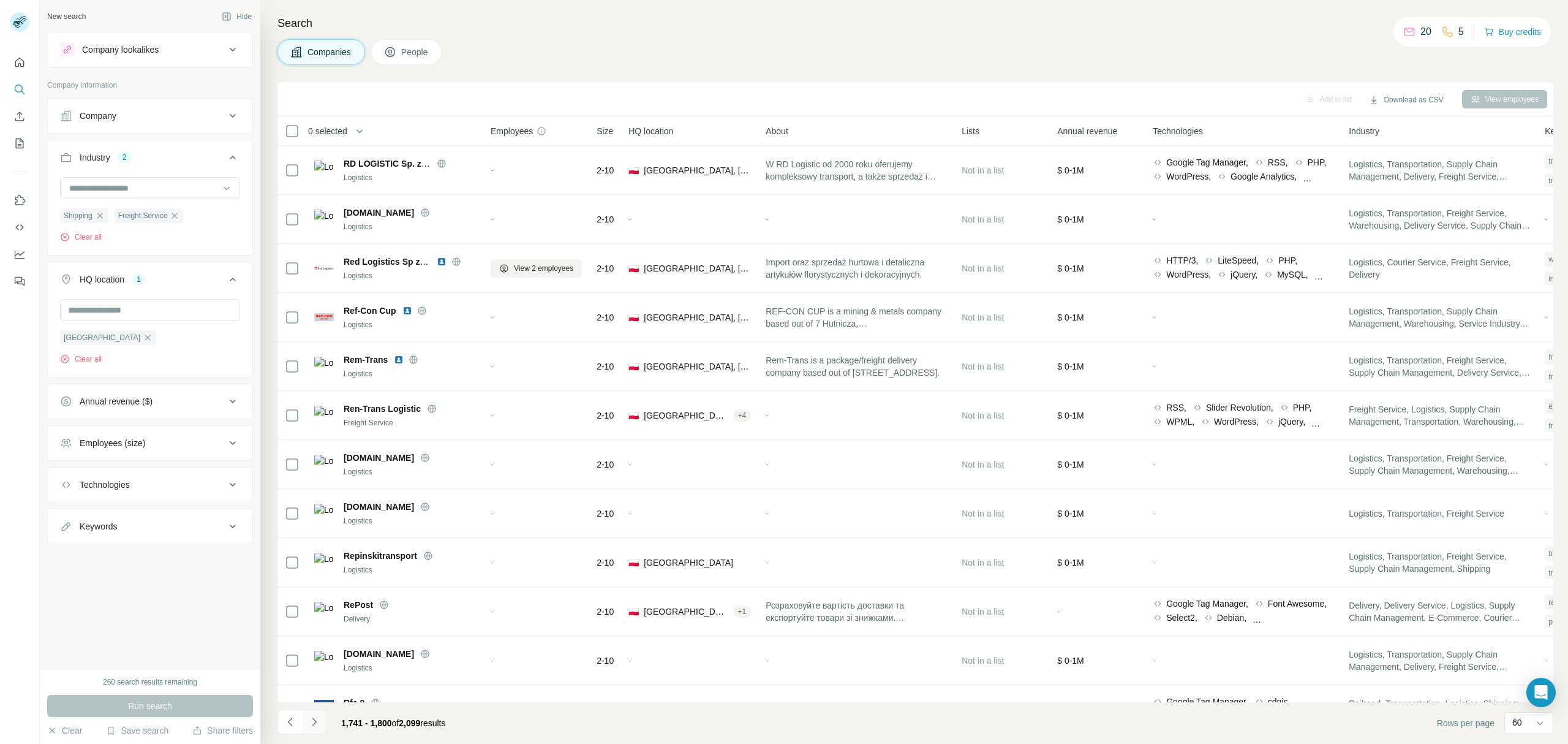
click at [319, 723] on icon "Navigate to next page" at bounding box center [314, 721] width 12 height 12
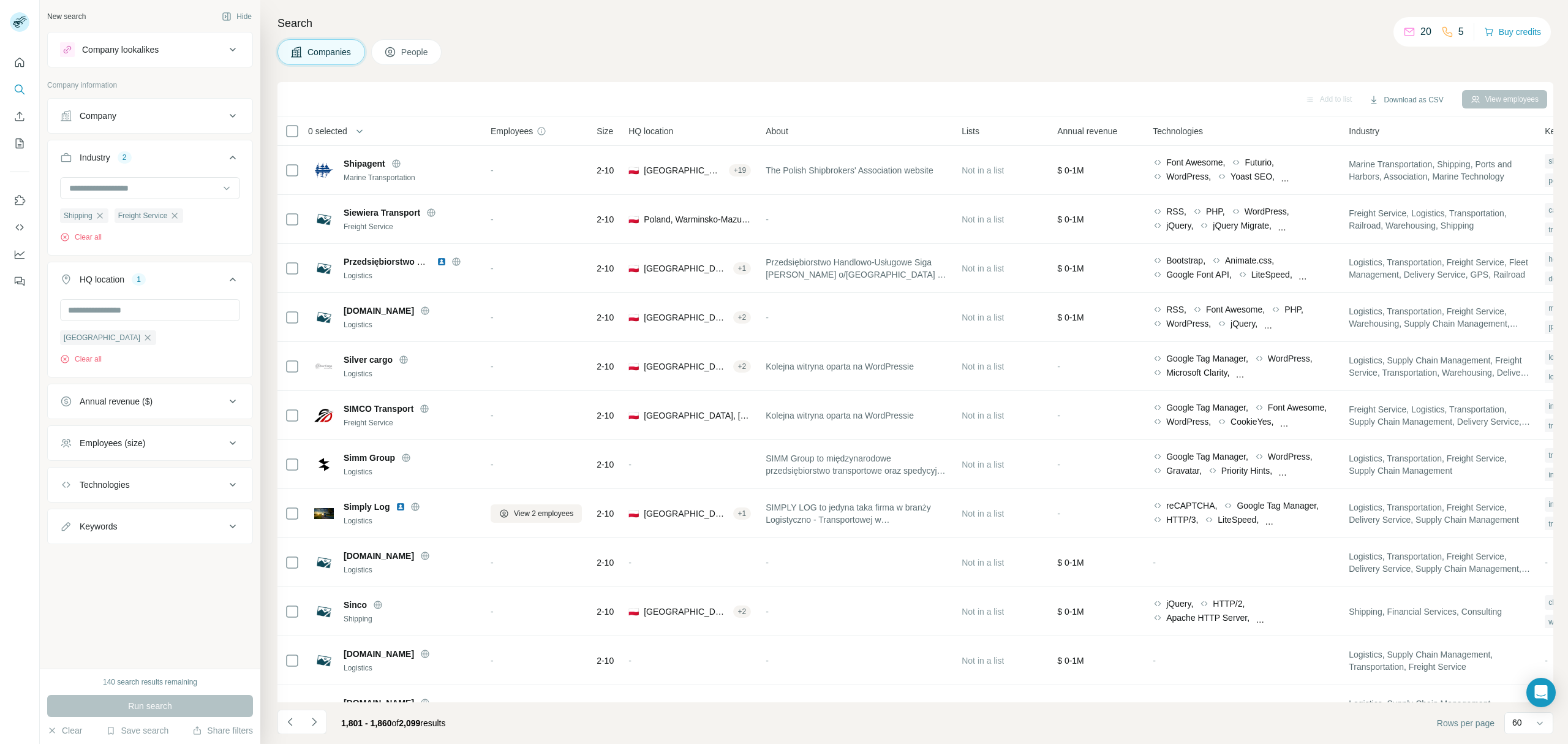
click at [317, 723] on icon "Navigate to next page" at bounding box center [314, 721] width 12 height 12
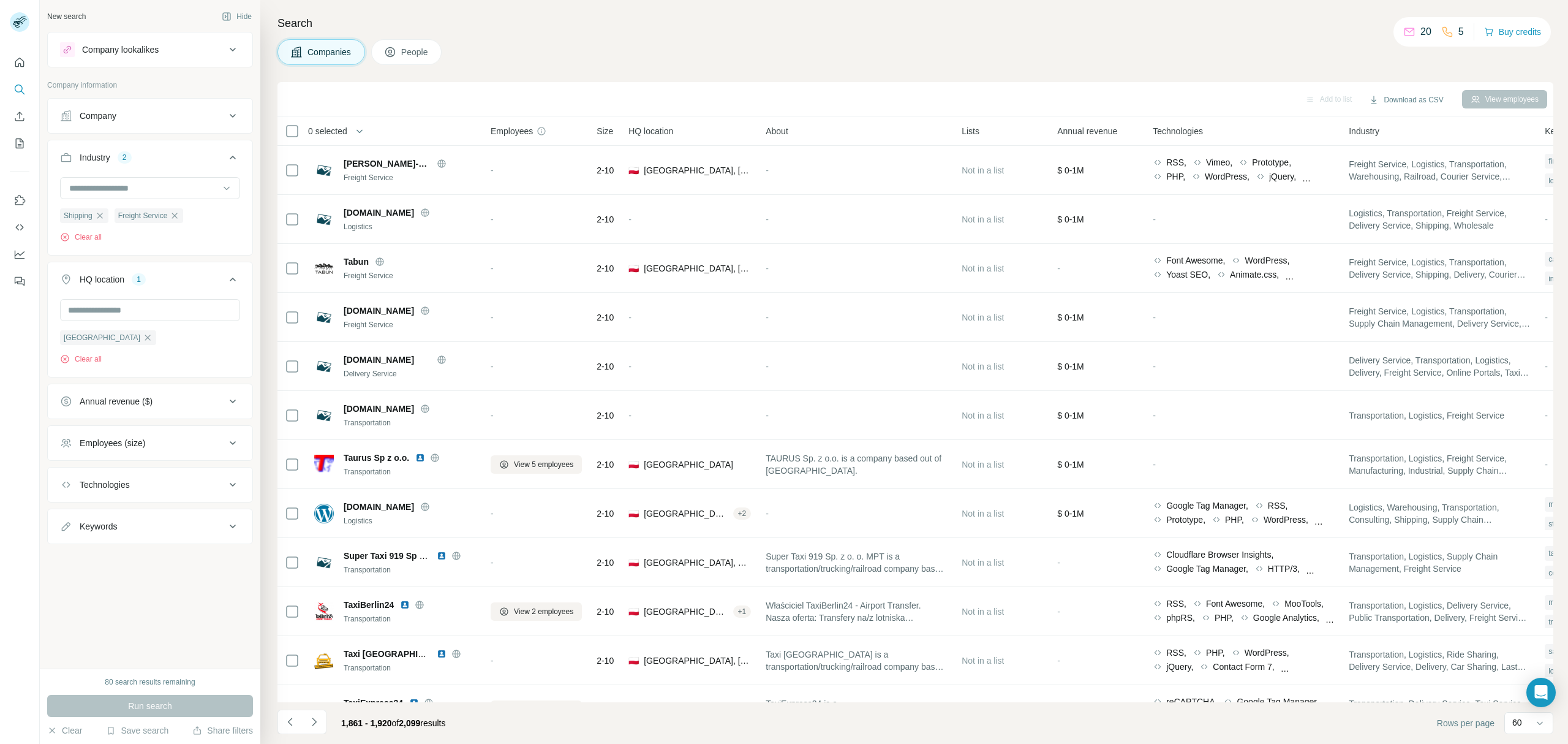
click at [317, 723] on icon "Navigate to next page" at bounding box center [314, 721] width 12 height 12
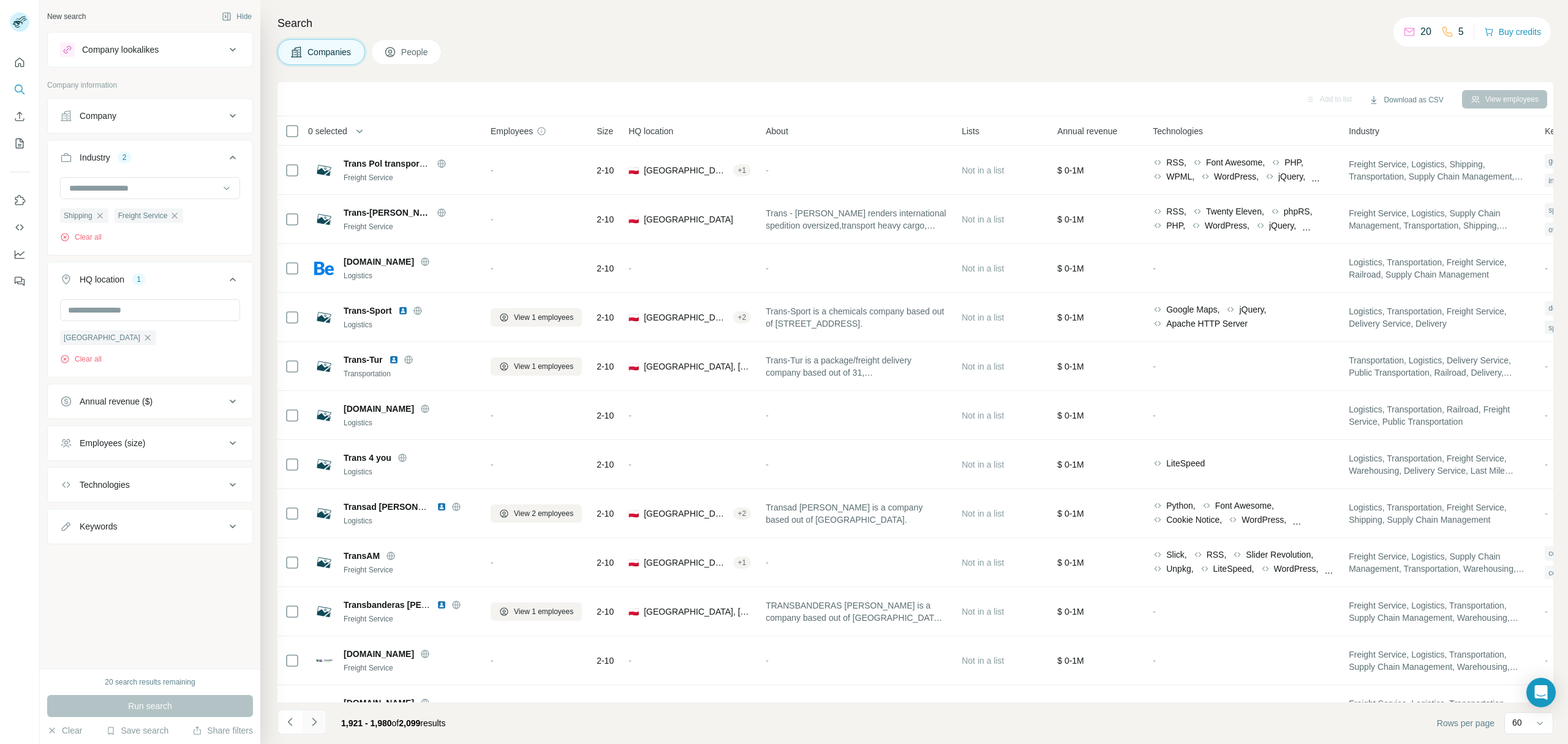
click at [317, 724] on icon "Navigate to next page" at bounding box center [314, 721] width 12 height 12
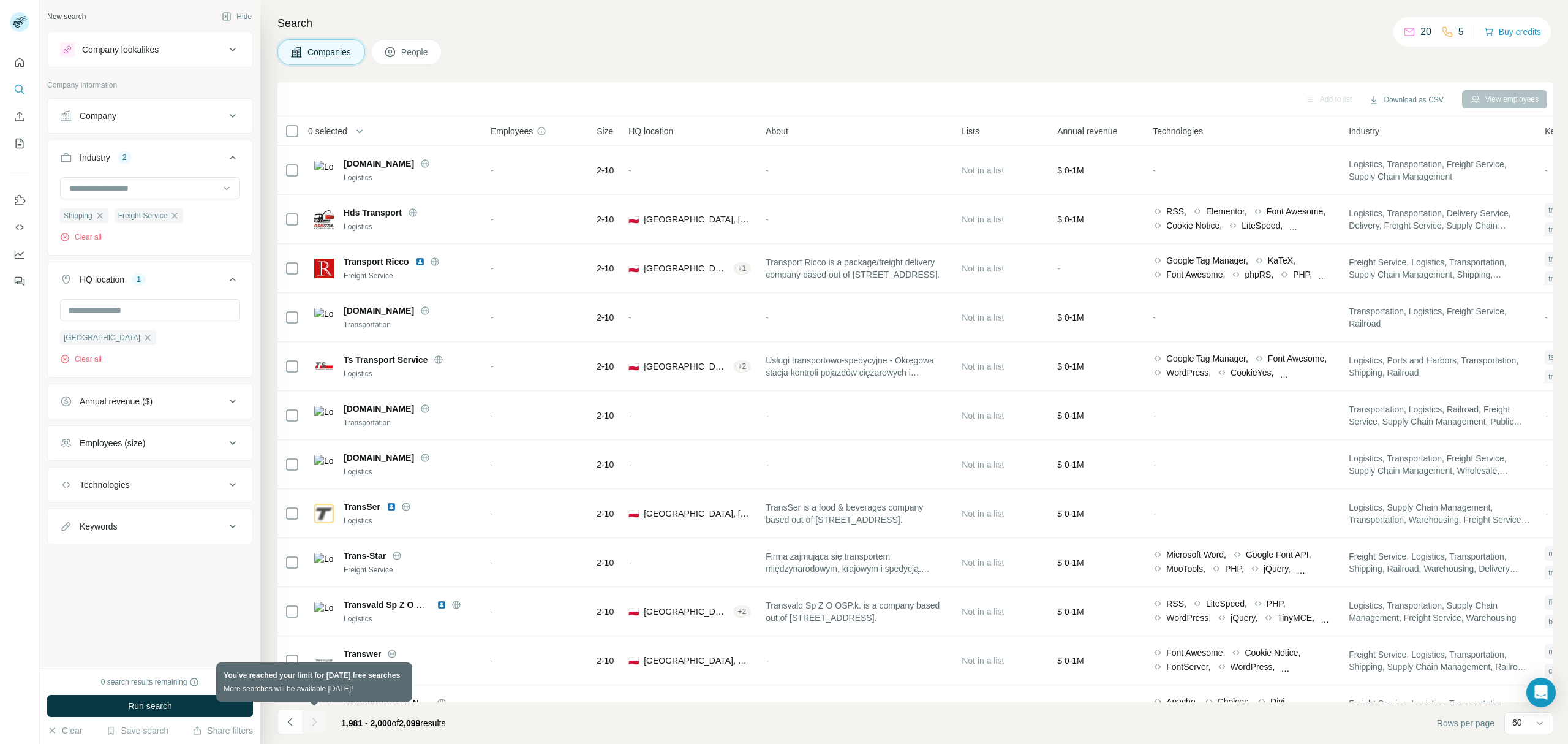
click at [317, 724] on div at bounding box center [314, 722] width 25 height 25
click at [1406, 103] on button "Download as CSV" at bounding box center [1405, 99] width 91 height 18
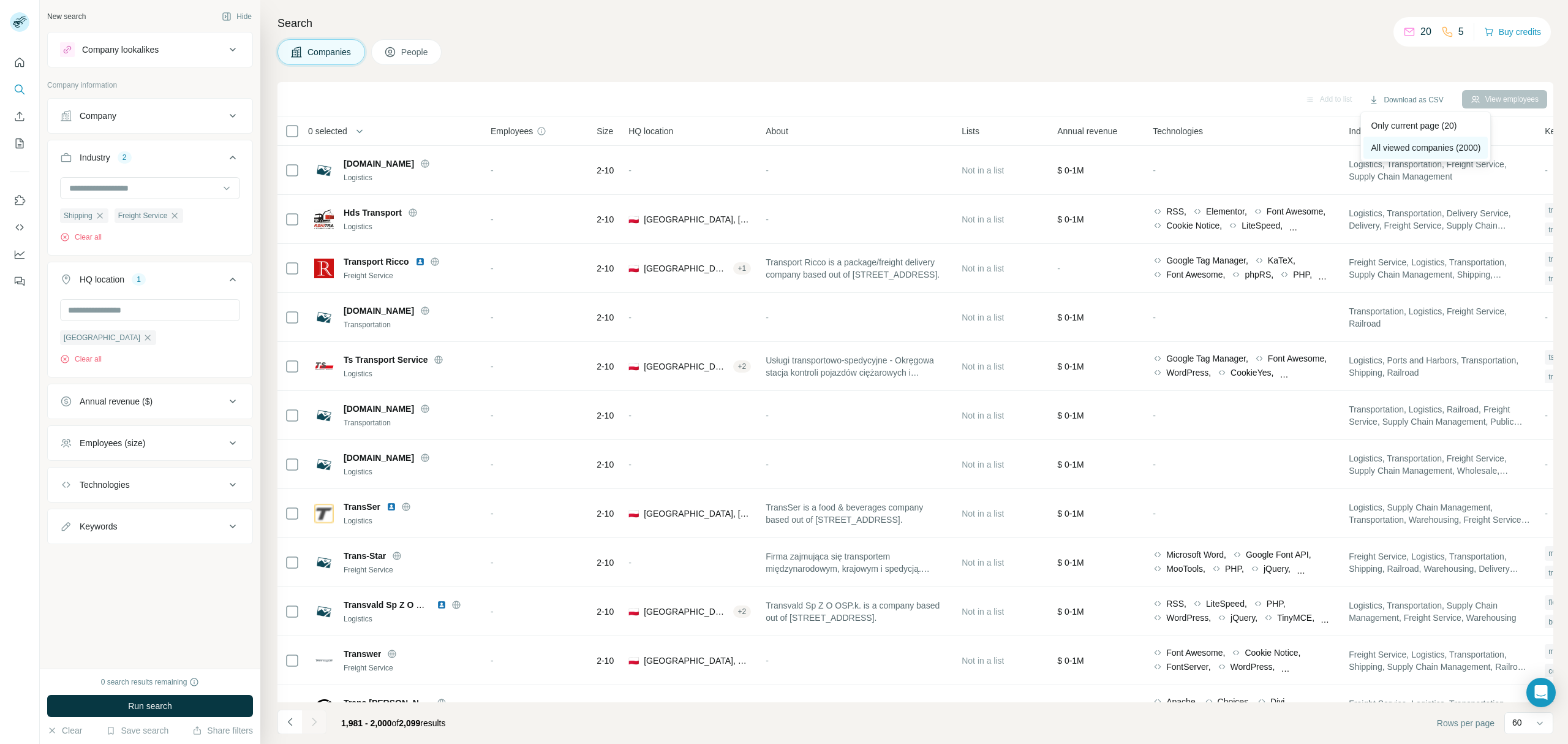
click at [1412, 143] on div "All viewed companies (2000)" at bounding box center [1425, 148] width 124 height 22
click at [176, 216] on icon "button" at bounding box center [174, 215] width 10 height 10
